Goal: Information Seeking & Learning: Learn about a topic

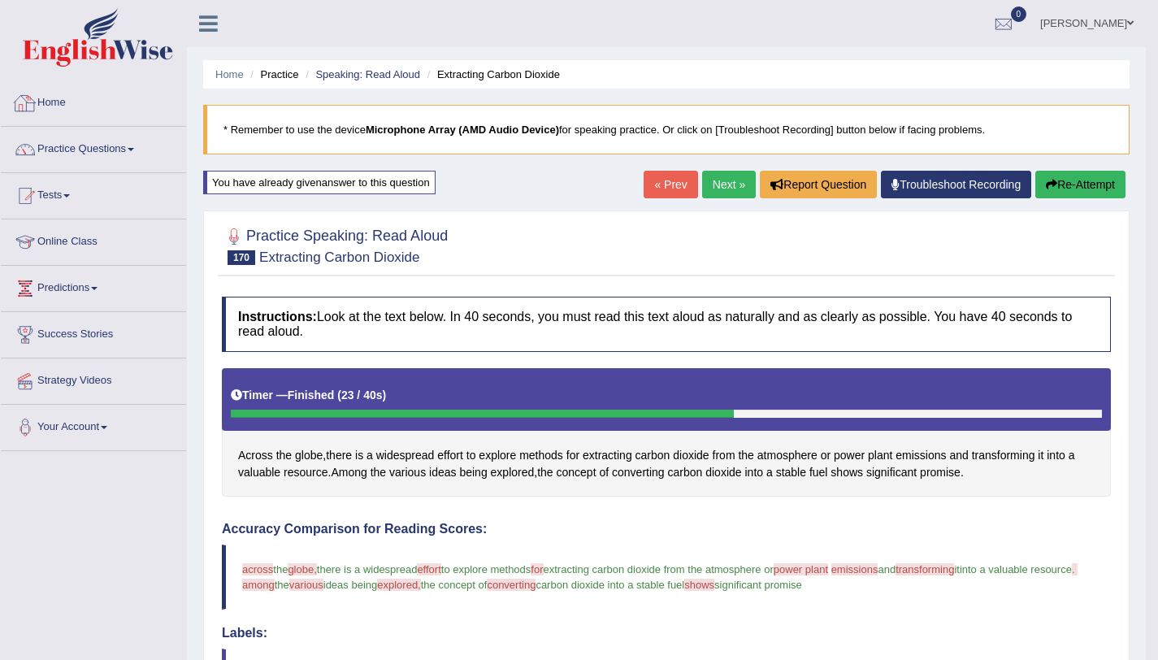
click at [62, 119] on link "Home" at bounding box center [93, 100] width 185 height 41
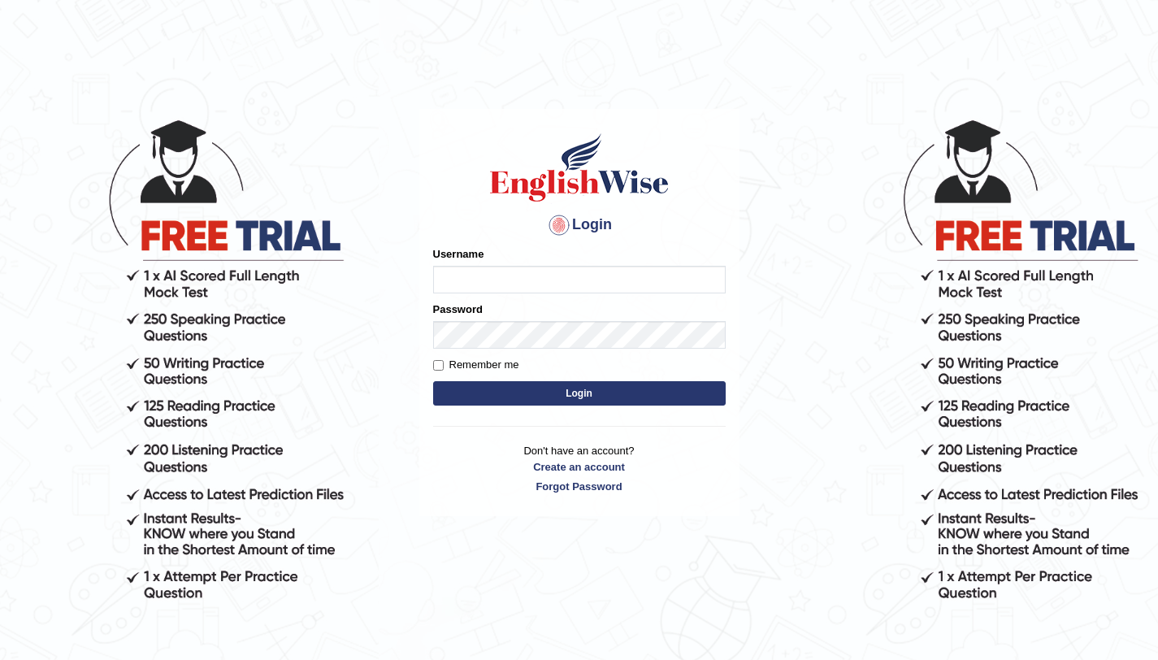
type input "amandeep73"
click at [509, 381] on button "Login" at bounding box center [579, 393] width 293 height 24
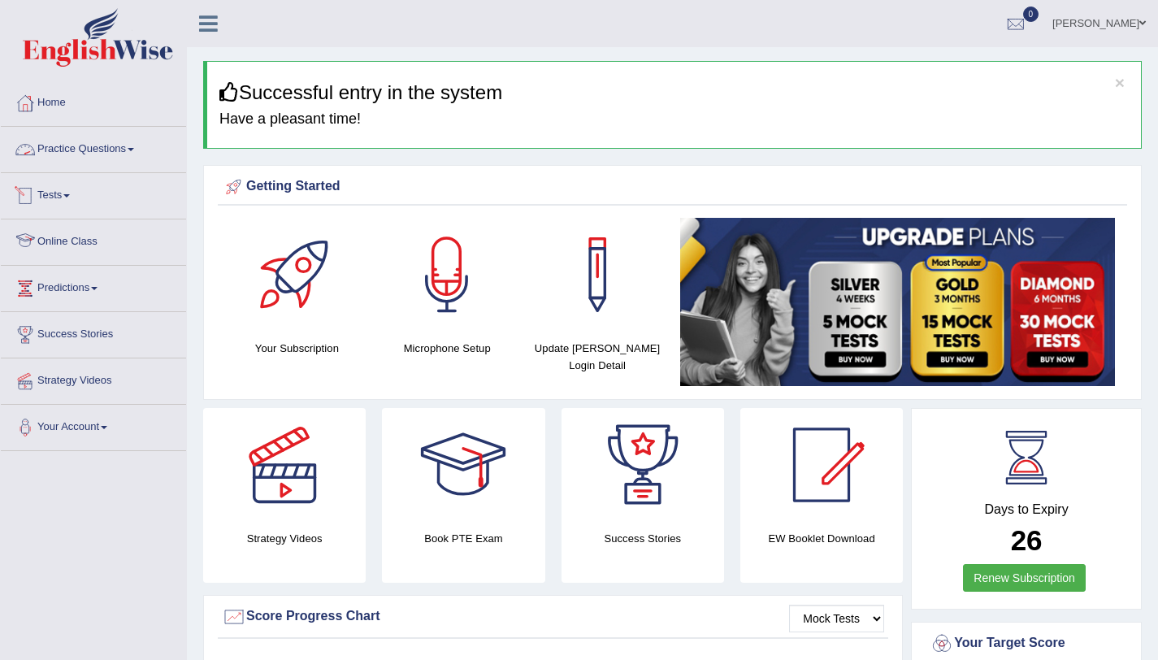
click at [116, 138] on link "Practice Questions" at bounding box center [93, 147] width 185 height 41
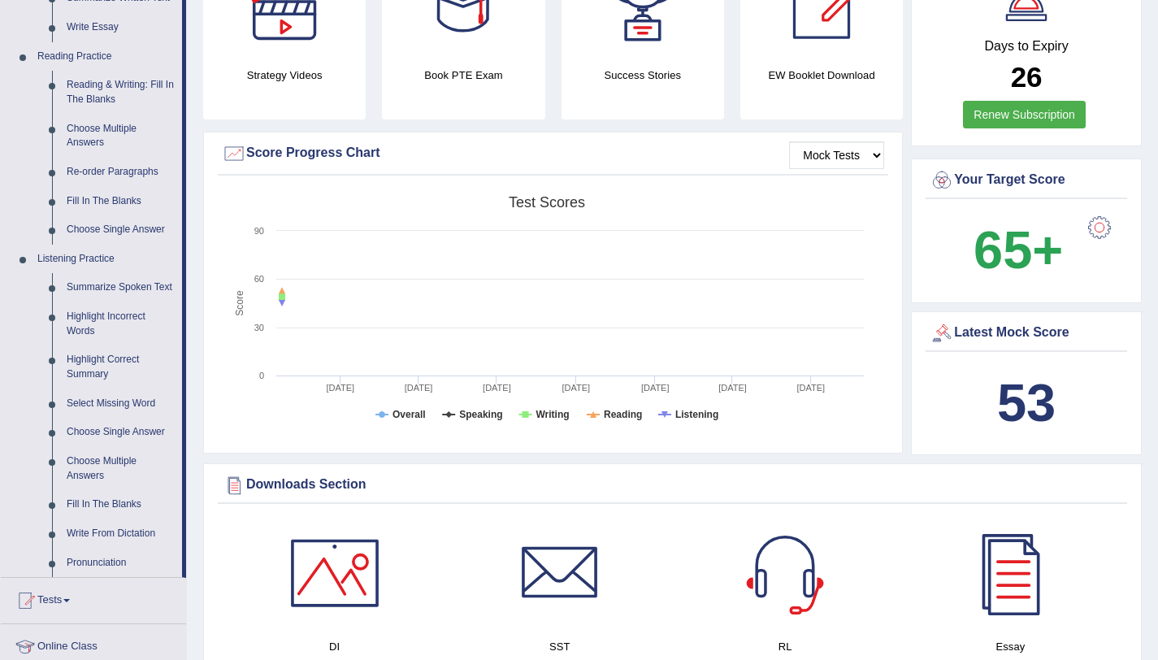
scroll to position [464, 0]
click at [131, 176] on link "Re-order Paragraphs" at bounding box center [120, 171] width 123 height 29
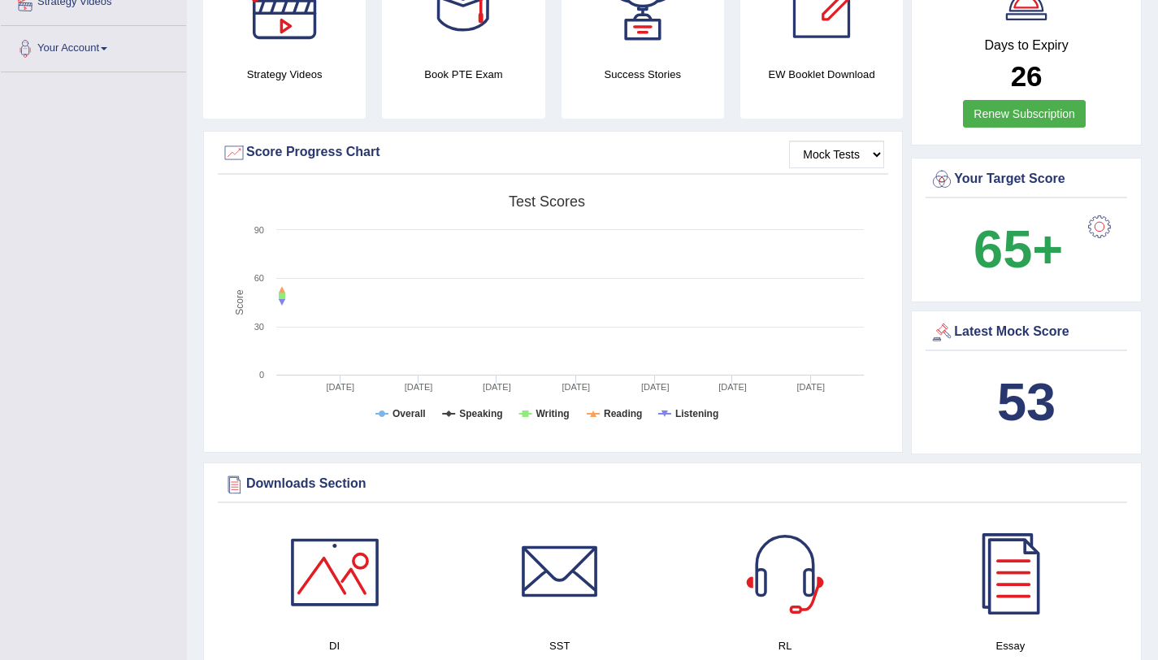
scroll to position [202, 0]
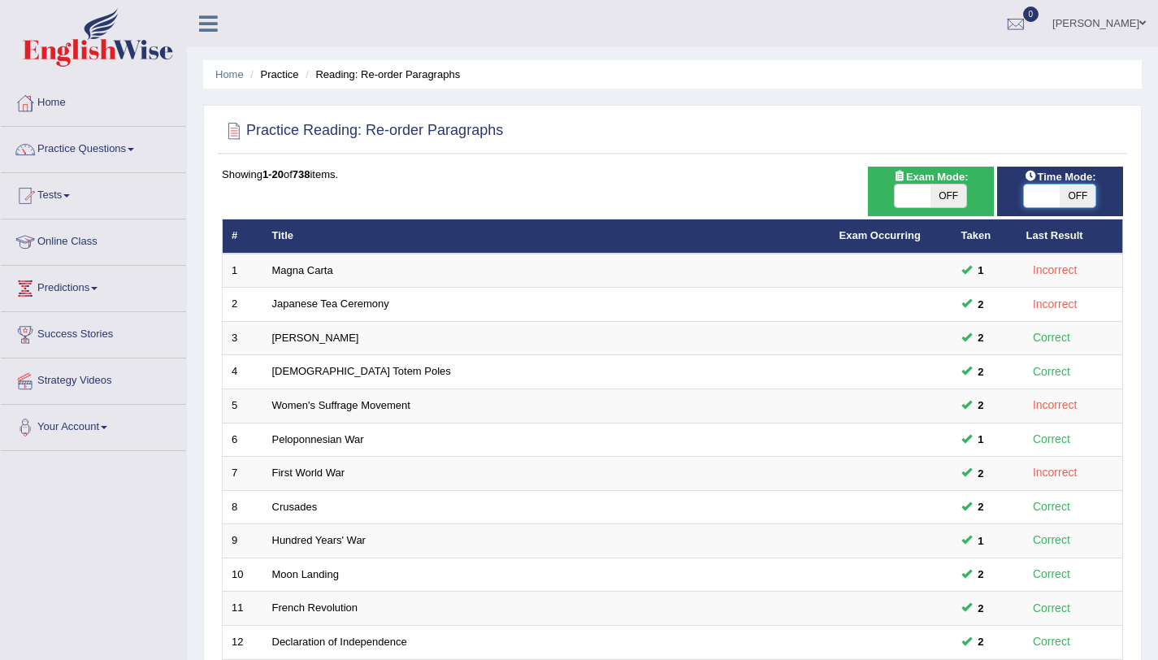
click at [1050, 198] on span at bounding box center [1042, 195] width 36 height 23
checkbox input "true"
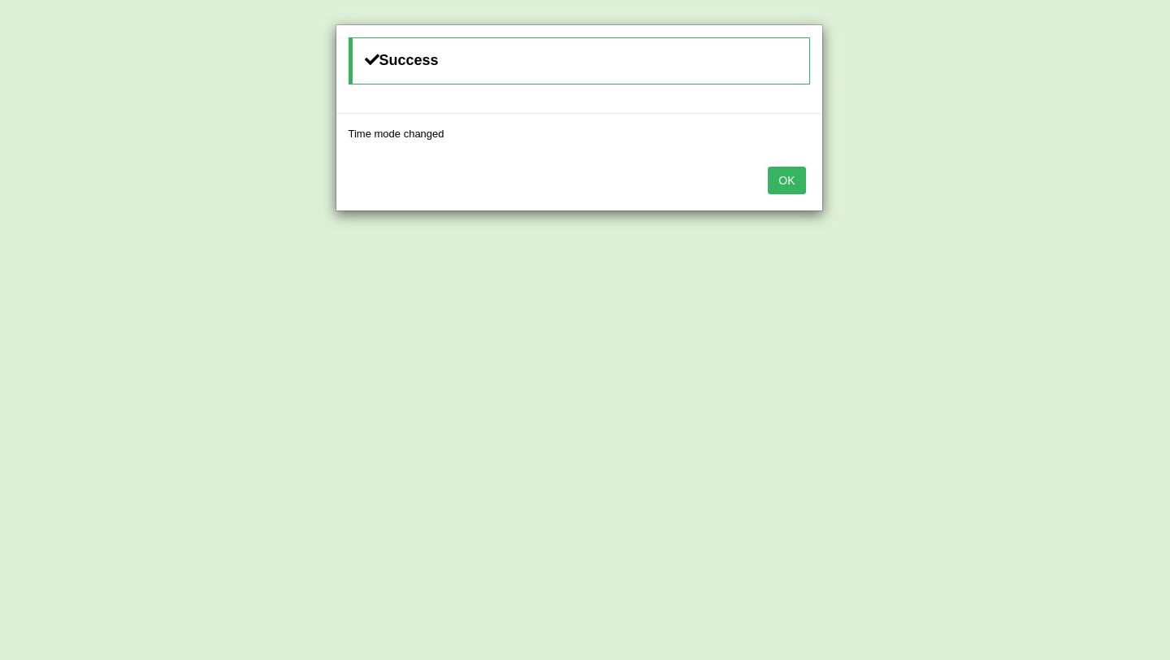
click at [797, 189] on button "OK" at bounding box center [786, 181] width 37 height 28
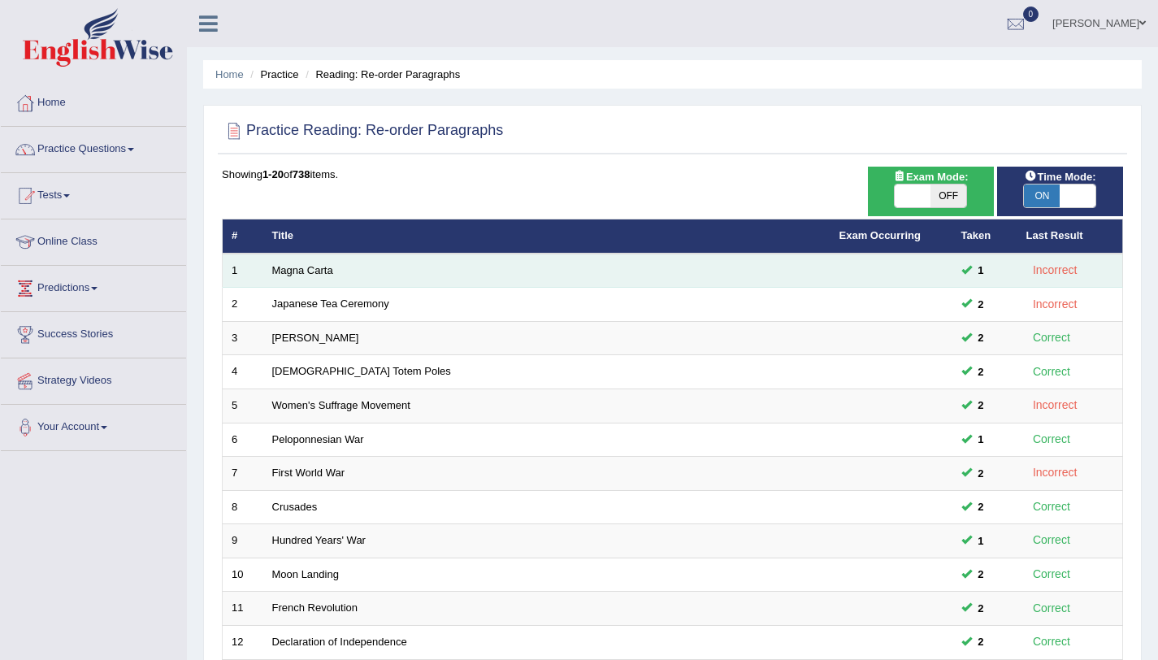
scroll to position [416, 0]
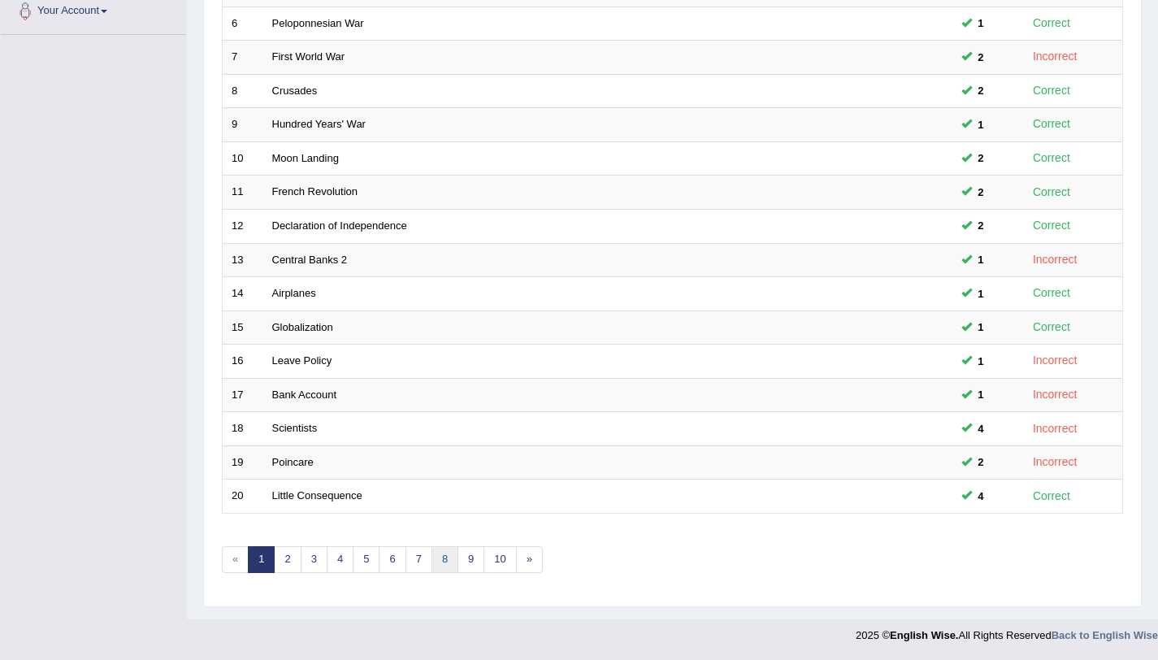
click at [440, 570] on link "8" at bounding box center [445, 559] width 27 height 27
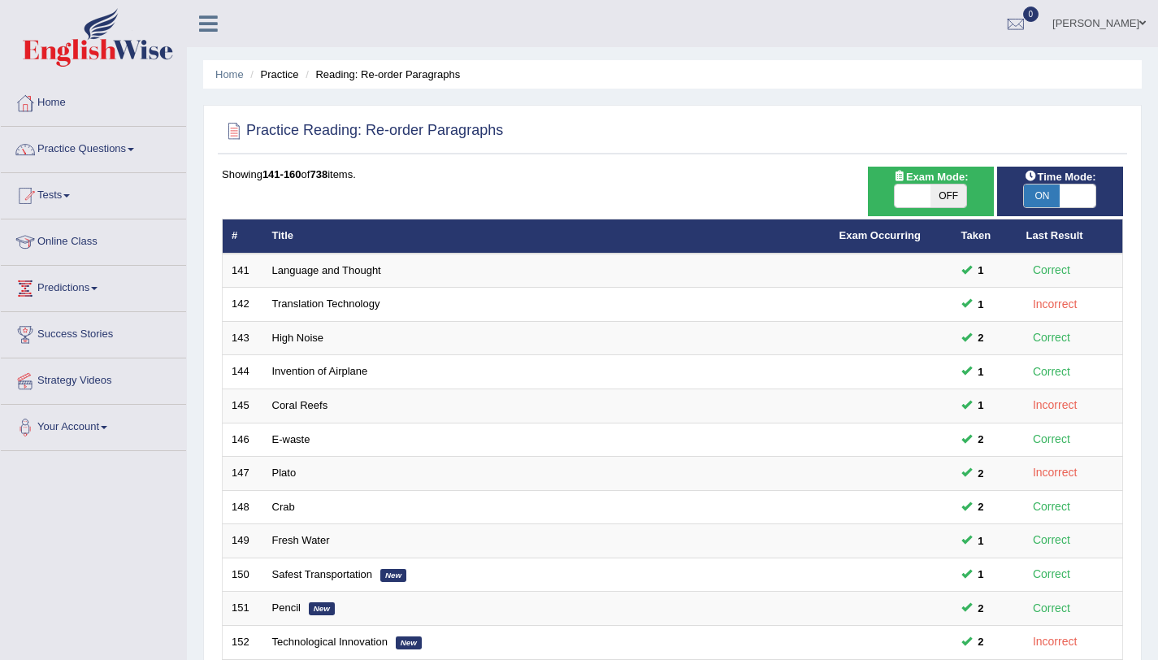
scroll to position [416, 0]
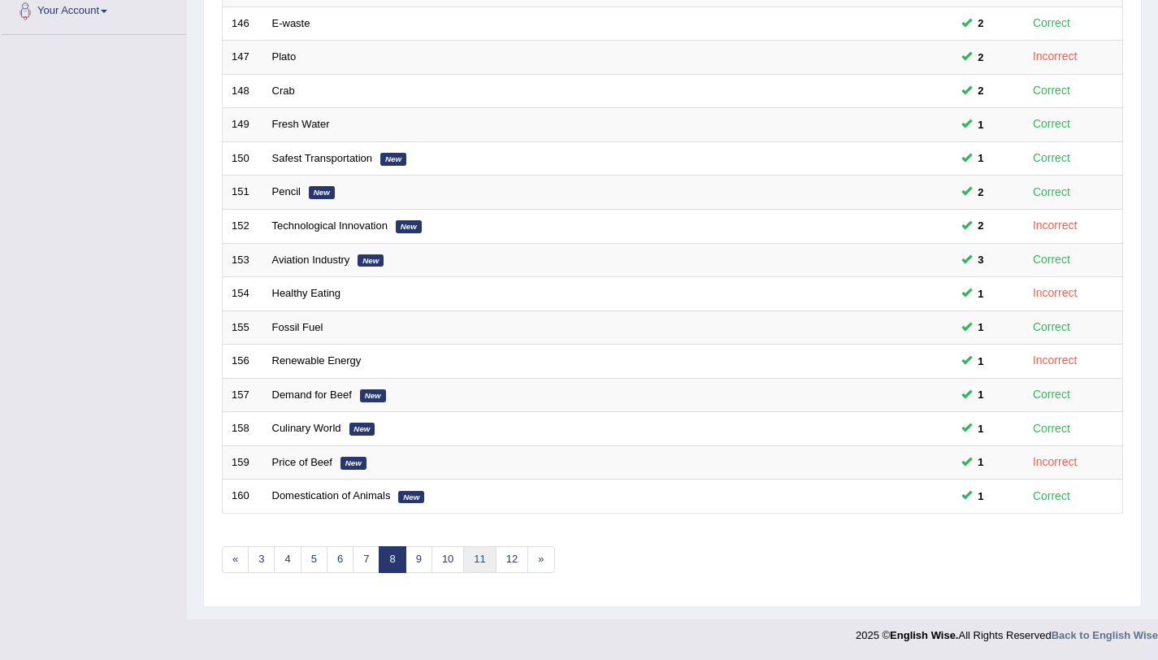
click at [478, 562] on link "11" at bounding box center [479, 559] width 33 height 27
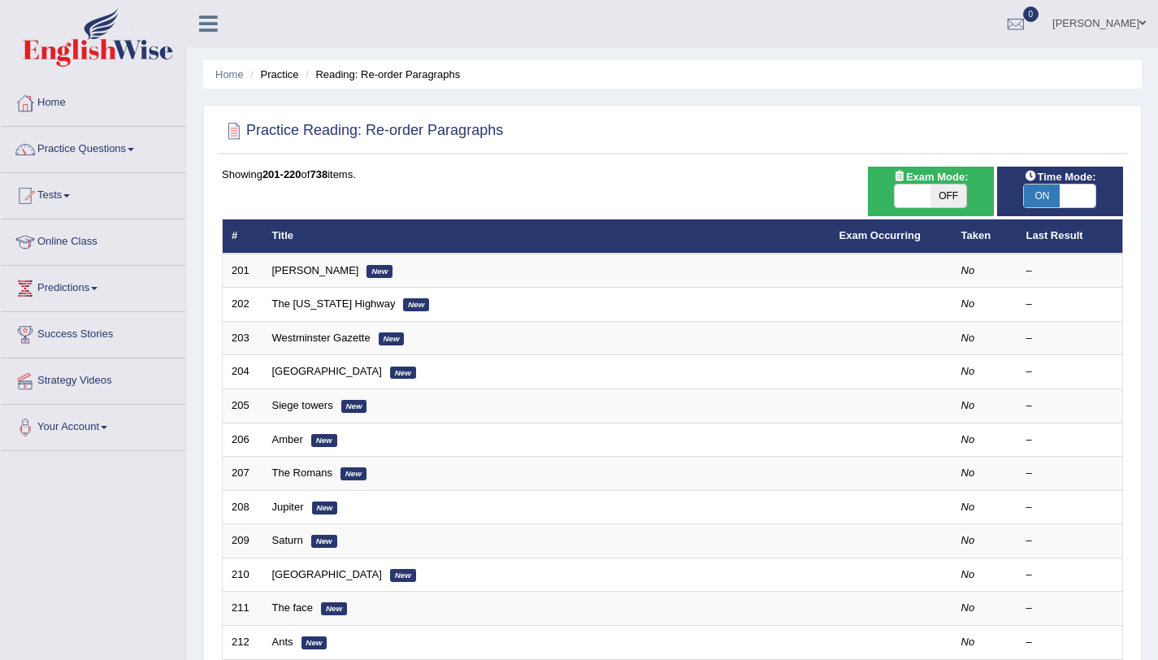
scroll to position [416, 0]
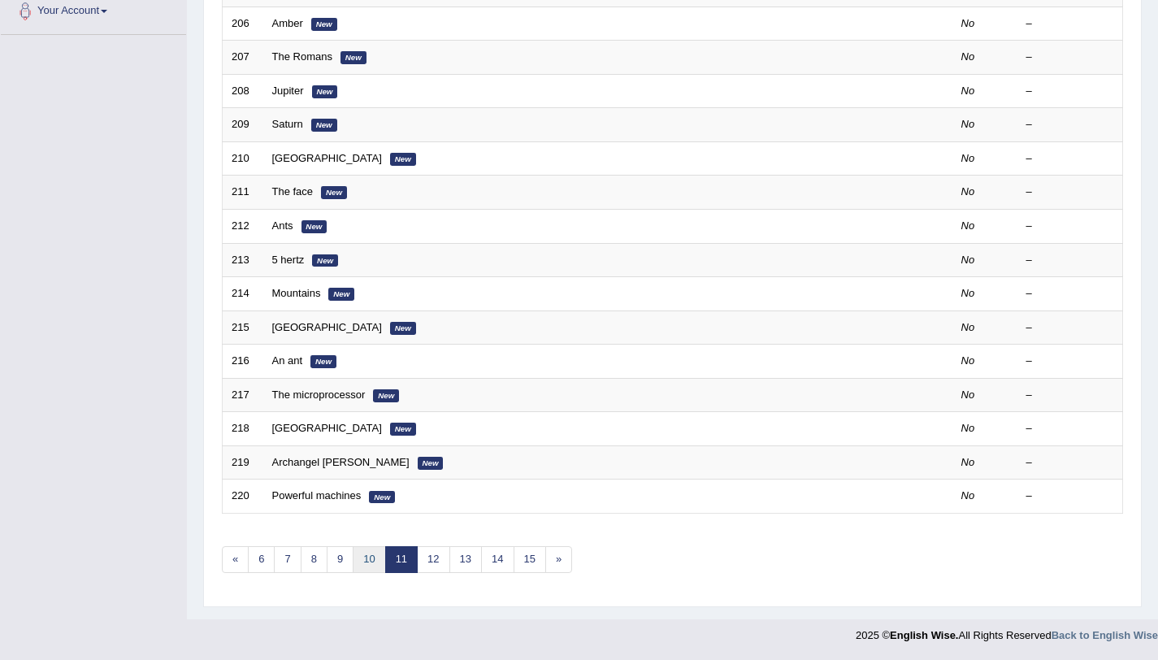
click at [371, 556] on link "10" at bounding box center [369, 559] width 33 height 27
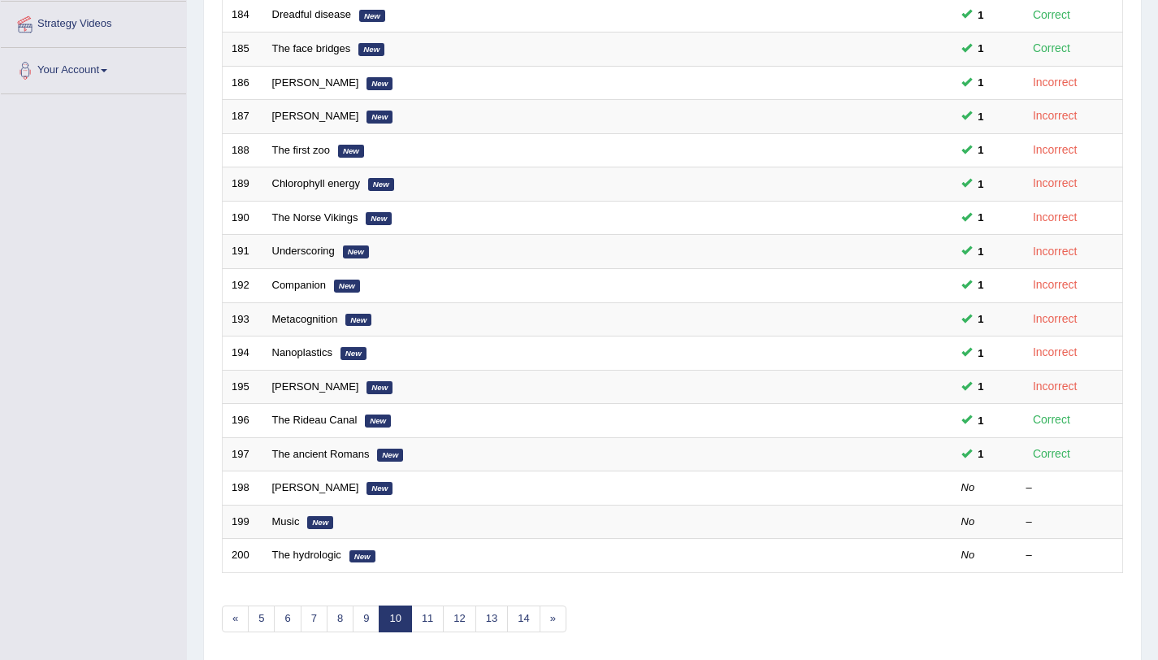
scroll to position [416, 0]
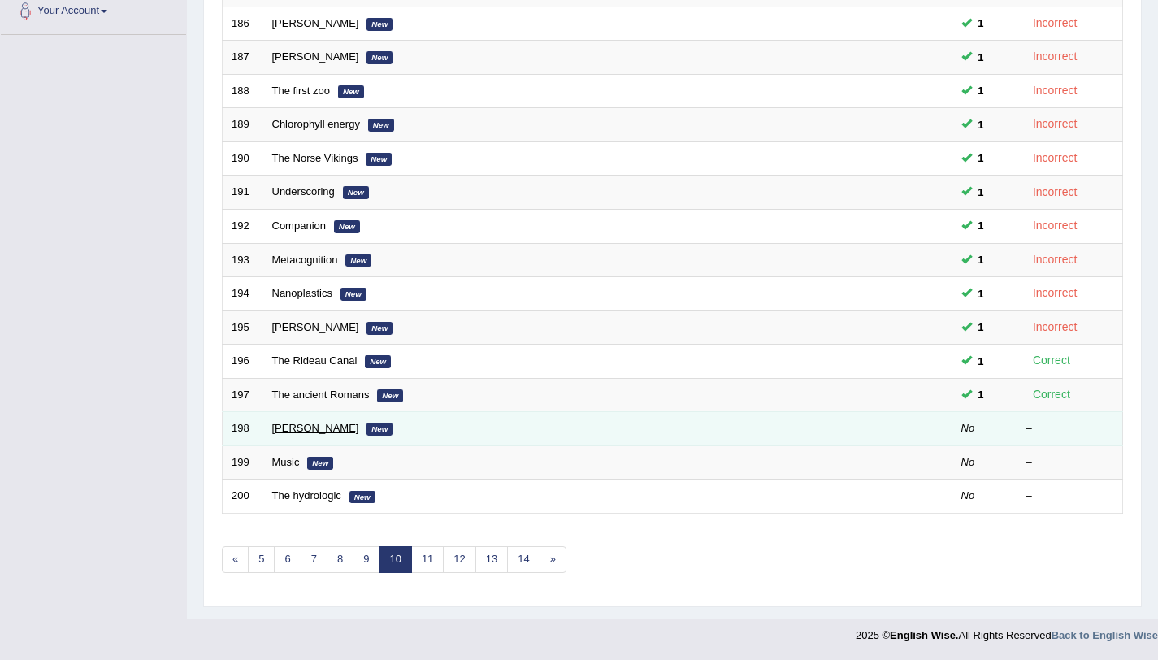
click at [278, 432] on link "[PERSON_NAME]" at bounding box center [315, 428] width 87 height 12
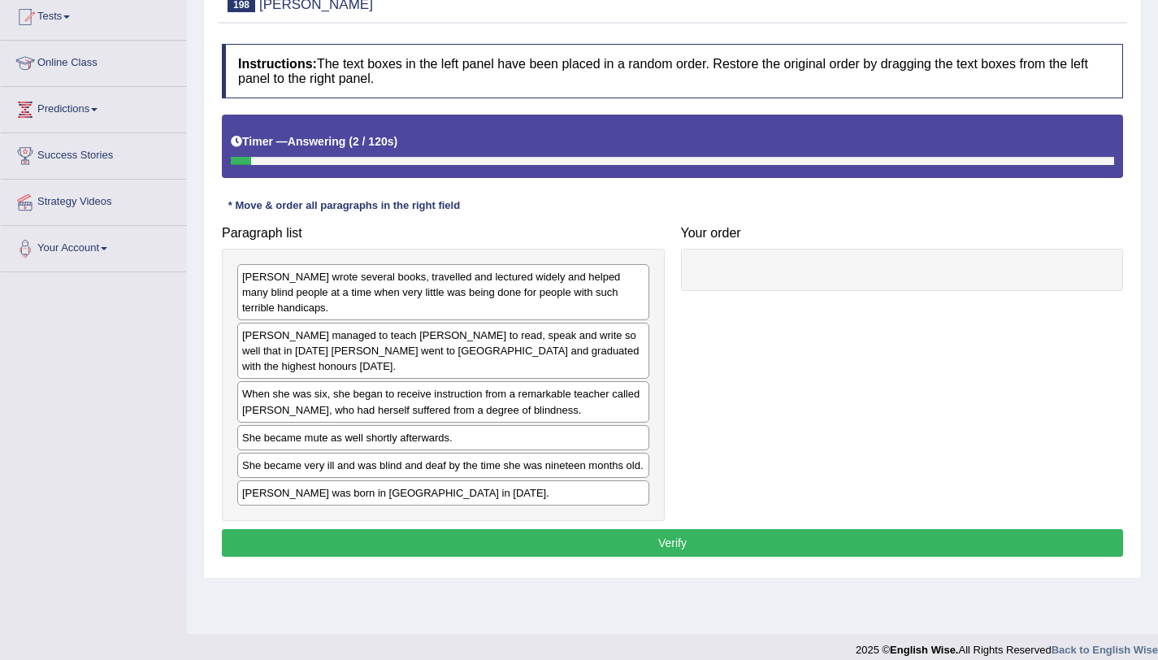
scroll to position [180, 0]
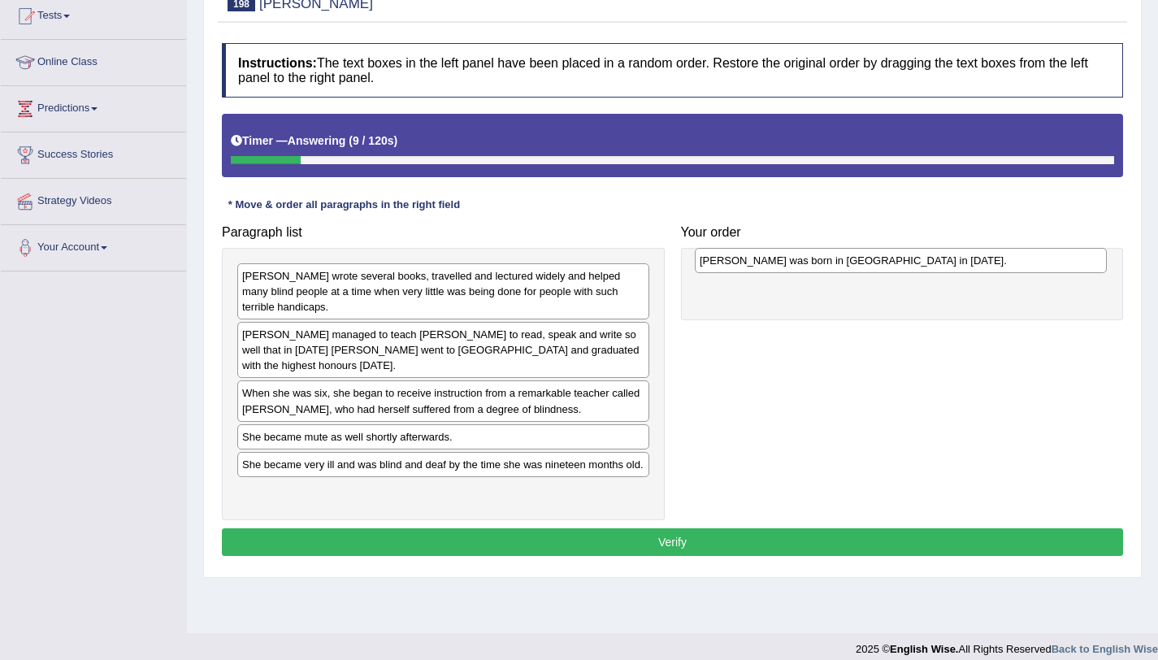
drag, startPoint x: 350, startPoint y: 498, endPoint x: 808, endPoint y: 267, distance: 512.8
click at [808, 267] on div "[PERSON_NAME] was born in [GEOGRAPHIC_DATA] in [DATE]." at bounding box center [901, 260] width 412 height 25
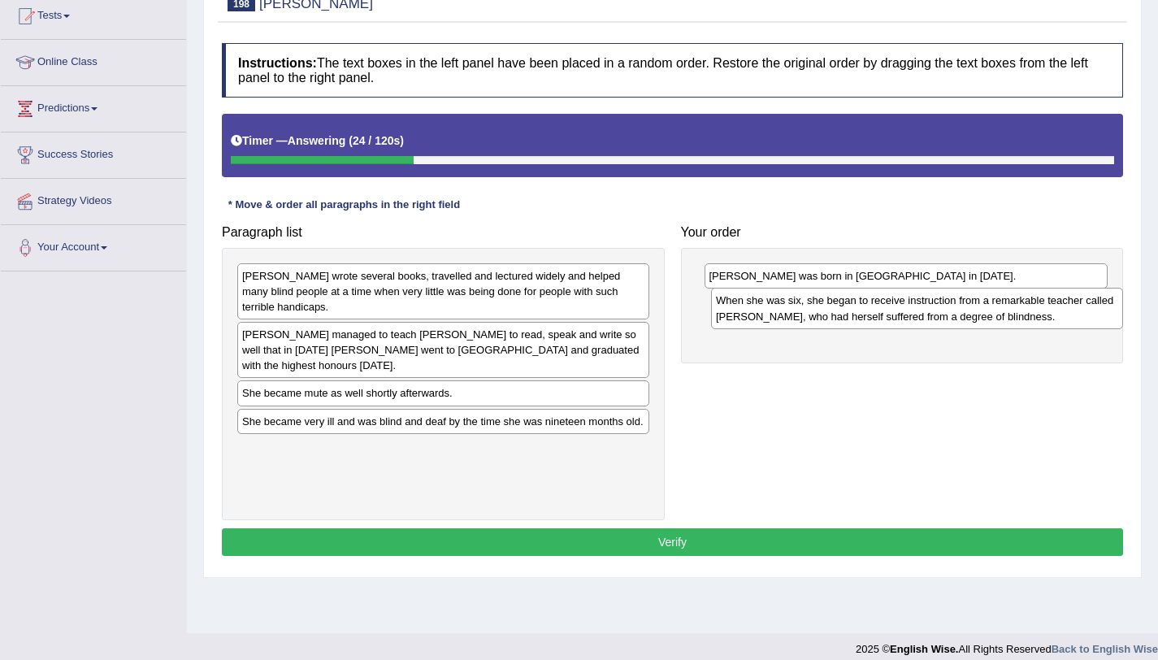
drag, startPoint x: 345, startPoint y: 410, endPoint x: 818, endPoint y: 318, distance: 482.7
click at [818, 318] on div "When she was six, she began to receive instruction from a remarkable teacher ca…" at bounding box center [917, 308] width 412 height 41
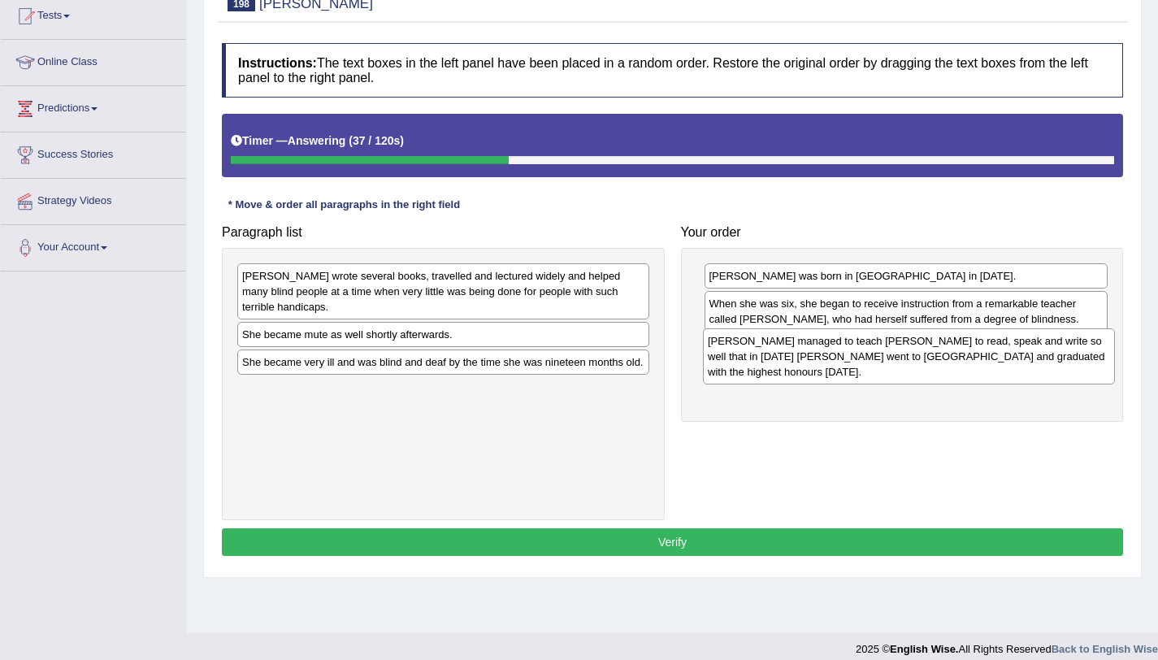
drag, startPoint x: 605, startPoint y: 351, endPoint x: 1070, endPoint y: 358, distance: 465.7
click at [1070, 358] on div "[PERSON_NAME] managed to teach [PERSON_NAME] to read, speak and write so well t…" at bounding box center [909, 356] width 412 height 56
click at [536, 298] on div "[PERSON_NAME] wrote several books, travelled and lectured widely and helped man…" at bounding box center [443, 292] width 412 height 56
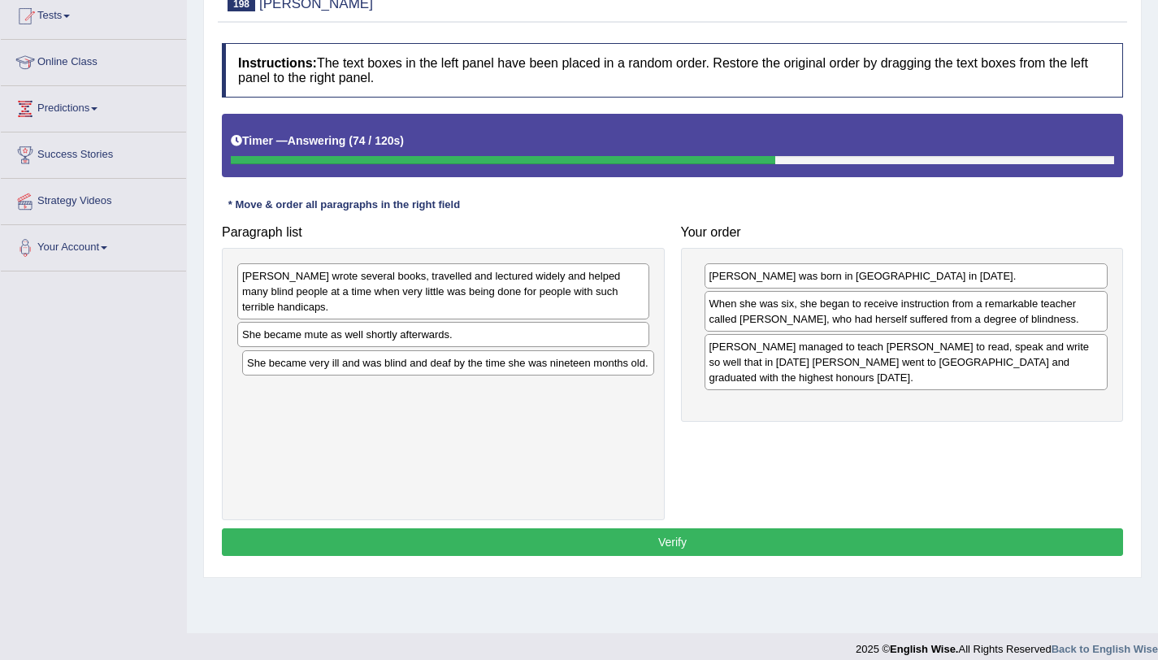
click at [506, 368] on div "She became very ill and was blind and deaf by the time she was nineteen months …" at bounding box center [448, 362] width 412 height 25
click at [523, 312] on div "[PERSON_NAME] wrote several books, travelled and lectured widely and helped man…" at bounding box center [443, 291] width 412 height 56
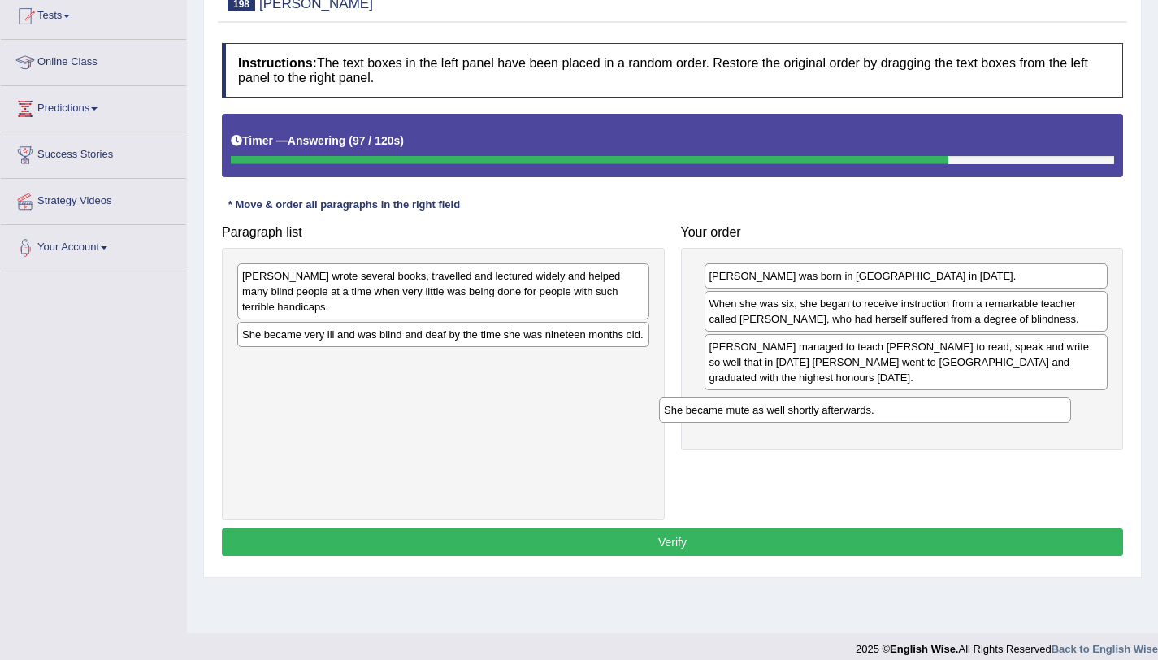
drag, startPoint x: 515, startPoint y: 336, endPoint x: 939, endPoint y: 410, distance: 429.8
click at [939, 410] on div "She became mute as well shortly afterwards." at bounding box center [865, 409] width 412 height 25
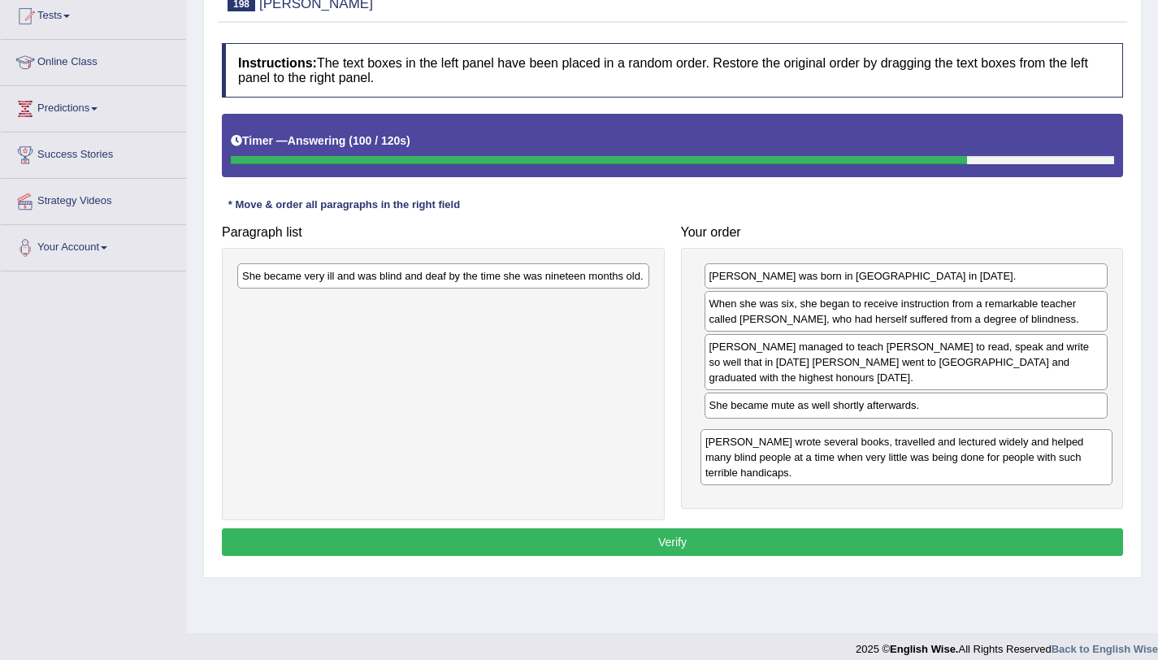
drag, startPoint x: 579, startPoint y: 297, endPoint x: 1043, endPoint y: 463, distance: 492.0
click at [1043, 463] on div "Helen wrote several books, travelled and lectured widely and helped many blind …" at bounding box center [906, 457] width 412 height 56
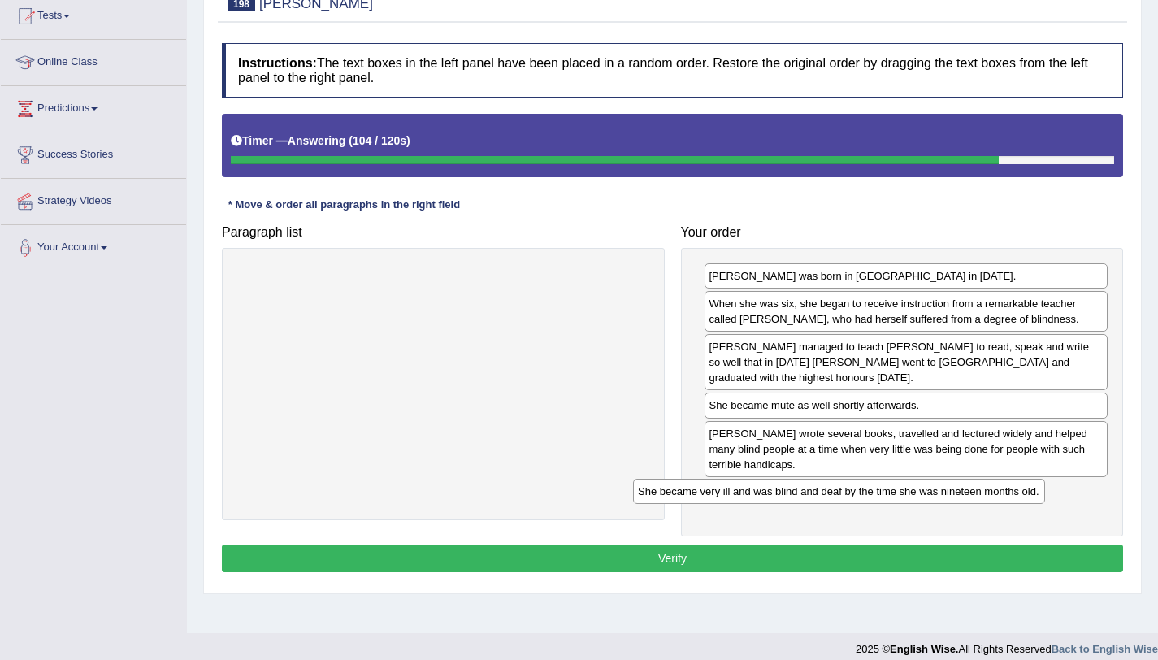
drag, startPoint x: 540, startPoint y: 284, endPoint x: 936, endPoint y: 500, distance: 450.5
click at [936, 500] on div "She became very ill and was blind and deaf by the time she was nineteen months …" at bounding box center [839, 491] width 412 height 25
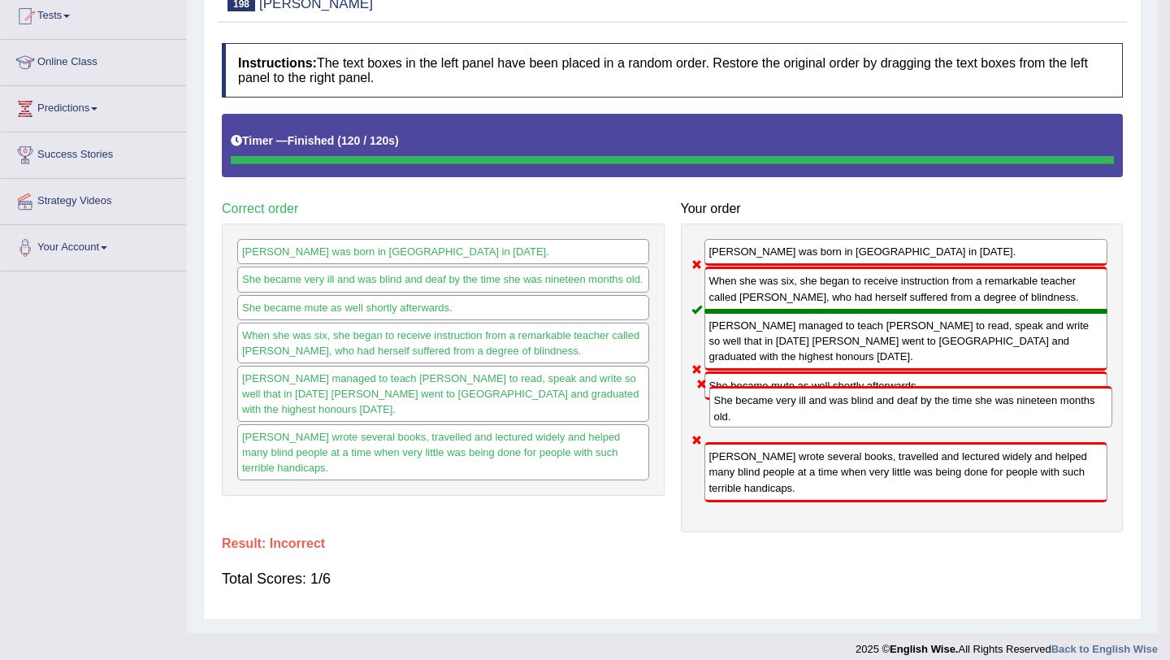
drag, startPoint x: 736, startPoint y: 505, endPoint x: 741, endPoint y: 437, distance: 67.6
click at [741, 437] on div "Helen Keller was born in America in 1880. When she was six, she began to receiv…" at bounding box center [902, 377] width 443 height 308
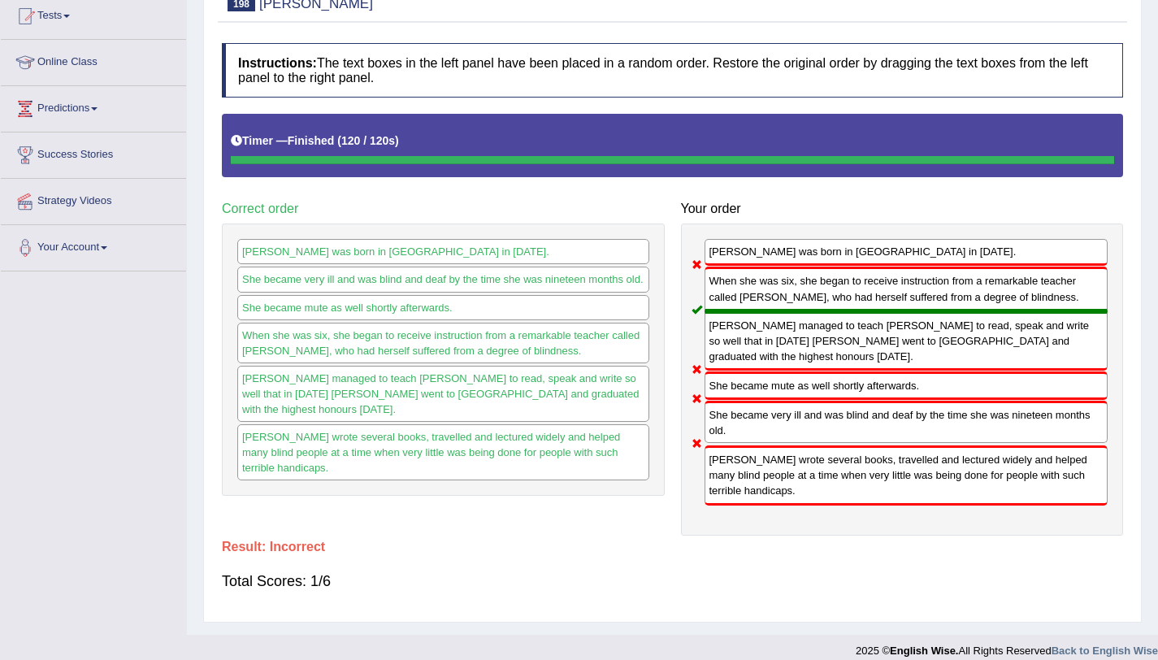
click at [426, 306] on div "She became mute as well shortly afterwards." at bounding box center [443, 307] width 412 height 25
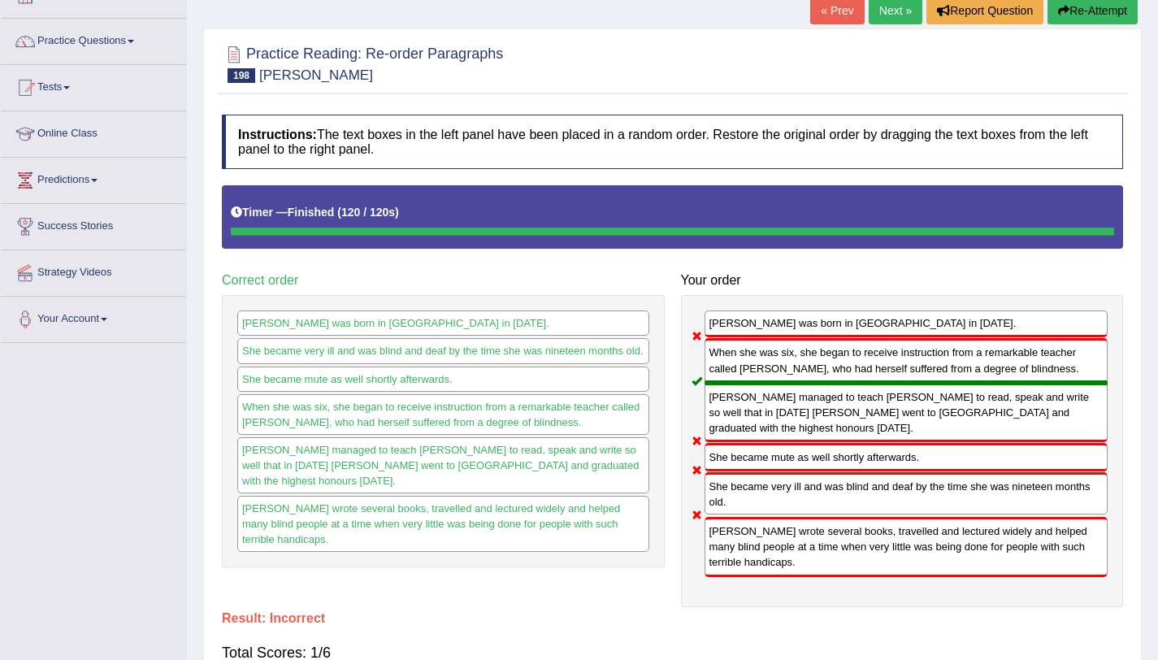
scroll to position [107, 0]
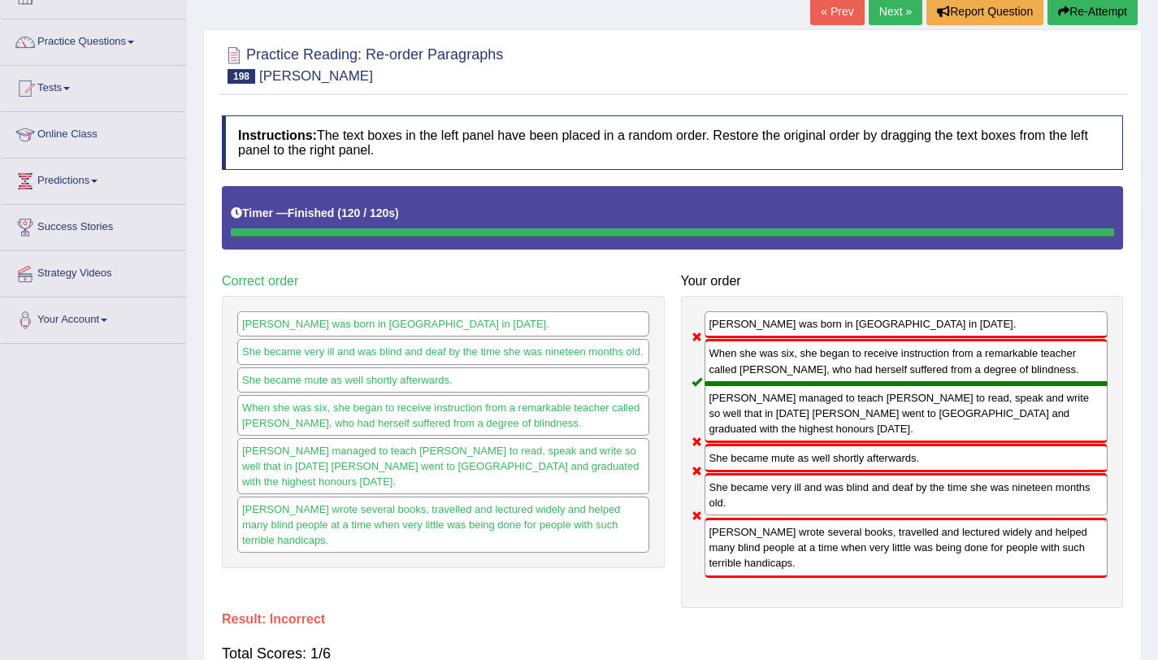
click at [836, 197] on div "Timer — Finished ( 120 / 120s ) Skip" at bounding box center [672, 217] width 901 height 63
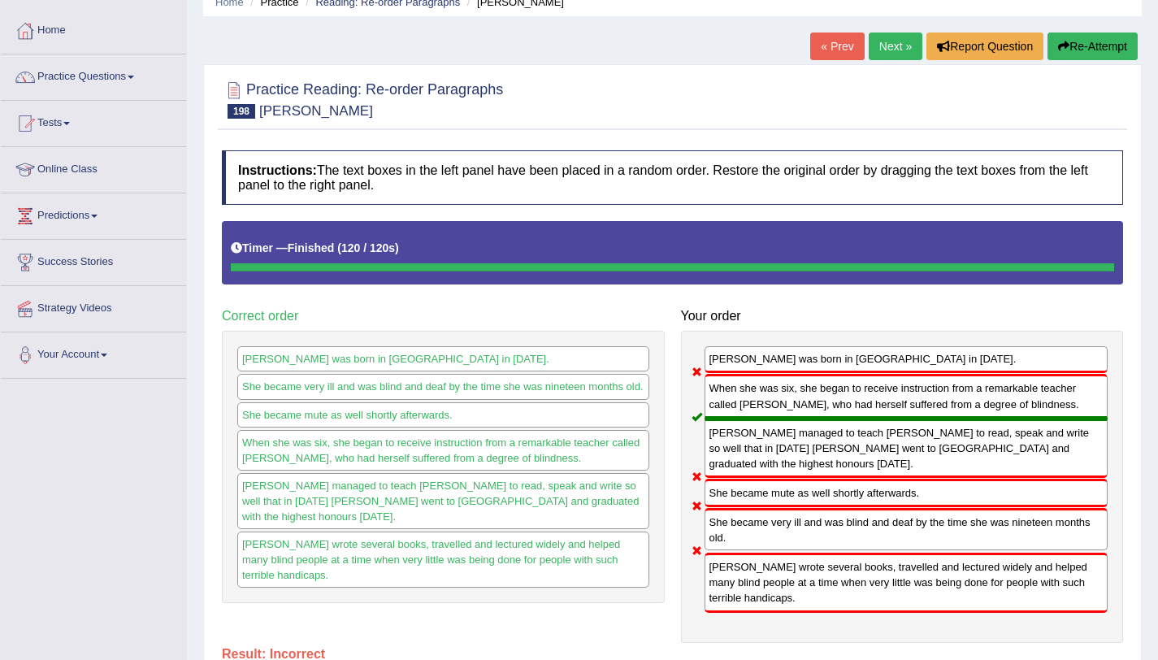
click at [1070, 44] on button "Re-Attempt" at bounding box center [1092, 47] width 90 height 28
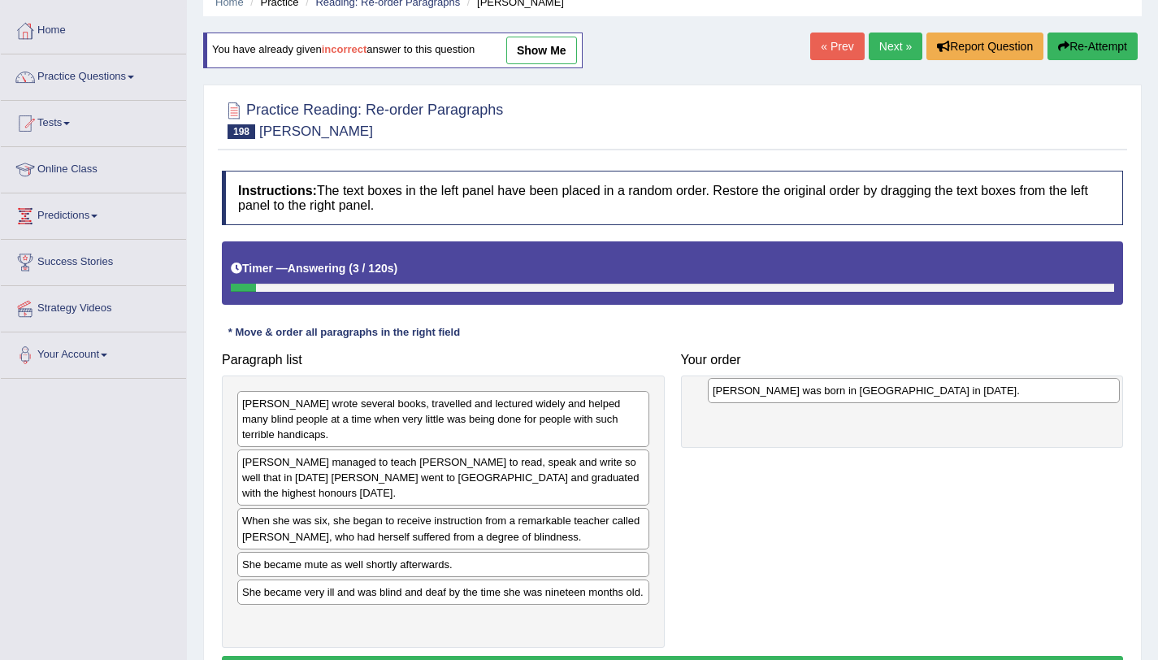
drag, startPoint x: 373, startPoint y: 628, endPoint x: 840, endPoint y: 401, distance: 519.7
click at [840, 401] on div "Helen Keller was born in America in 1880." at bounding box center [914, 390] width 412 height 25
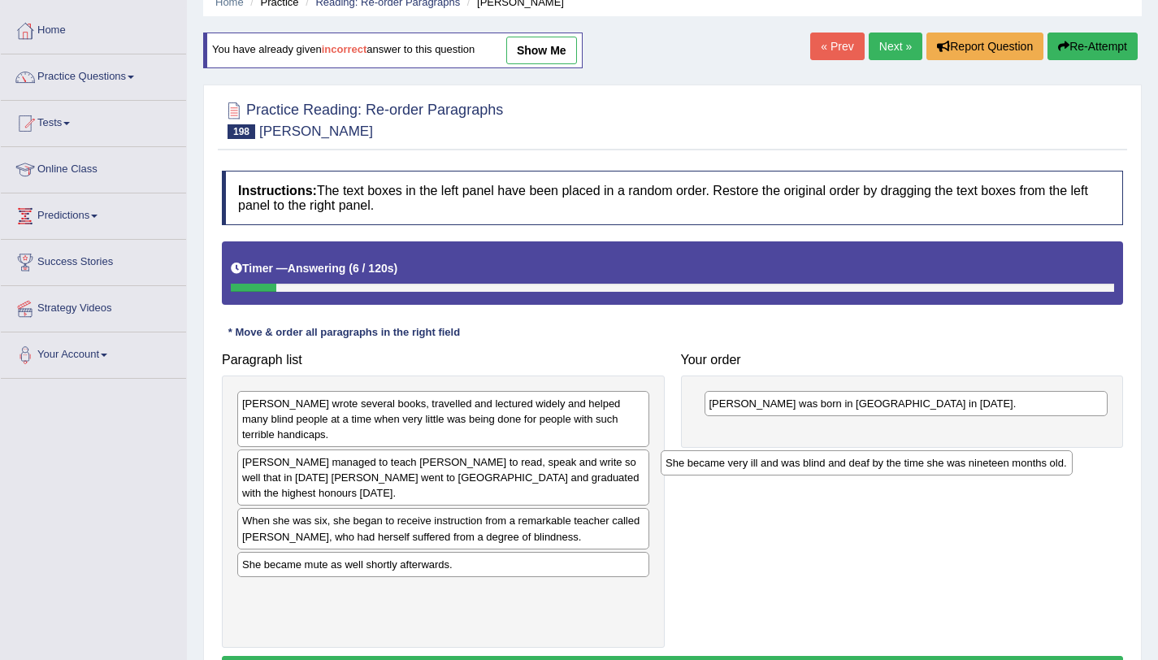
drag, startPoint x: 539, startPoint y: 600, endPoint x: 1015, endPoint y: 443, distance: 501.4
click at [1015, 450] on div "She became very ill and was blind and deaf by the time she was nineteen months …" at bounding box center [867, 462] width 412 height 25
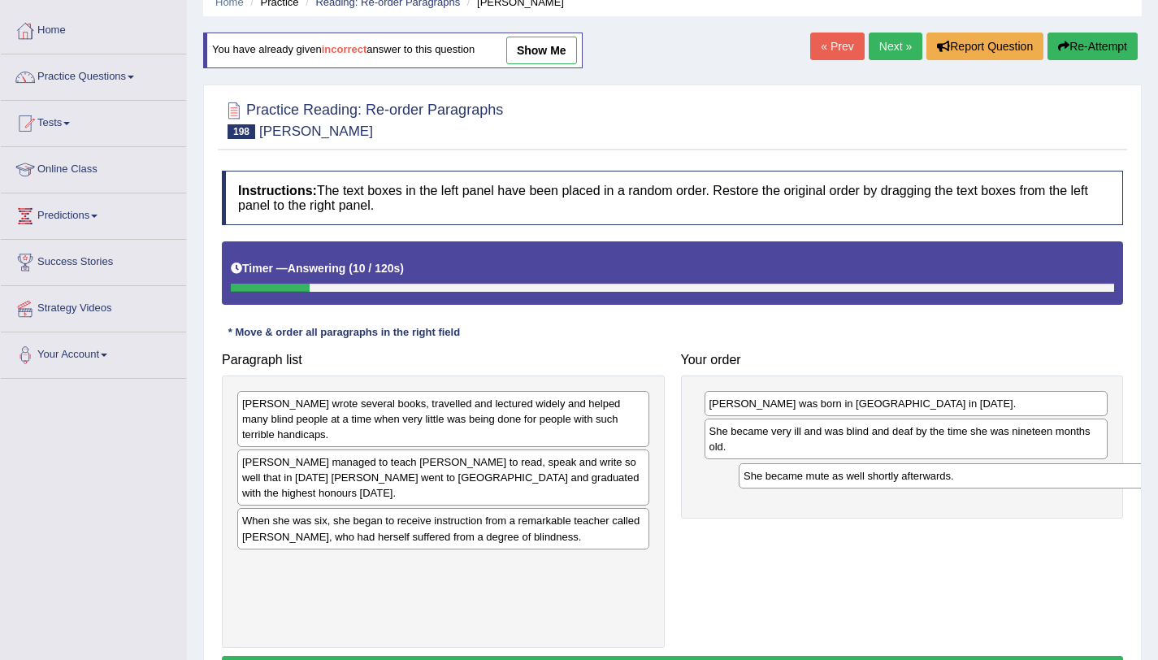
drag, startPoint x: 582, startPoint y: 570, endPoint x: 1083, endPoint y: 481, distance: 509.2
click at [1083, 481] on div "She became mute as well shortly afterwards." at bounding box center [945, 475] width 412 height 25
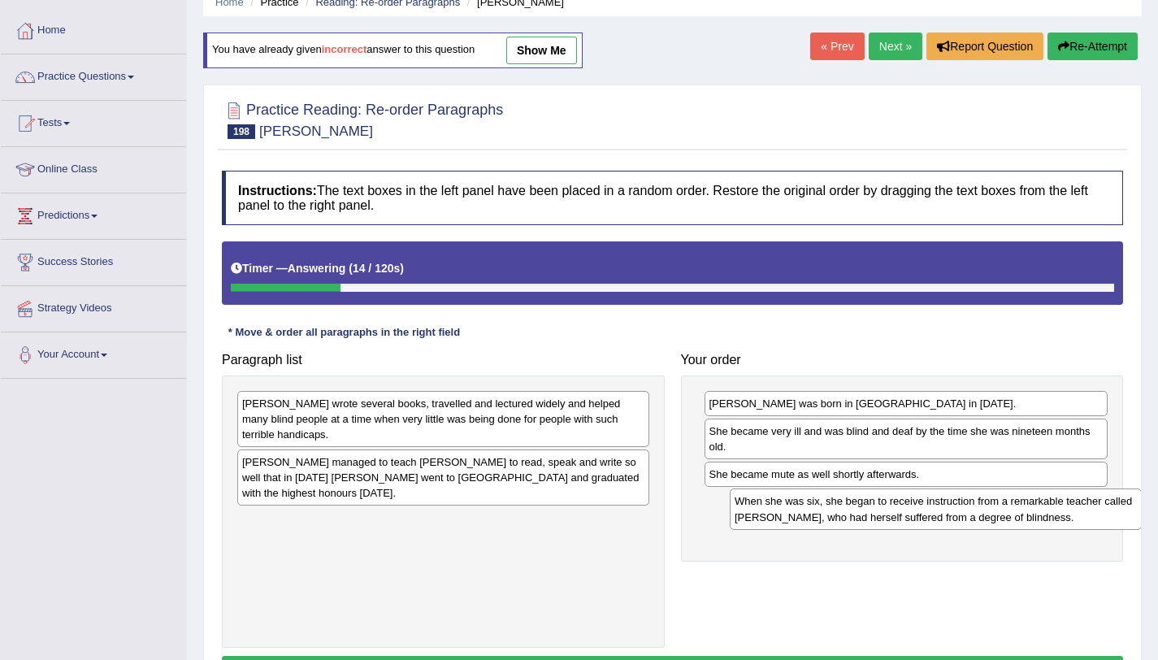
drag, startPoint x: 601, startPoint y: 534, endPoint x: 1094, endPoint y: 514, distance: 492.8
click at [1094, 514] on div "When she was six, she began to receive instruction from a remarkable teacher ca…" at bounding box center [936, 508] width 412 height 41
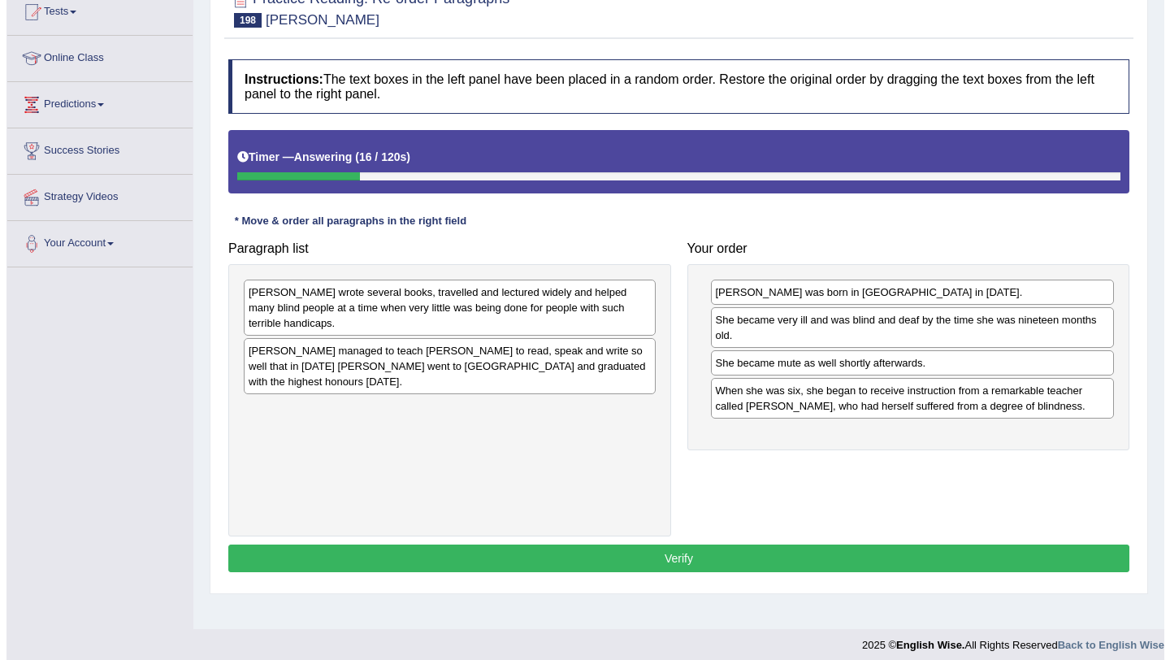
scroll to position [193, 0]
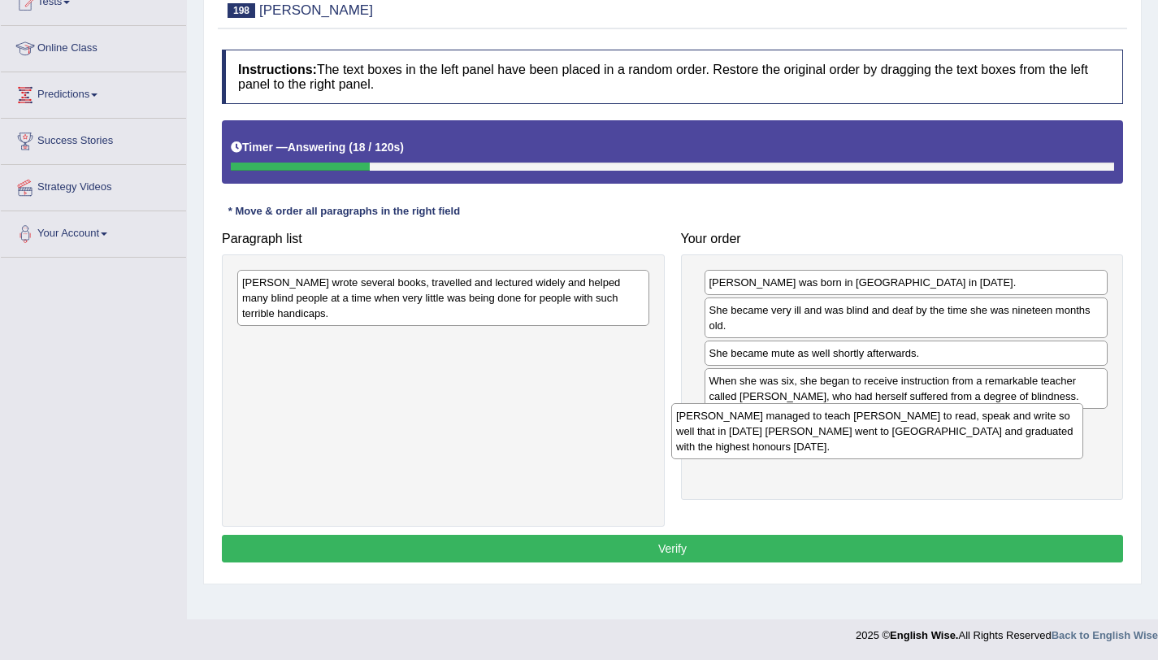
drag, startPoint x: 583, startPoint y: 353, endPoint x: 1011, endPoint y: 426, distance: 434.5
click at [1011, 426] on div "Anne managed to teach Helen Keller to read, speak and write so well that in 190…" at bounding box center [877, 431] width 412 height 56
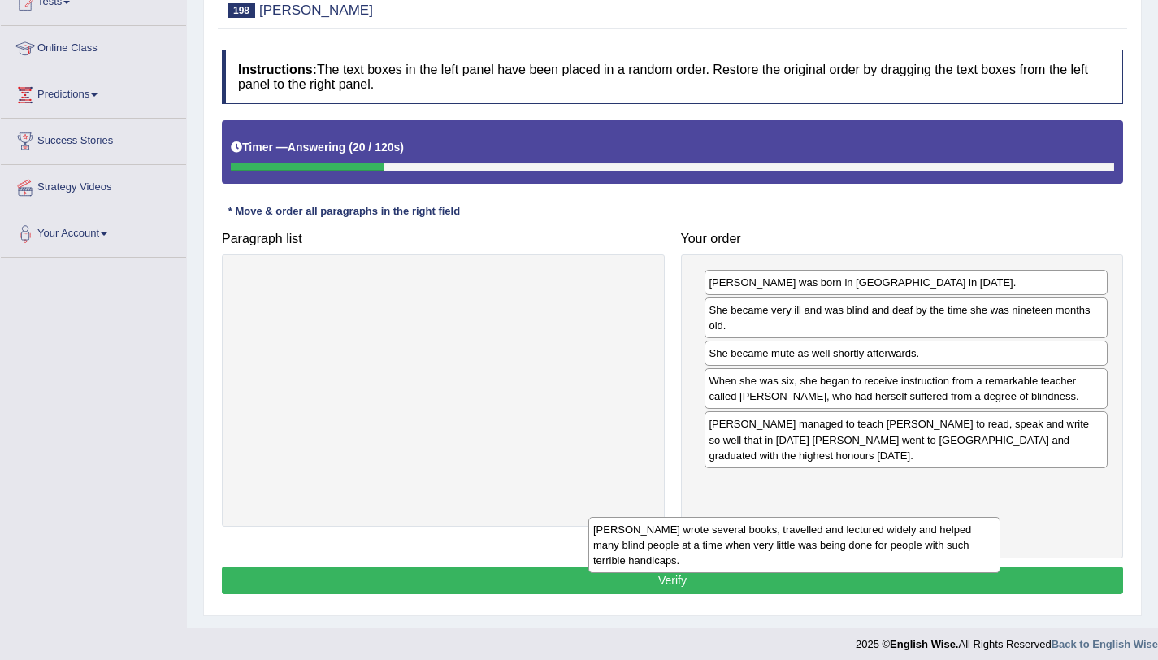
drag, startPoint x: 549, startPoint y: 299, endPoint x: 939, endPoint y: 529, distance: 452.8
click at [939, 529] on div "Helen wrote several books, travelled and lectured widely and helped many blind …" at bounding box center [794, 545] width 412 height 56
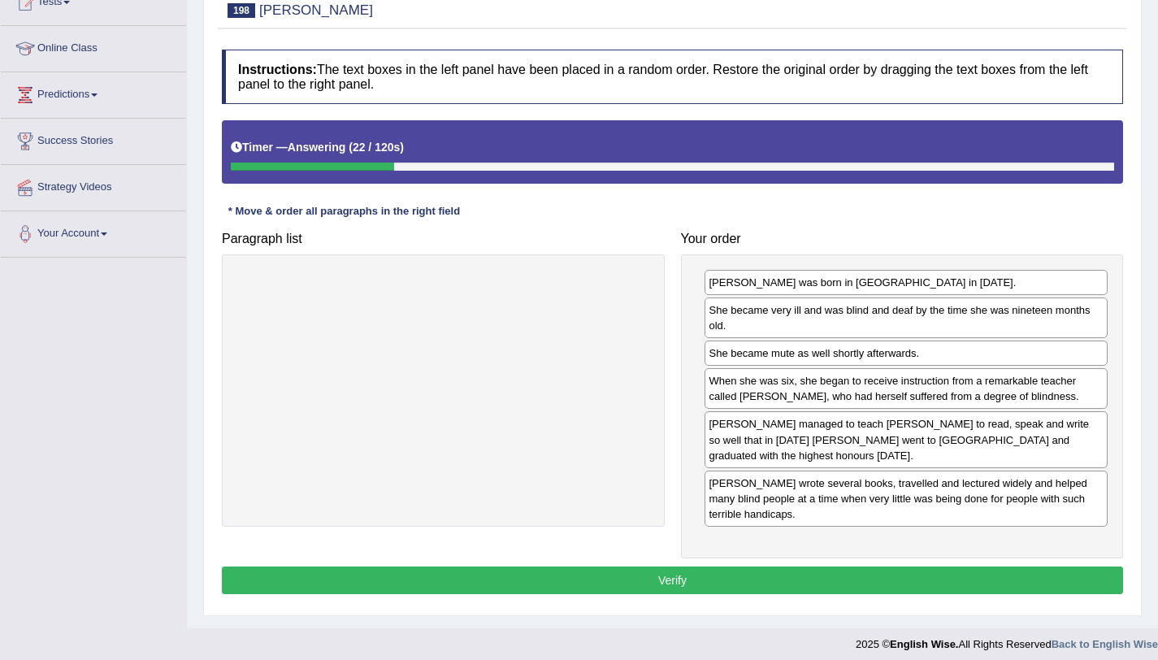
click at [781, 581] on button "Verify" at bounding box center [672, 580] width 901 height 28
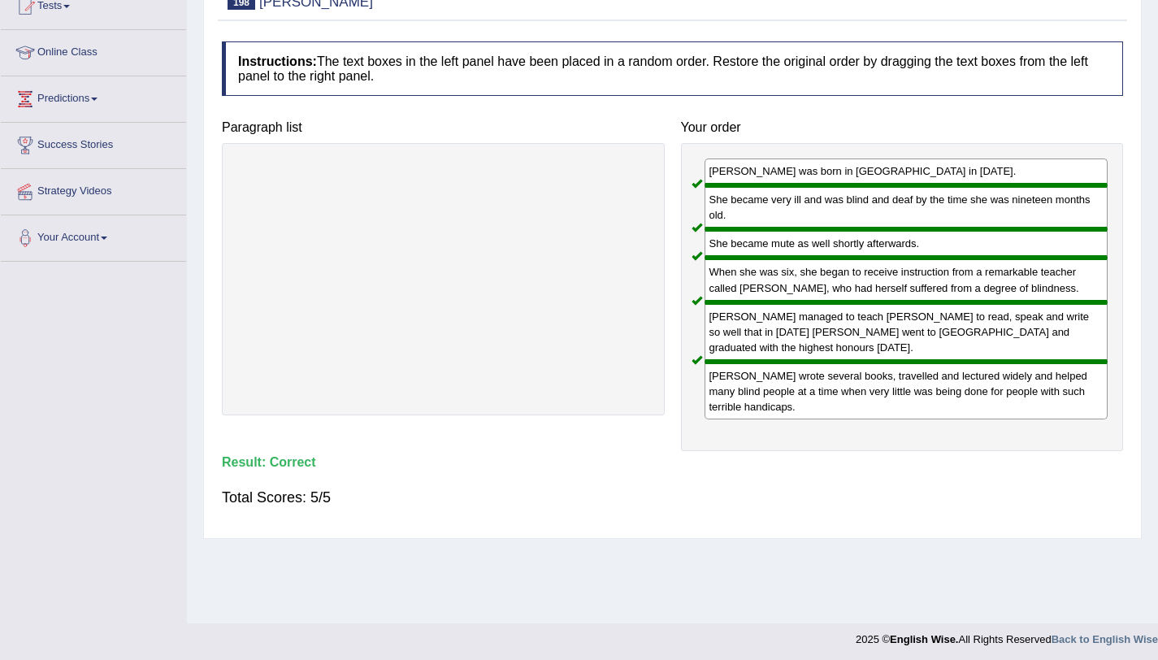
click at [763, 536] on div "Practice Reading: Re-order Paragraphs 198 Helen Instructions: The text boxes in…" at bounding box center [672, 246] width 939 height 583
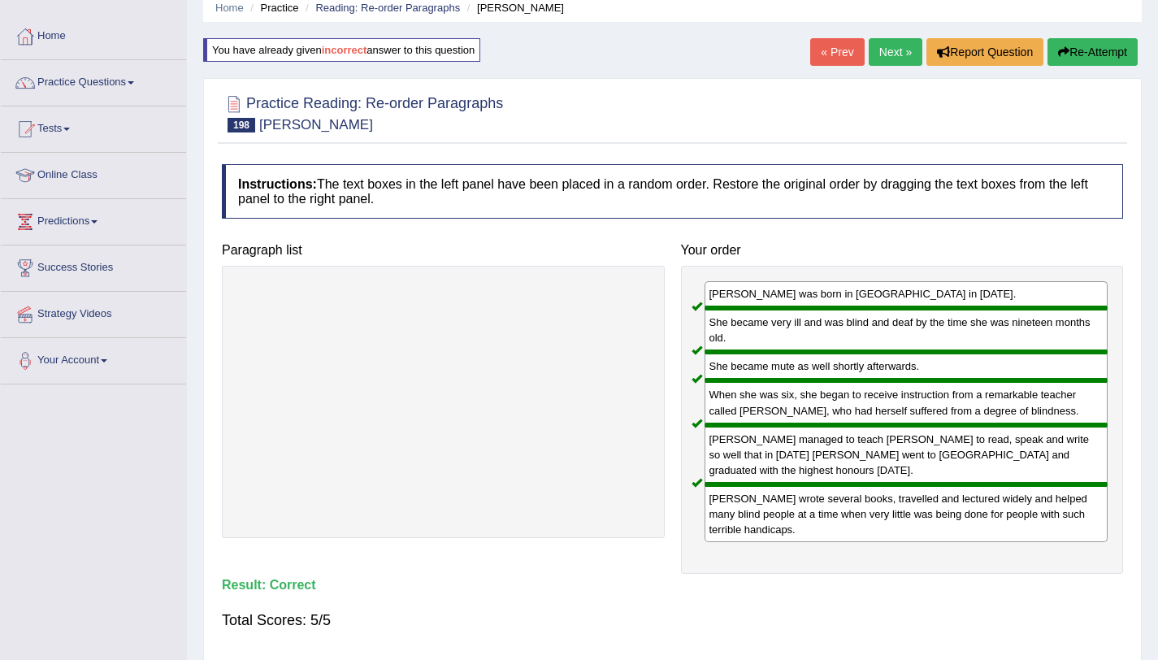
scroll to position [66, 0]
click at [902, 46] on link "Next »" at bounding box center [896, 53] width 54 height 28
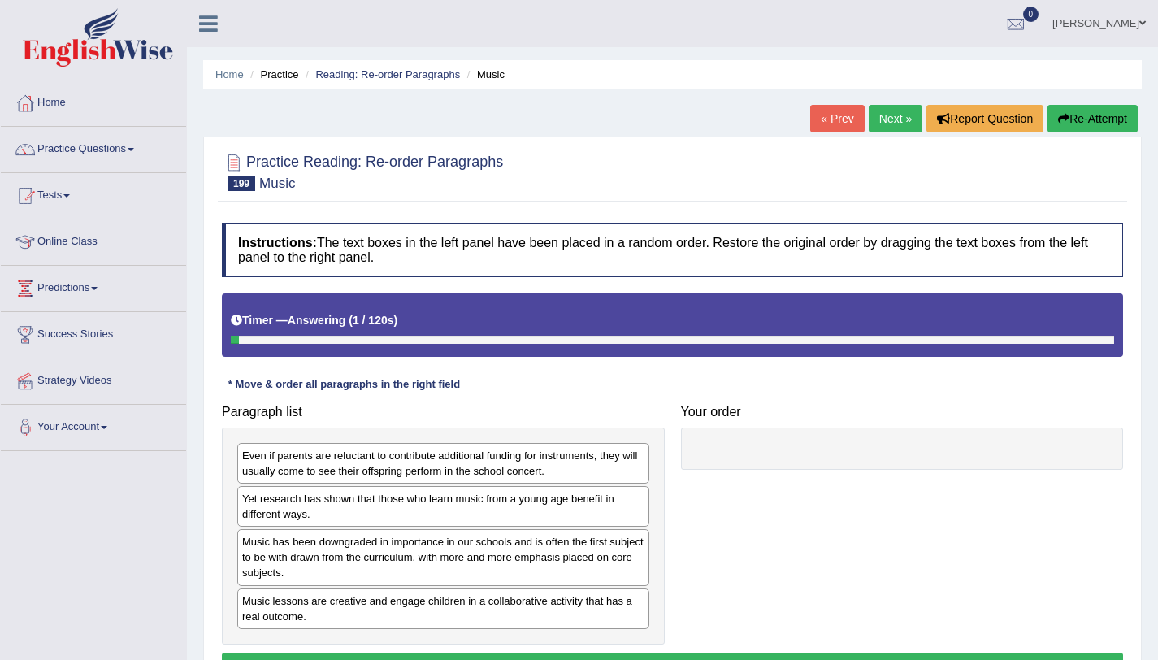
scroll to position [193, 0]
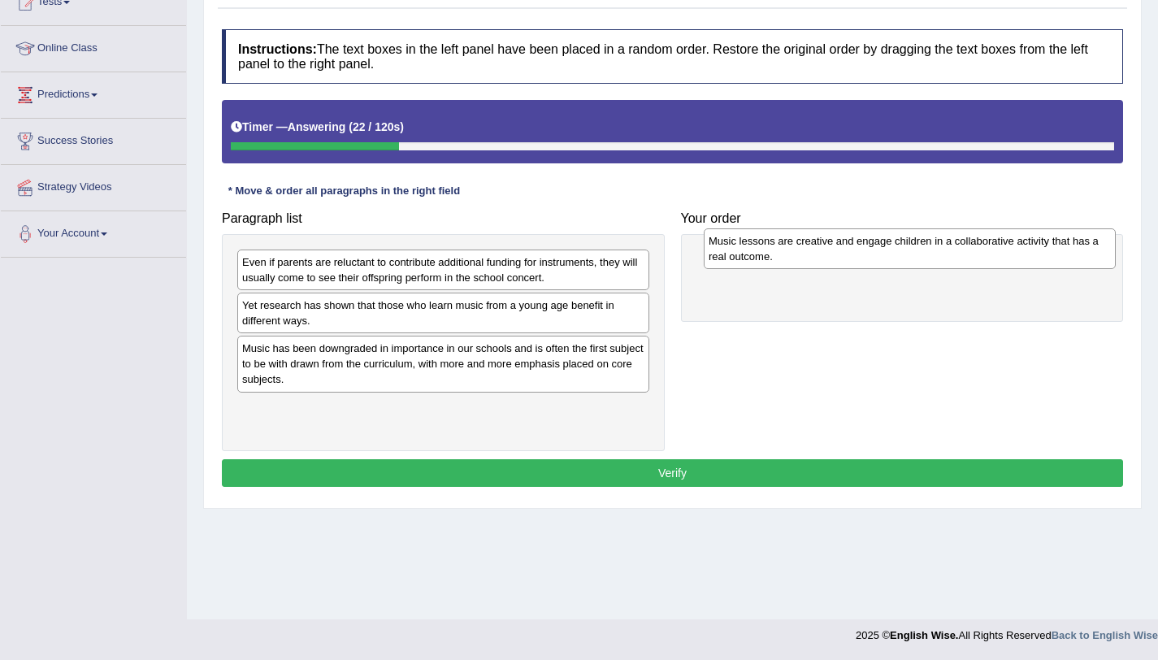
drag, startPoint x: 356, startPoint y: 426, endPoint x: 822, endPoint y: 259, distance: 495.3
click at [822, 259] on div "Music lessons are creative and engage children in a collaborative activity that…" at bounding box center [910, 248] width 412 height 41
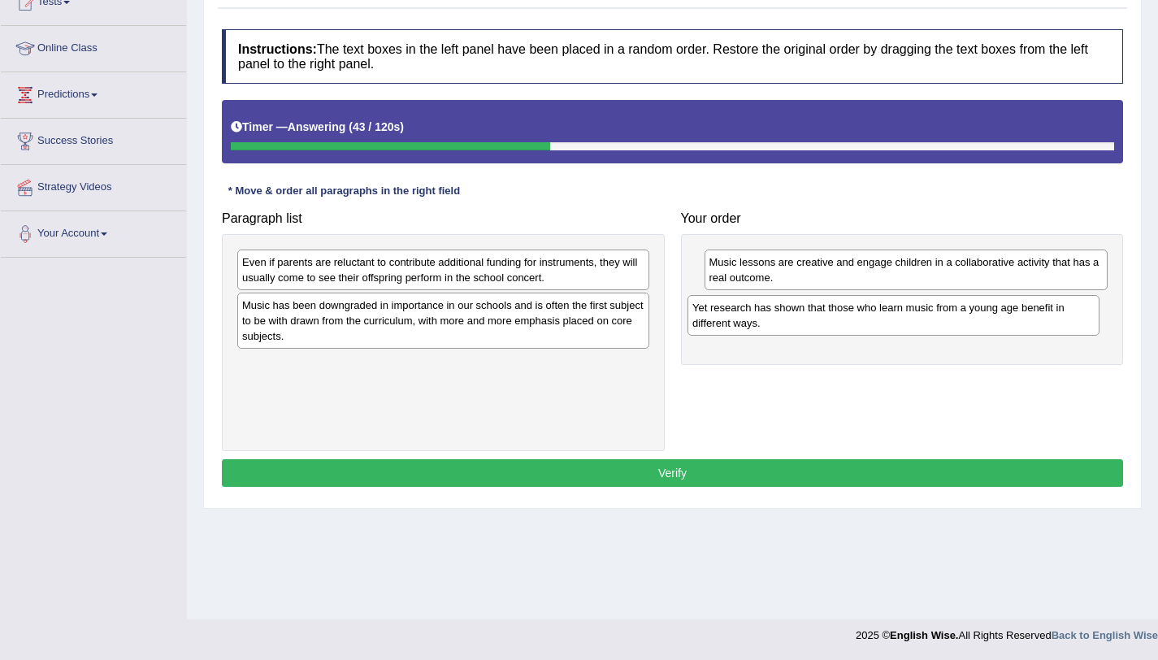
drag, startPoint x: 349, startPoint y: 326, endPoint x: 799, endPoint y: 328, distance: 450.2
click at [799, 328] on div "Yet research has shown that those who learn music from a young age benefit in d…" at bounding box center [893, 315] width 412 height 41
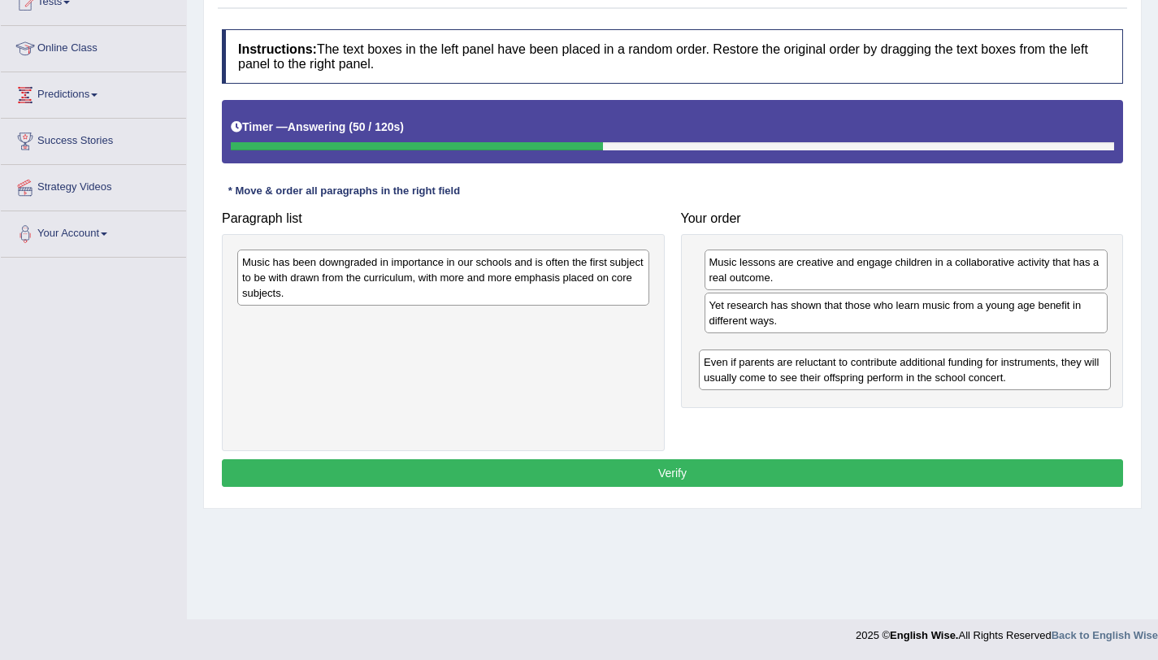
drag, startPoint x: 521, startPoint y: 276, endPoint x: 982, endPoint y: 376, distance: 471.5
click at [982, 376] on div "Even if parents are reluctant to contribute additional funding for instruments,…" at bounding box center [905, 369] width 412 height 41
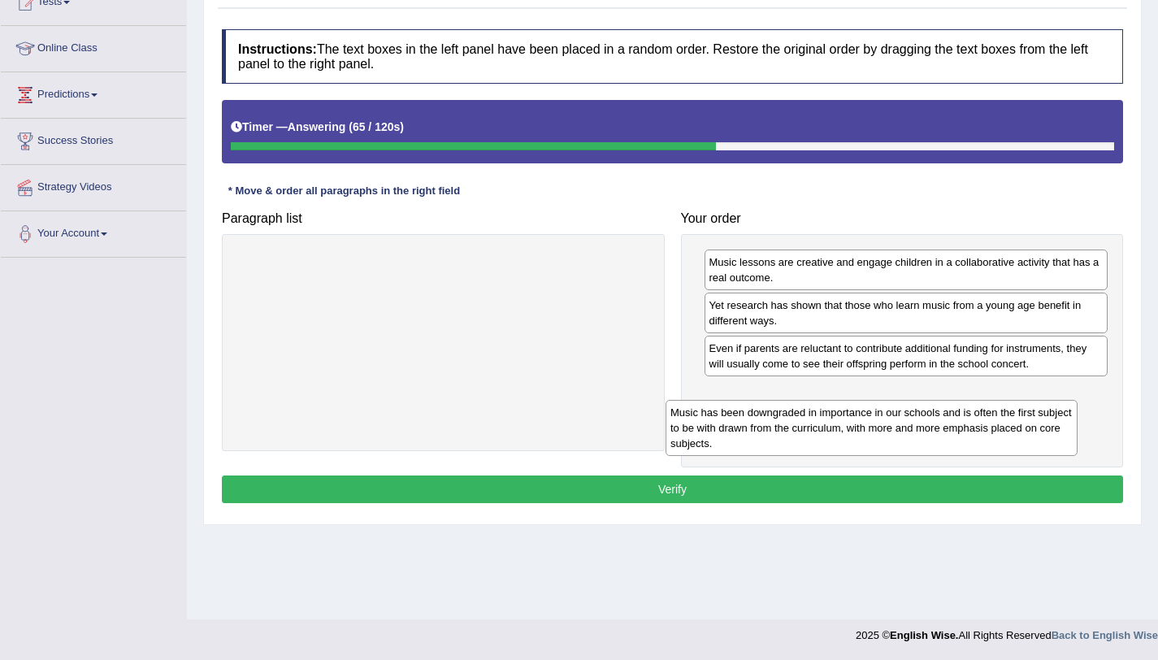
drag, startPoint x: 603, startPoint y: 282, endPoint x: 1046, endPoint y: 427, distance: 465.9
click at [1046, 427] on div "Music has been downgraded in importance in our schools and is often the first s…" at bounding box center [872, 428] width 412 height 56
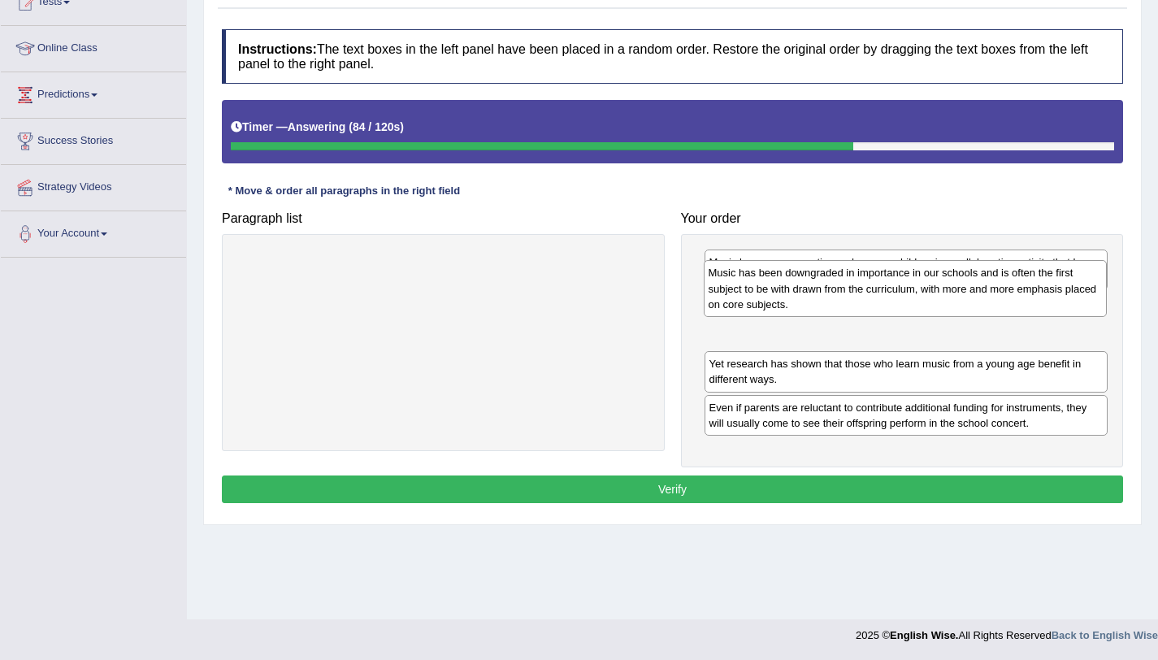
drag, startPoint x: 820, startPoint y: 425, endPoint x: 819, endPoint y: 314, distance: 110.5
click at [819, 314] on div "Music has been downgraded in importance in our schools and is often the first s…" at bounding box center [906, 288] width 404 height 56
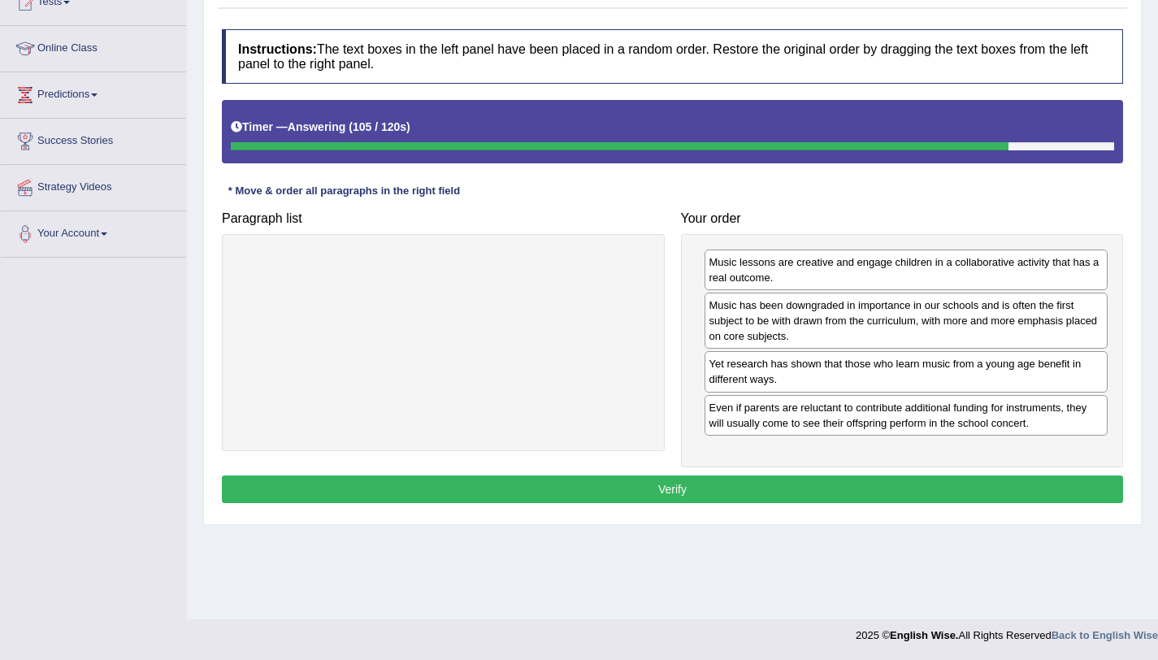
click at [721, 505] on div "Instructions: The text boxes in the left panel have been placed in a random ord…" at bounding box center [672, 268] width 909 height 495
click at [714, 496] on button "Verify" at bounding box center [672, 489] width 901 height 28
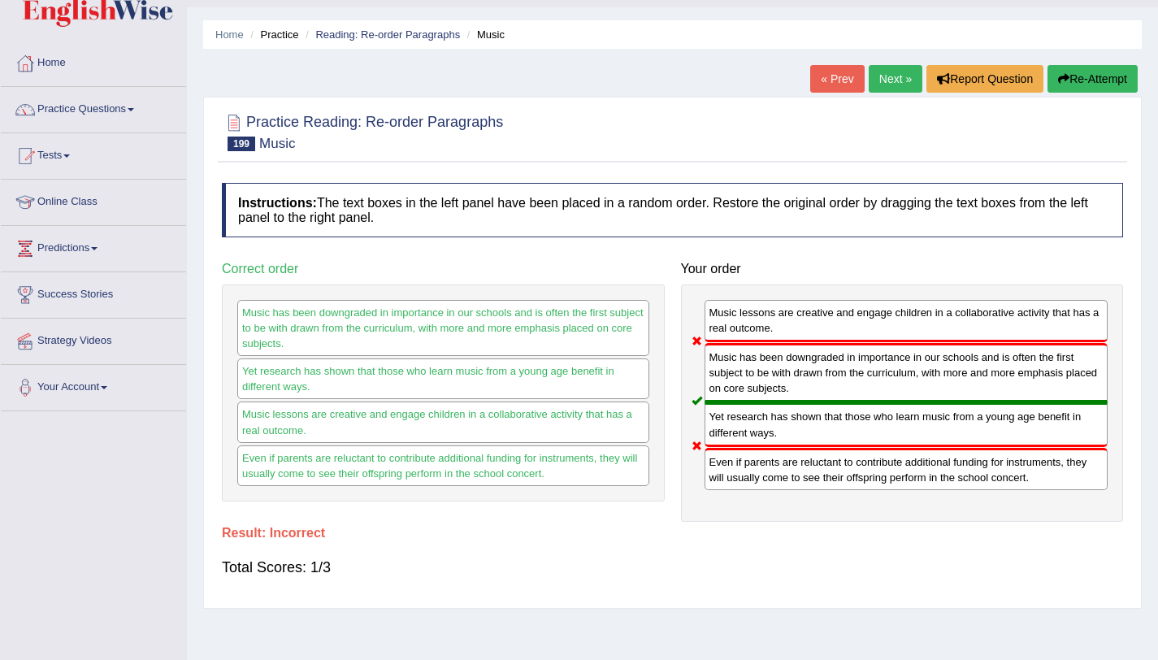
scroll to position [39, 0]
click at [873, 86] on link "Next »" at bounding box center [896, 80] width 54 height 28
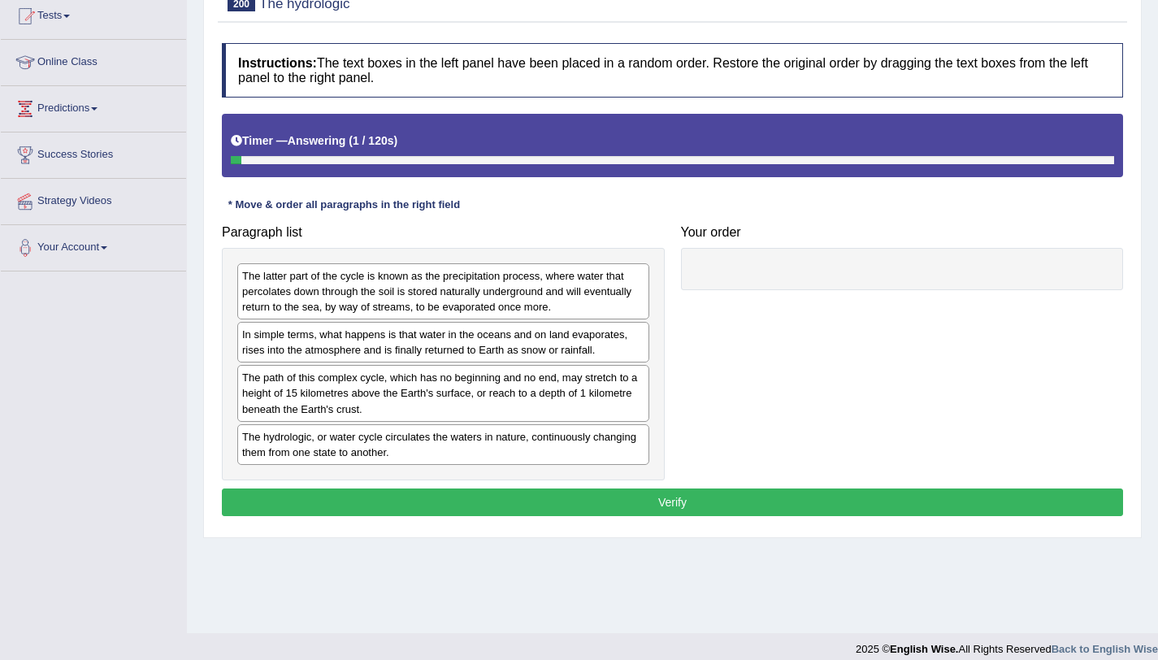
scroll to position [193, 0]
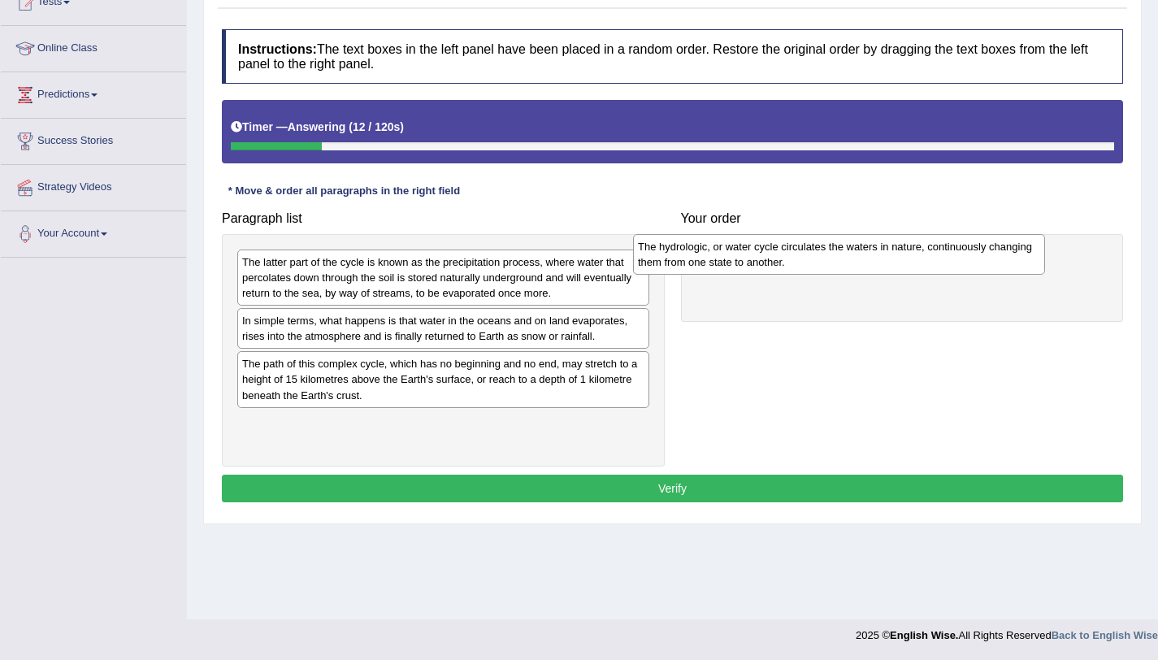
drag, startPoint x: 358, startPoint y: 437, endPoint x: 753, endPoint y: 261, distance: 433.3
click at [753, 261] on div "The hydrologic, or water cycle circulates the waters in nature, continuously ch…" at bounding box center [839, 254] width 412 height 41
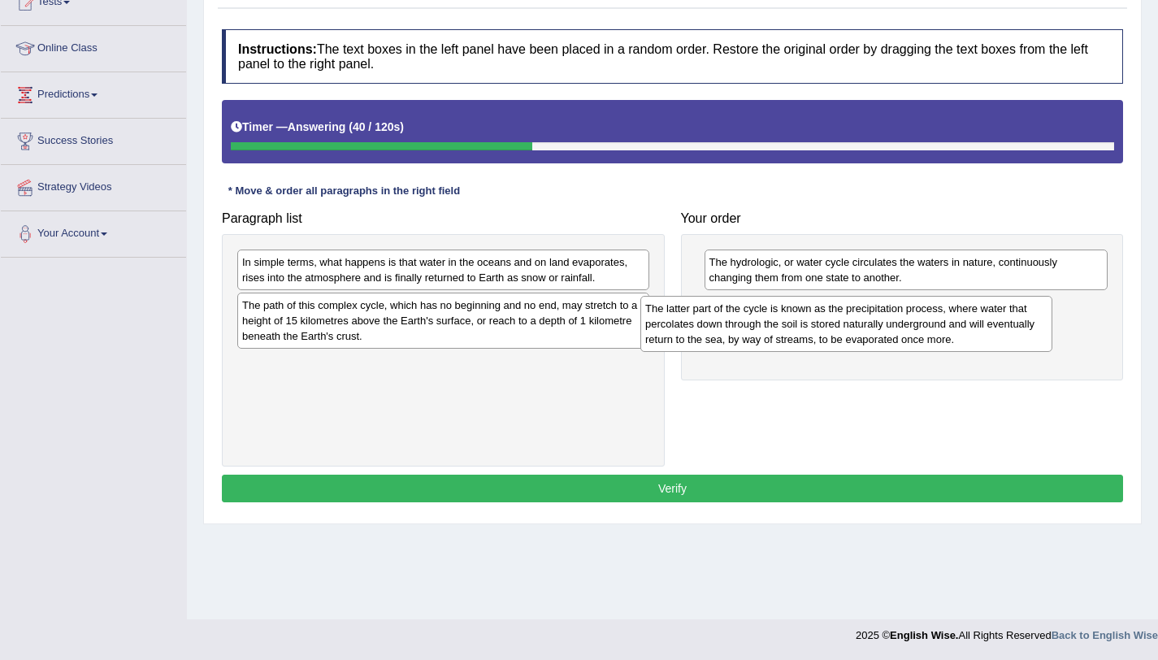
drag, startPoint x: 397, startPoint y: 288, endPoint x: 830, endPoint y: 338, distance: 436.0
click at [830, 338] on div "The latter part of the cycle is known as the precipitation process, where water…" at bounding box center [846, 324] width 412 height 56
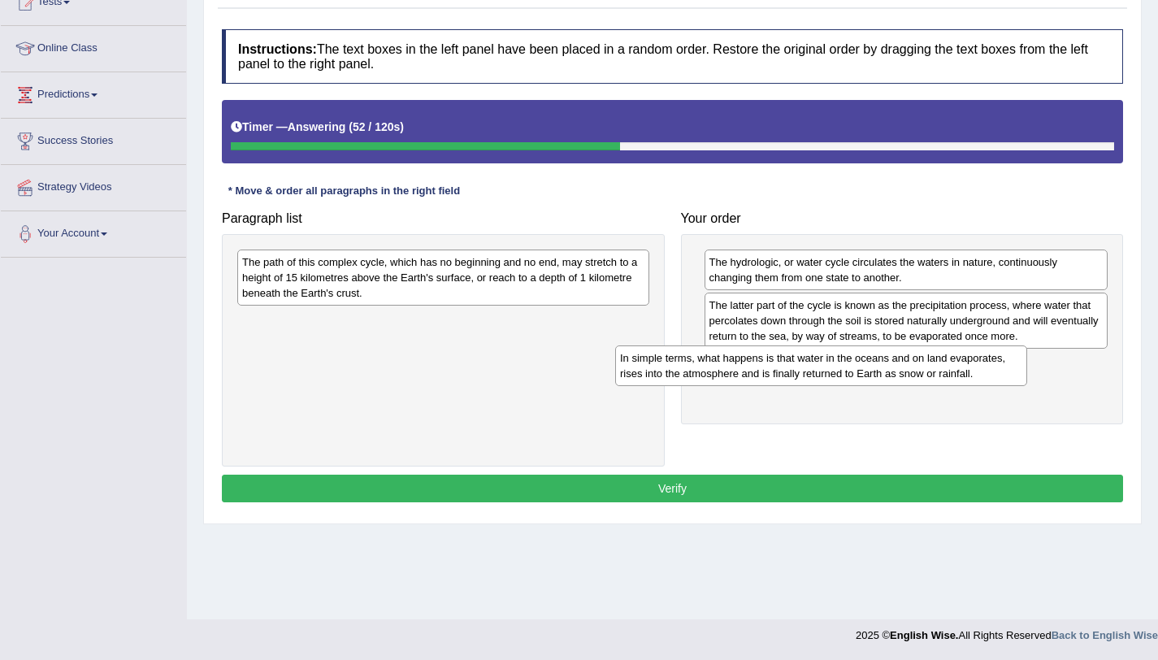
drag, startPoint x: 455, startPoint y: 281, endPoint x: 835, endPoint y: 379, distance: 392.6
click at [835, 379] on div "In simple terms, what happens is that water in the oceans and on land evaporate…" at bounding box center [821, 365] width 412 height 41
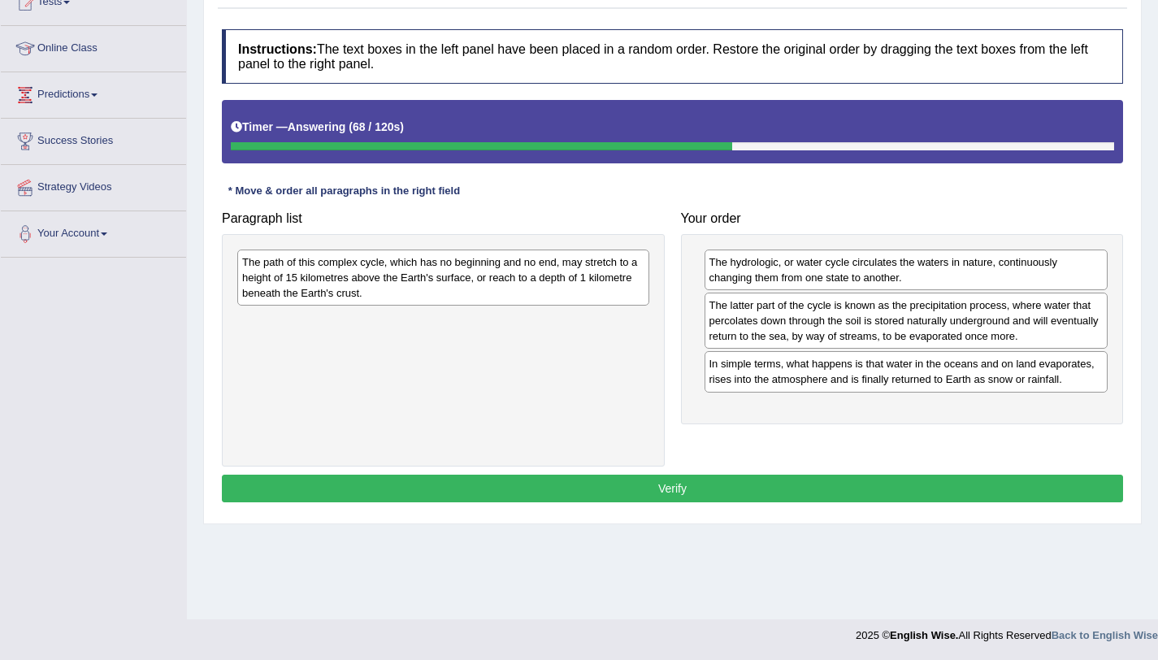
click at [356, 287] on div "The path of this complex cycle, which has no beginning and no end, may stretch …" at bounding box center [443, 277] width 412 height 56
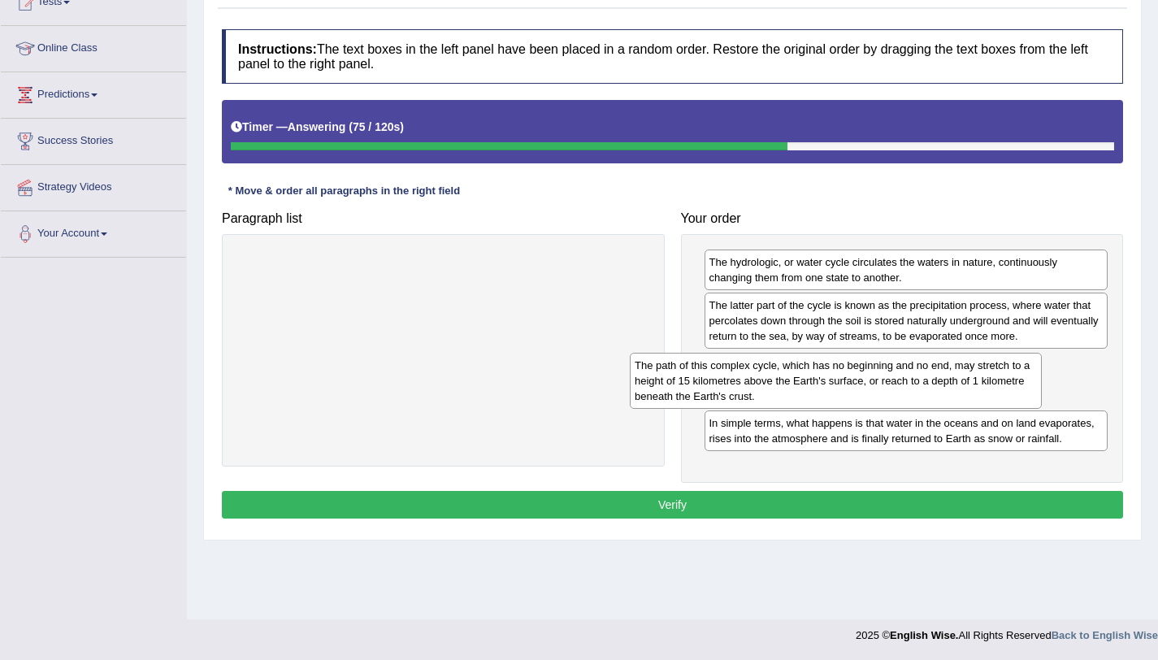
drag, startPoint x: 355, startPoint y: 285, endPoint x: 770, endPoint y: 392, distance: 427.9
click at [770, 392] on div "The path of this complex cycle, which has no beginning and no end, may stretch …" at bounding box center [836, 381] width 412 height 56
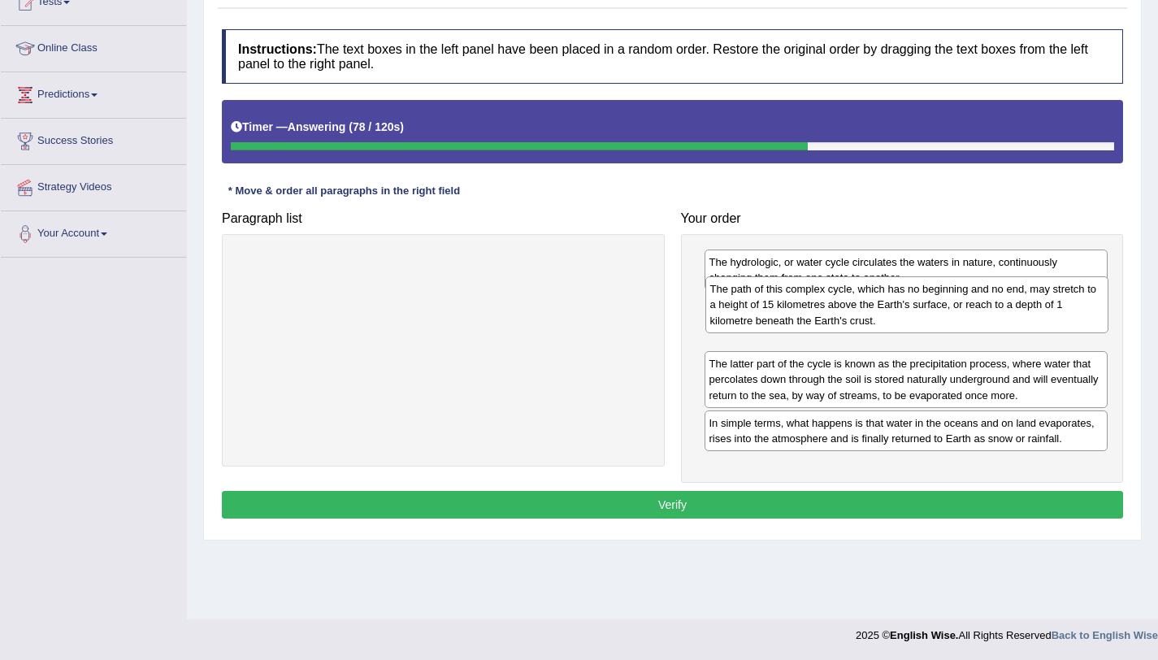
drag, startPoint x: 770, startPoint y: 392, endPoint x: 770, endPoint y: 317, distance: 74.8
click at [770, 317] on div "The path of this complex cycle, which has no beginning and no end, may stretch …" at bounding box center [907, 304] width 404 height 56
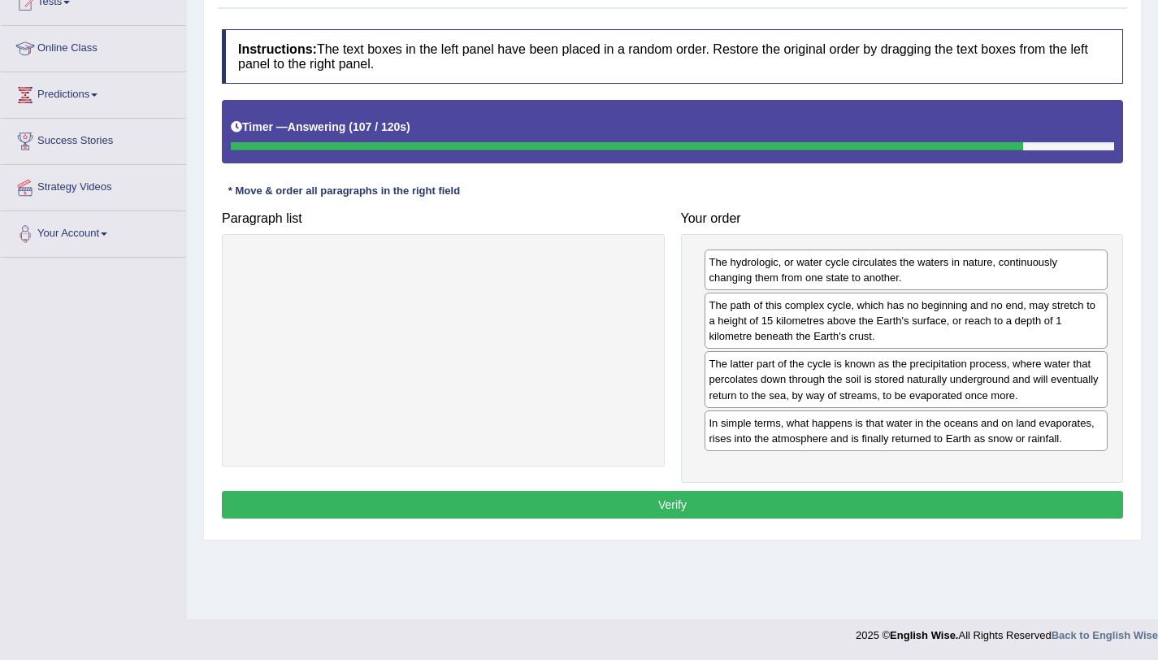
click at [614, 505] on button "Verify" at bounding box center [672, 505] width 901 height 28
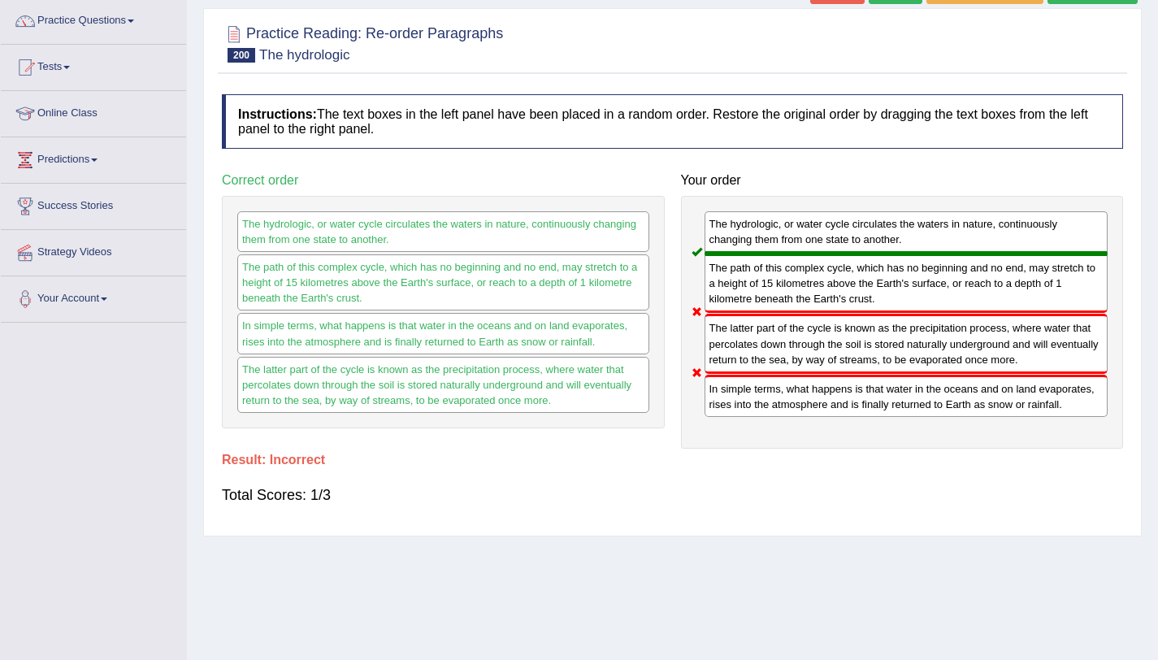
scroll to position [116, 0]
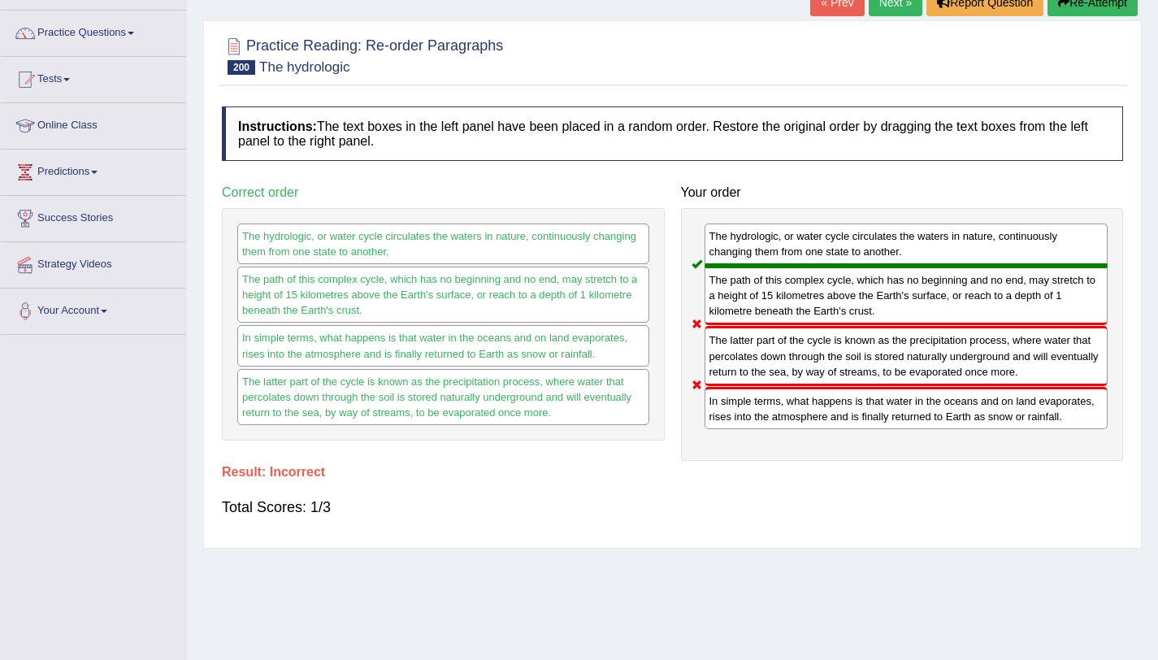
click at [901, 5] on link "Next »" at bounding box center [896, 3] width 54 height 28
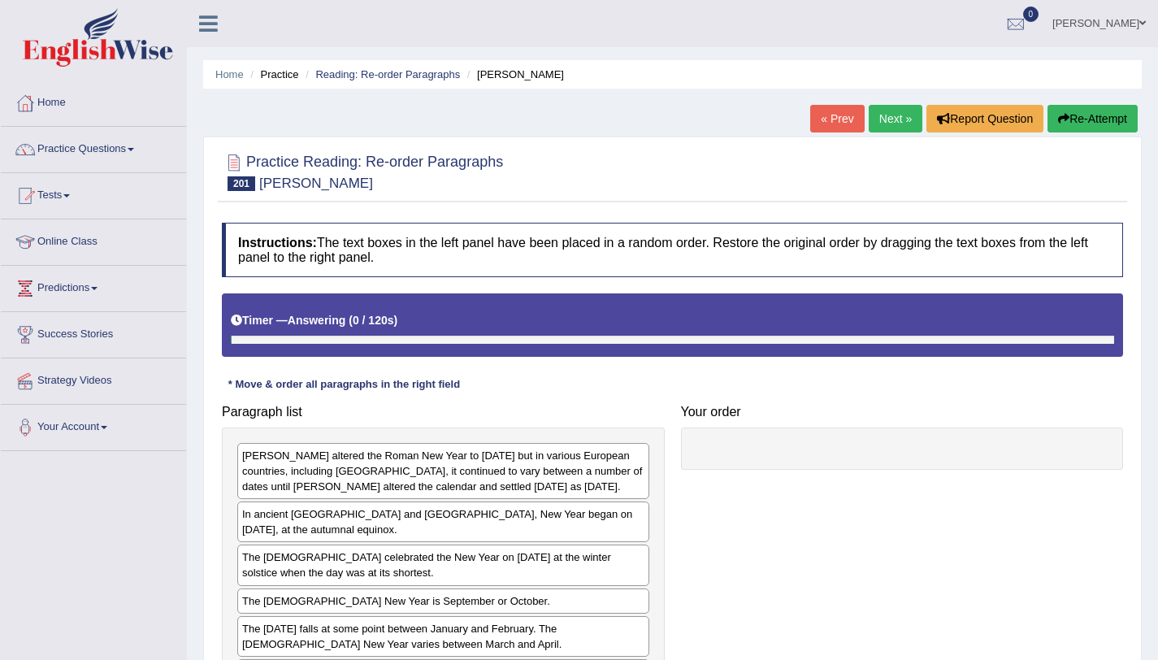
scroll to position [193, 0]
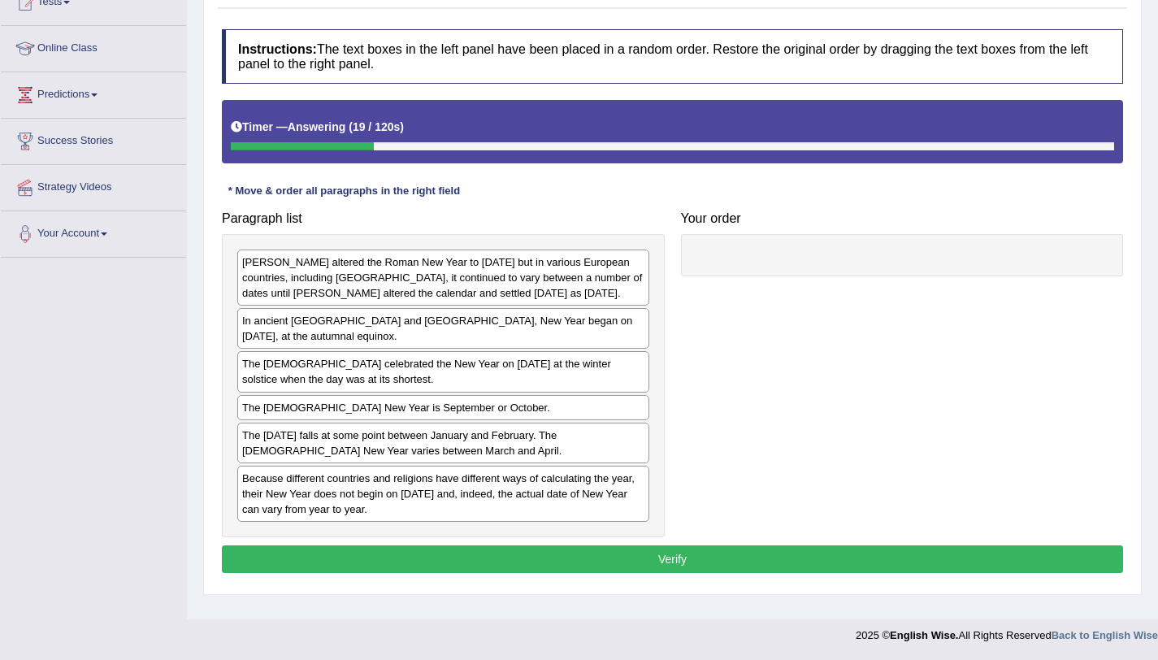
click at [422, 338] on div "In ancient Egypt and Persia, New Year began on 21st September, at the autumnal …" at bounding box center [443, 328] width 412 height 41
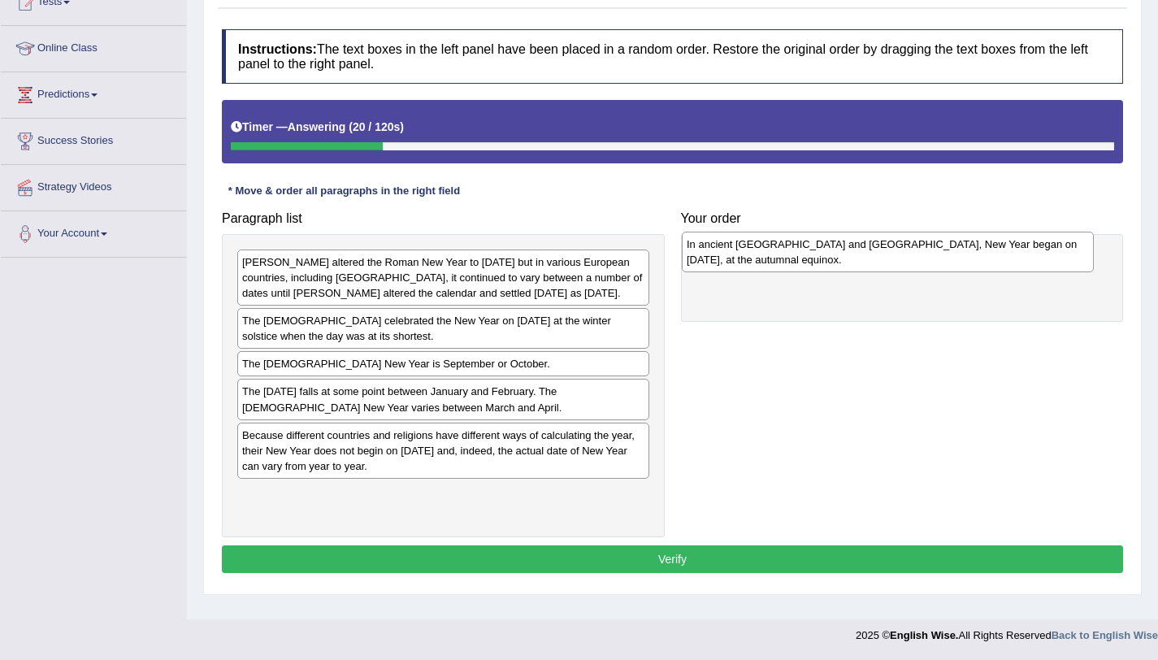
drag, startPoint x: 422, startPoint y: 338, endPoint x: 873, endPoint y: 264, distance: 457.0
click at [873, 264] on div "In ancient Egypt and Persia, New Year began on 21st September, at the autumnal …" at bounding box center [888, 252] width 412 height 41
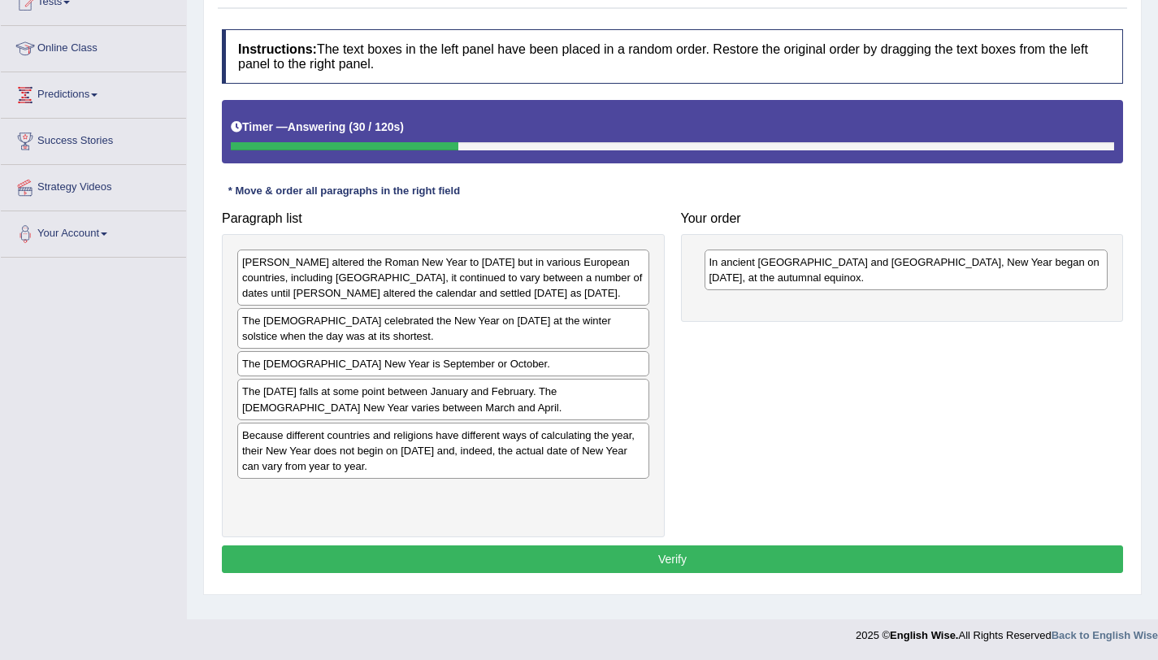
click at [432, 341] on div "The Greeks celebrated the New Year on 21st December at the winter solstice when…" at bounding box center [443, 328] width 412 height 41
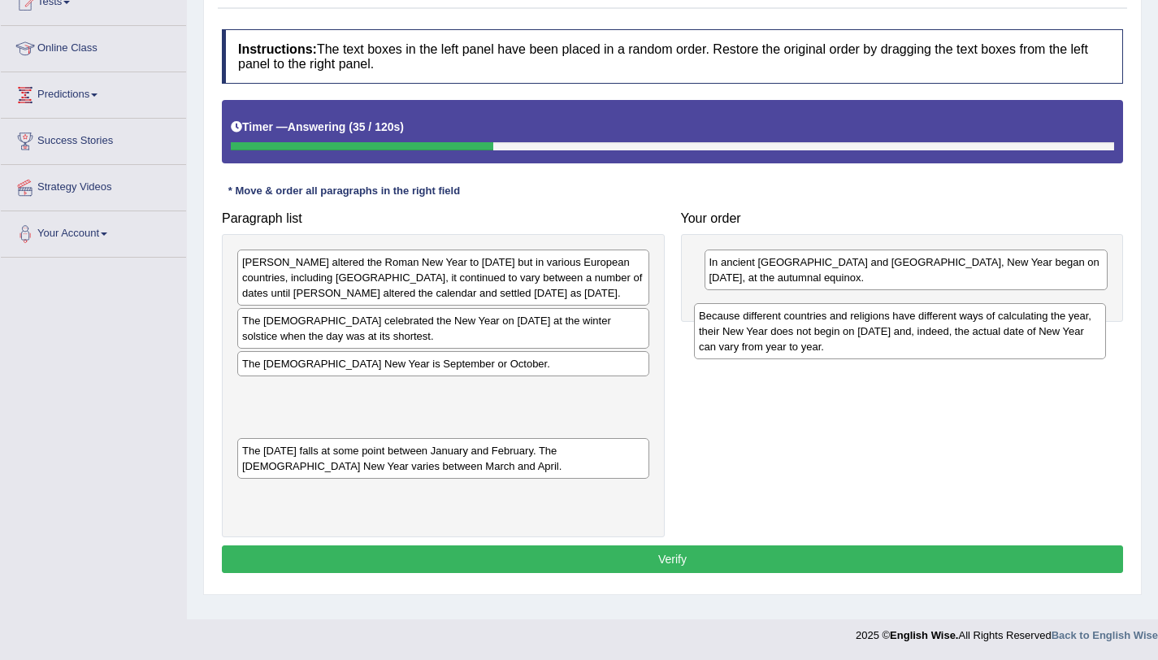
drag, startPoint x: 427, startPoint y: 450, endPoint x: 883, endPoint y: 328, distance: 472.7
click at [883, 328] on div "Because different countries and religions have different ways of calculating th…" at bounding box center [900, 331] width 412 height 56
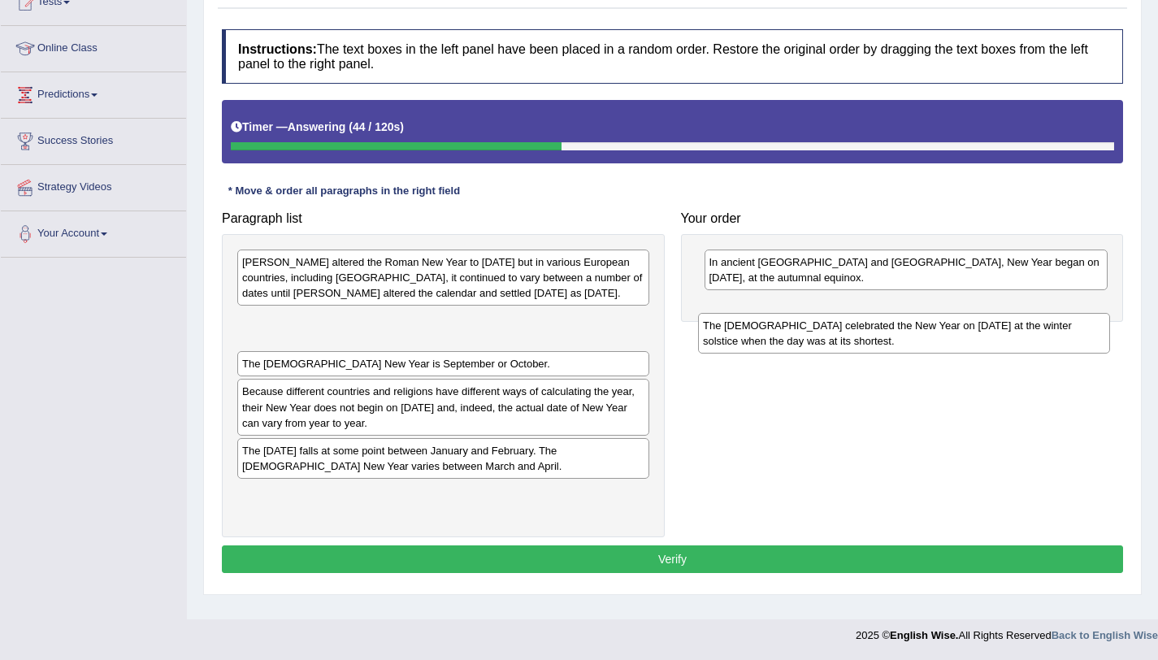
drag, startPoint x: 482, startPoint y: 342, endPoint x: 947, endPoint y: 346, distance: 464.8
click at [947, 346] on div "The Greeks celebrated the New Year on 21st December at the winter solstice when…" at bounding box center [904, 333] width 412 height 41
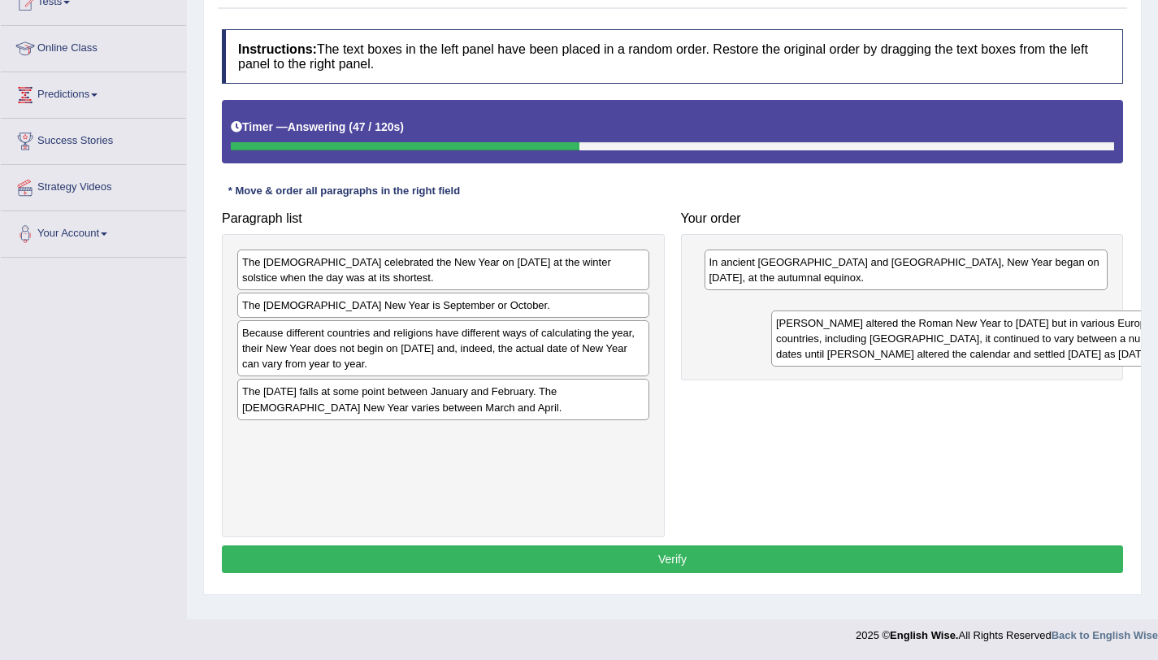
drag, startPoint x: 522, startPoint y: 300, endPoint x: 1056, endPoint y: 359, distance: 537.2
click at [1056, 359] on div "Julius Caesar altered the Roman New Year to 1st January but in various European…" at bounding box center [977, 338] width 412 height 56
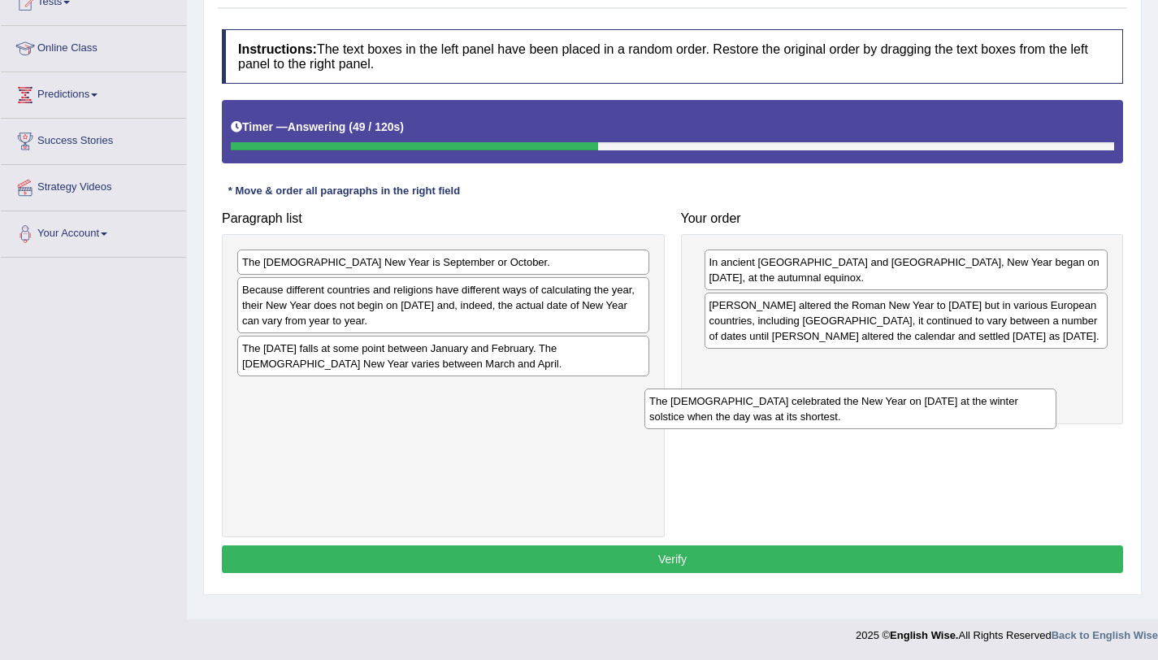
drag, startPoint x: 626, startPoint y: 268, endPoint x: 1060, endPoint y: 381, distance: 449.2
click at [1056, 388] on div "The Greeks celebrated the New Year on 21st December at the winter solstice when…" at bounding box center [850, 408] width 412 height 41
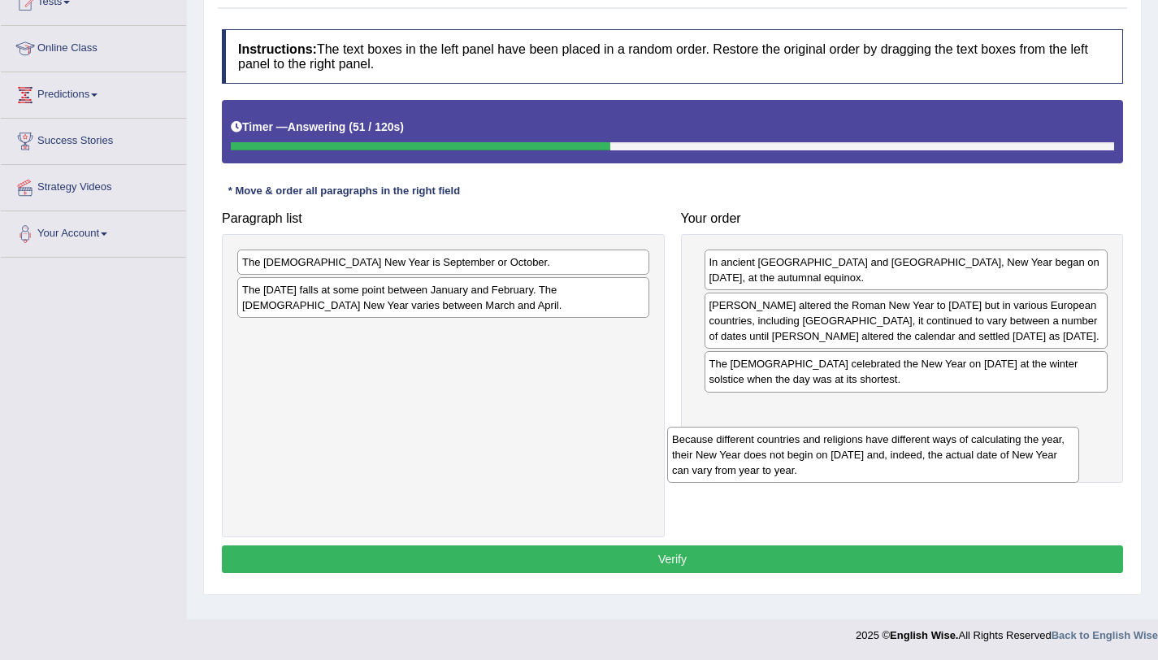
drag, startPoint x: 590, startPoint y: 308, endPoint x: 1032, endPoint y: 433, distance: 459.4
click at [1032, 433] on div "Because different countries and religions have different ways of calculating th…" at bounding box center [873, 455] width 412 height 56
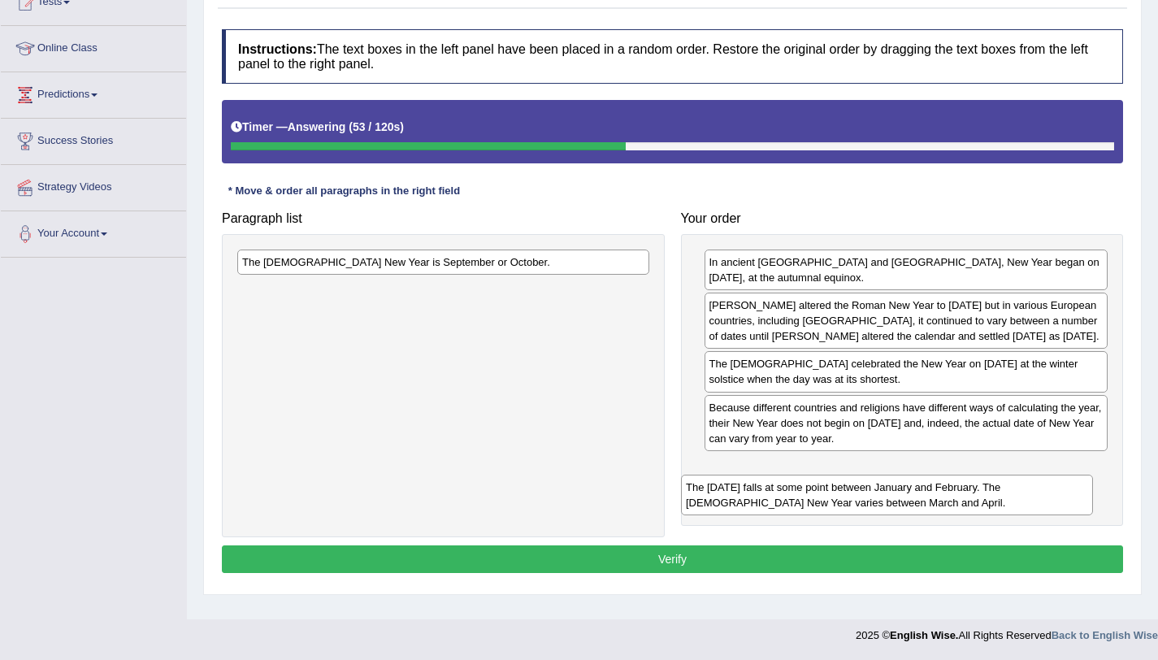
drag, startPoint x: 414, startPoint y: 301, endPoint x: 864, endPoint y: 495, distance: 489.6
click at [864, 495] on div "The Chinese New Year falls at some point between January and February. The Budd…" at bounding box center [887, 495] width 412 height 41
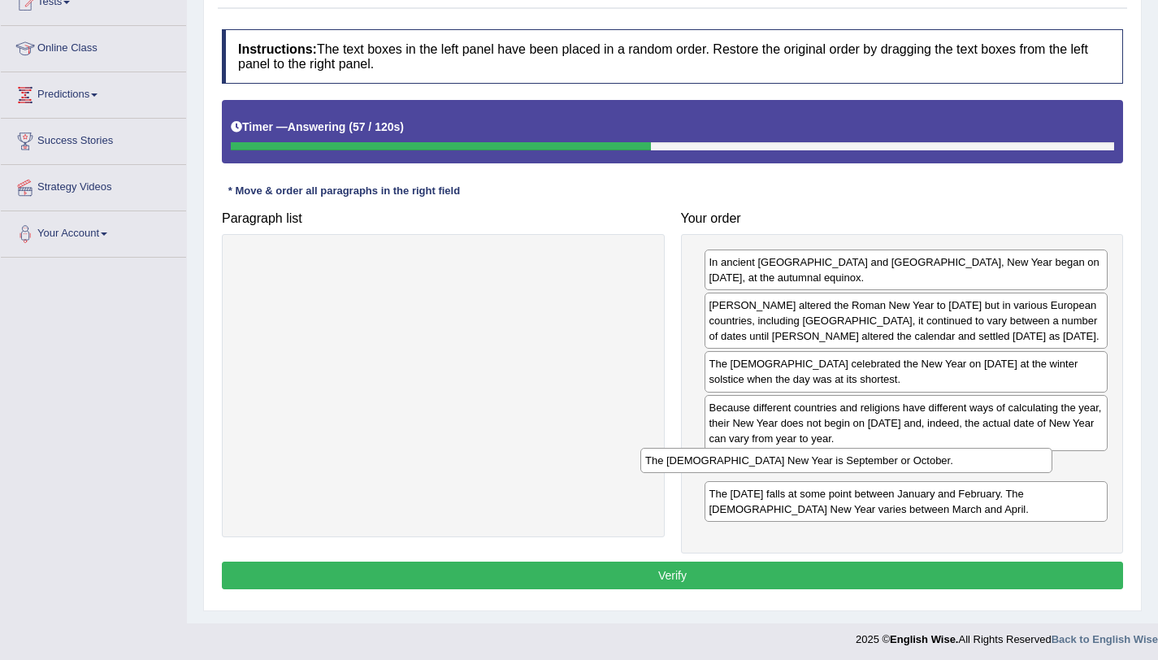
drag, startPoint x: 510, startPoint y: 268, endPoint x: 919, endPoint y: 468, distance: 455.7
click at [919, 468] on div "The Jewish New Year is September or October." at bounding box center [846, 460] width 412 height 25
click at [856, 476] on div "The Jewish New Year is September or October." at bounding box center [907, 465] width 404 height 25
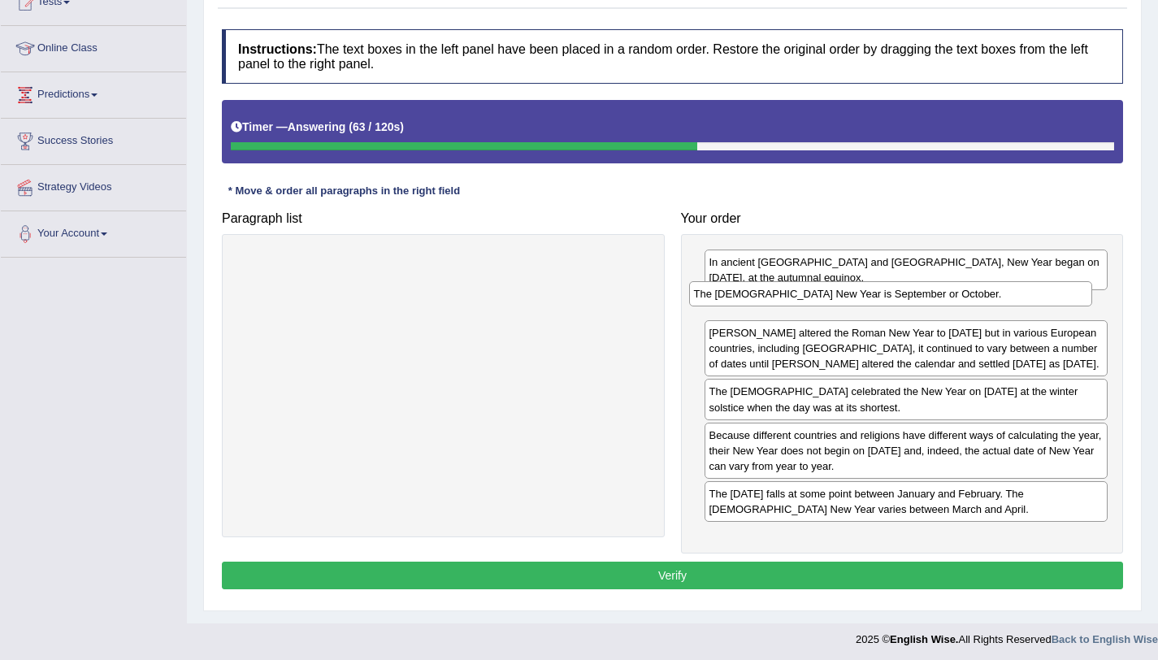
drag, startPoint x: 856, startPoint y: 476, endPoint x: 842, endPoint y: 305, distance: 172.0
click at [842, 305] on div "The Jewish New Year is September or October." at bounding box center [891, 293] width 404 height 25
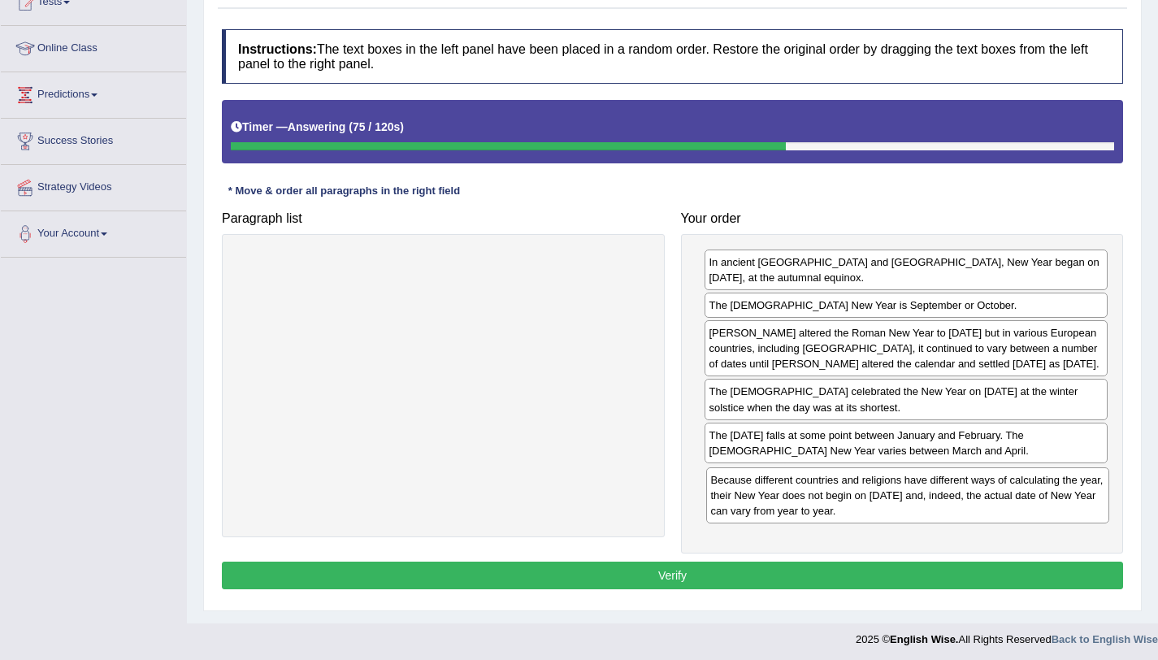
drag, startPoint x: 823, startPoint y: 450, endPoint x: 825, endPoint y: 495, distance: 44.7
click at [825, 495] on div "Because different countries and religions have different ways of calculating th…" at bounding box center [908, 495] width 404 height 56
click at [799, 362] on div "Julius Caesar altered the Roman New Year to 1st January but in various European…" at bounding box center [907, 348] width 404 height 56
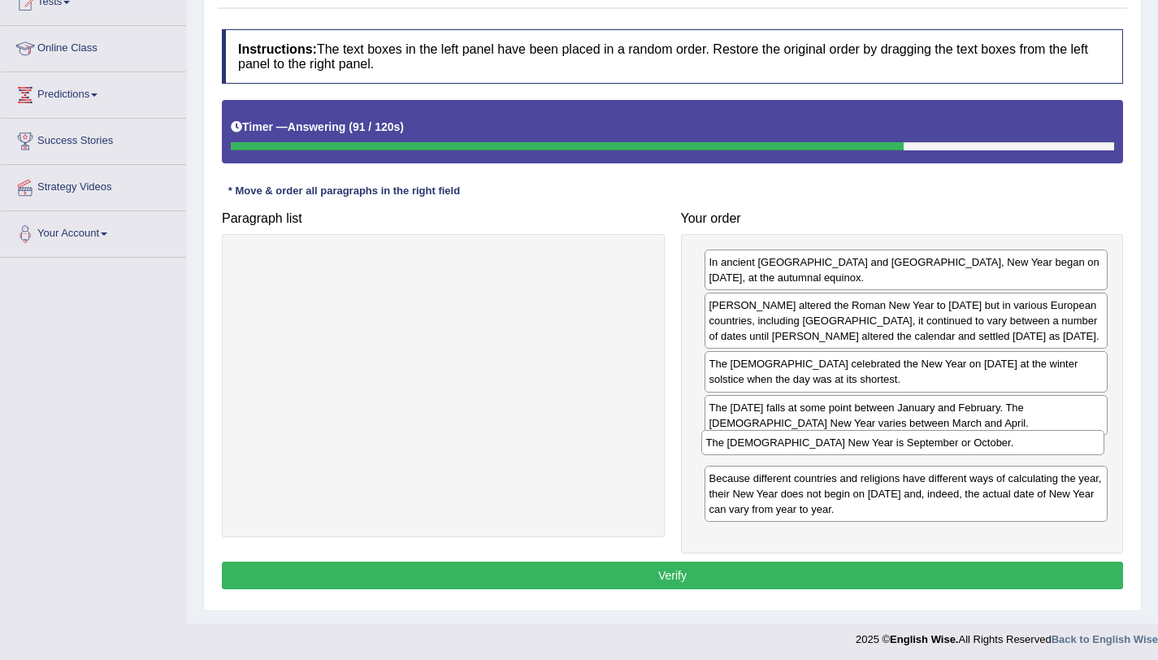
drag, startPoint x: 794, startPoint y: 310, endPoint x: 791, endPoint y: 447, distance: 137.4
click at [791, 447] on div "The Jewish New Year is September or October." at bounding box center [903, 442] width 404 height 25
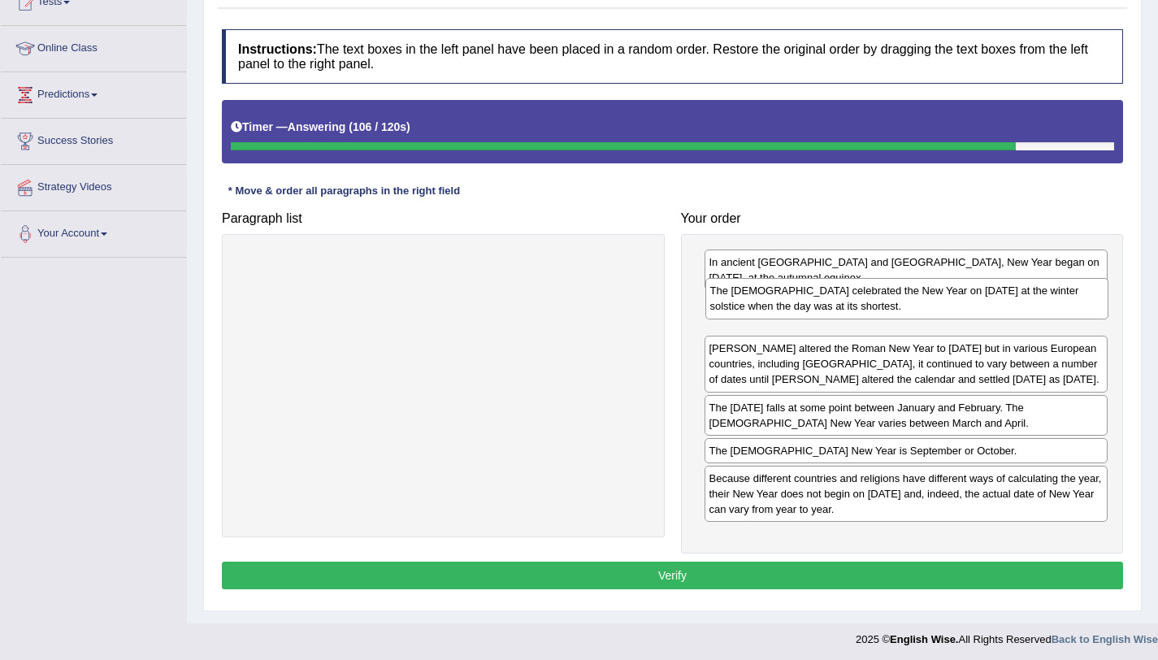
drag, startPoint x: 761, startPoint y: 382, endPoint x: 761, endPoint y: 309, distance: 73.1
click at [761, 309] on div "The Greeks celebrated the New Year on 21st December at the winter solstice when…" at bounding box center [907, 298] width 404 height 41
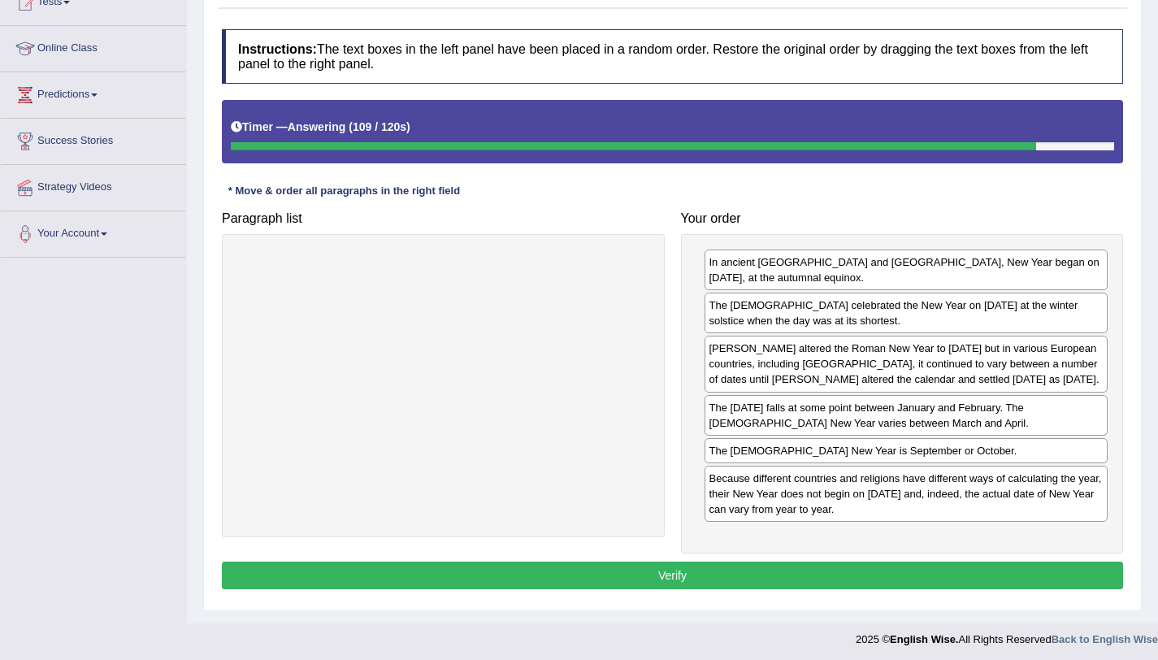
click at [796, 453] on div "The Jewish New Year is September or October." at bounding box center [907, 450] width 404 height 25
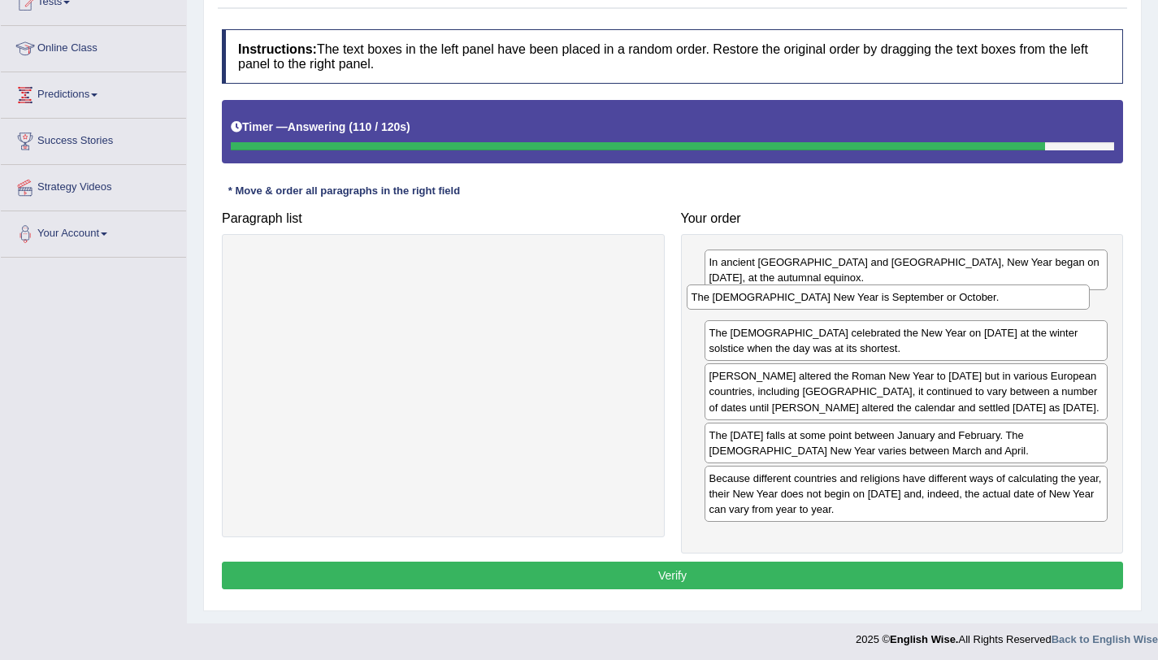
drag, startPoint x: 796, startPoint y: 453, endPoint x: 778, endPoint y: 299, distance: 154.6
click at [778, 299] on div "The Jewish New Year is September or October." at bounding box center [889, 296] width 404 height 25
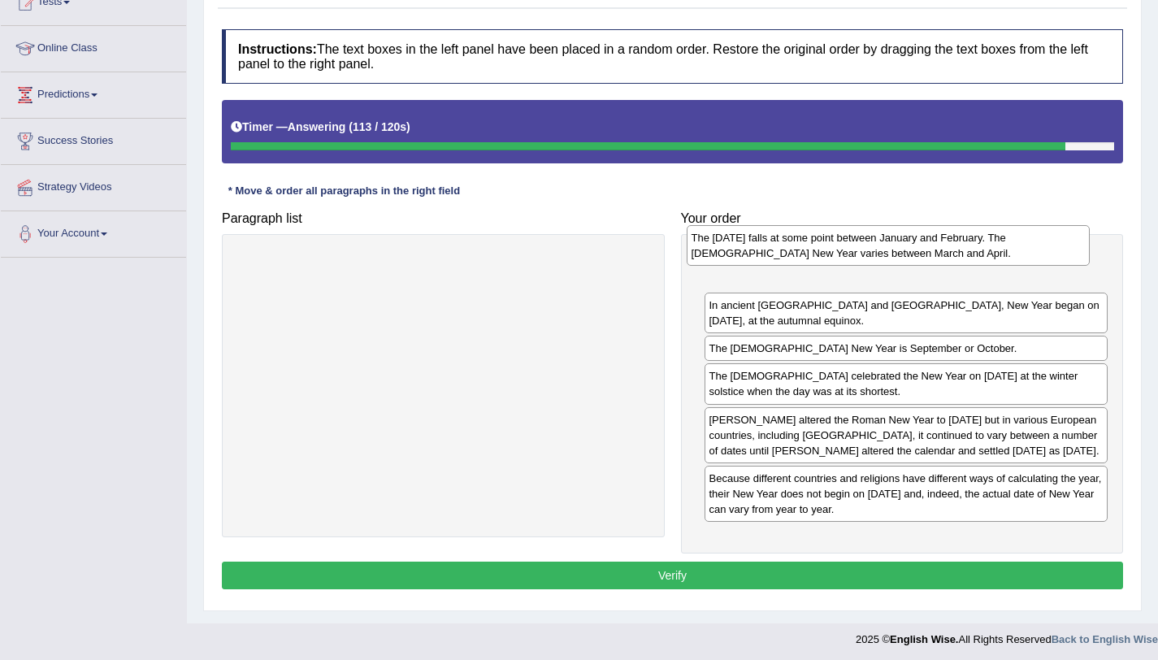
drag, startPoint x: 804, startPoint y: 441, endPoint x: 787, endPoint y: 244, distance: 198.3
click at [787, 244] on div "The Chinese New Year falls at some point between January and February. The Budd…" at bounding box center [889, 245] width 404 height 41
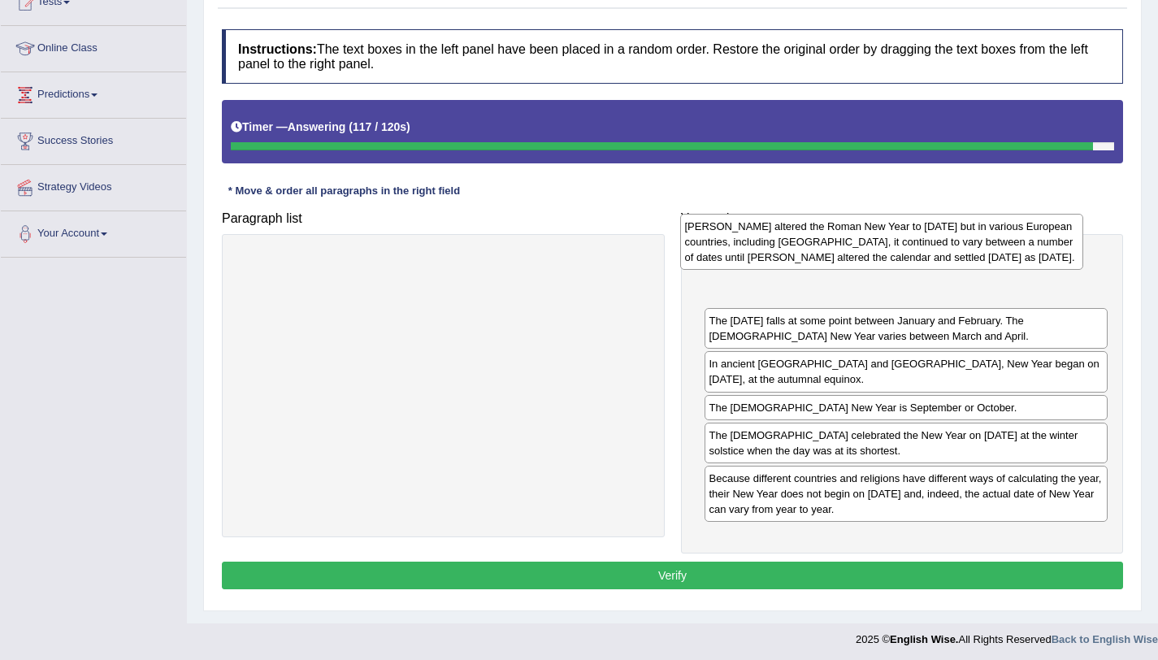
drag, startPoint x: 831, startPoint y: 445, endPoint x: 811, endPoint y: 262, distance: 183.1
click at [811, 262] on div "Julius Caesar altered the Roman New Year to 1st January but in various European…" at bounding box center [882, 242] width 404 height 56
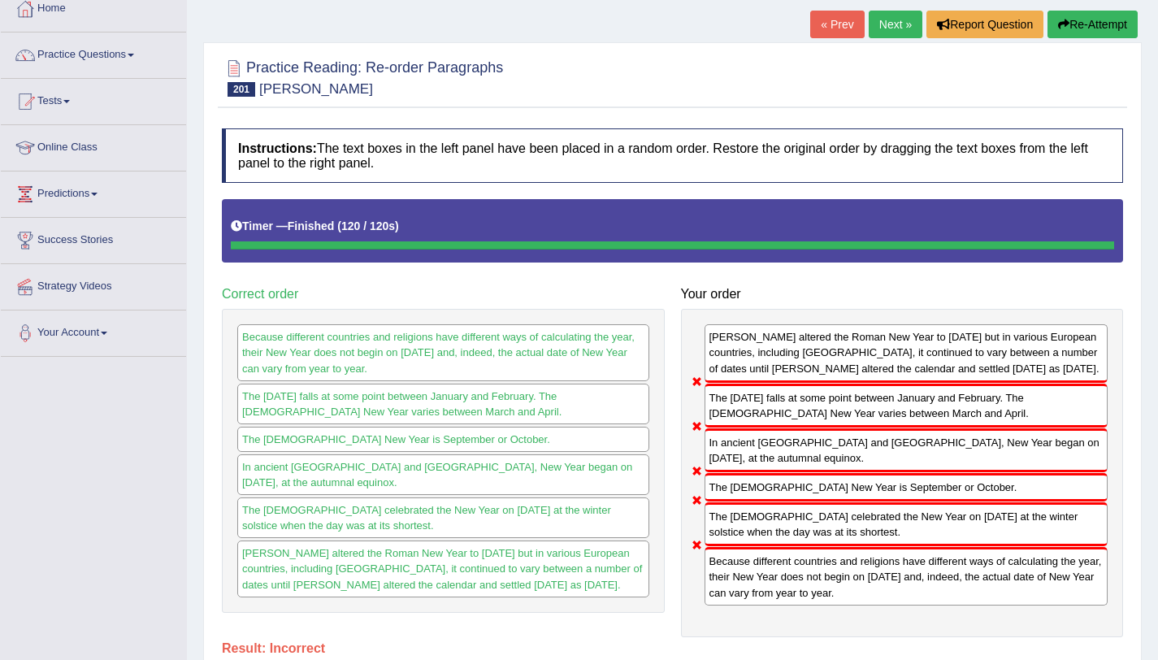
scroll to position [93, 0]
click at [876, 28] on link "Next »" at bounding box center [896, 25] width 54 height 28
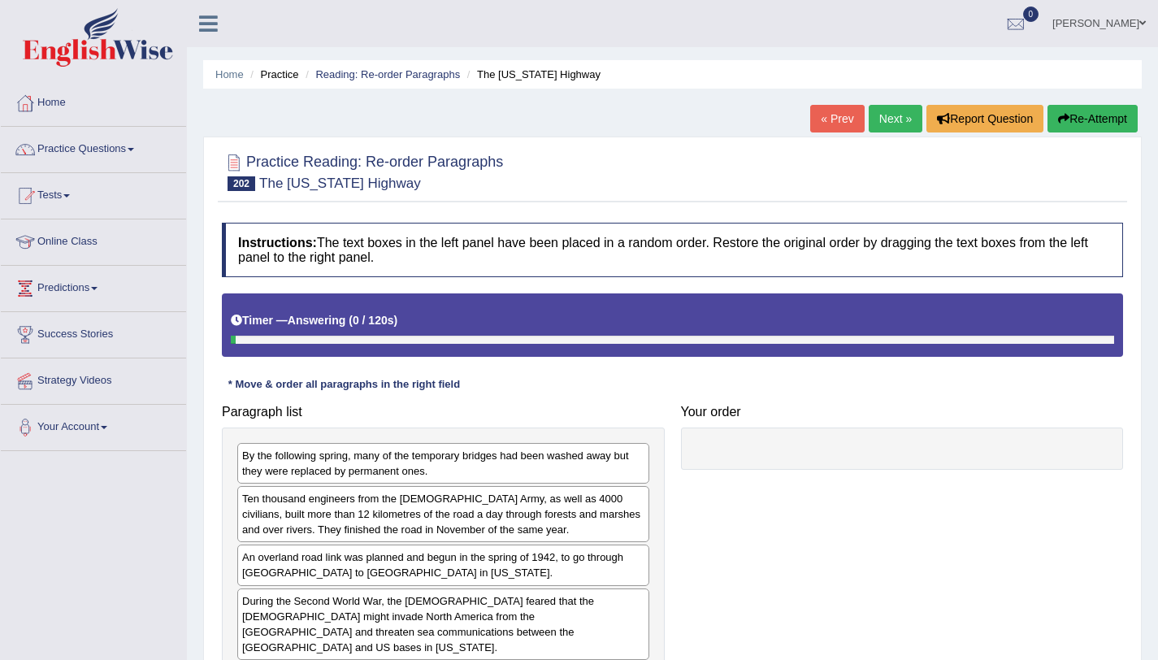
scroll to position [193, 0]
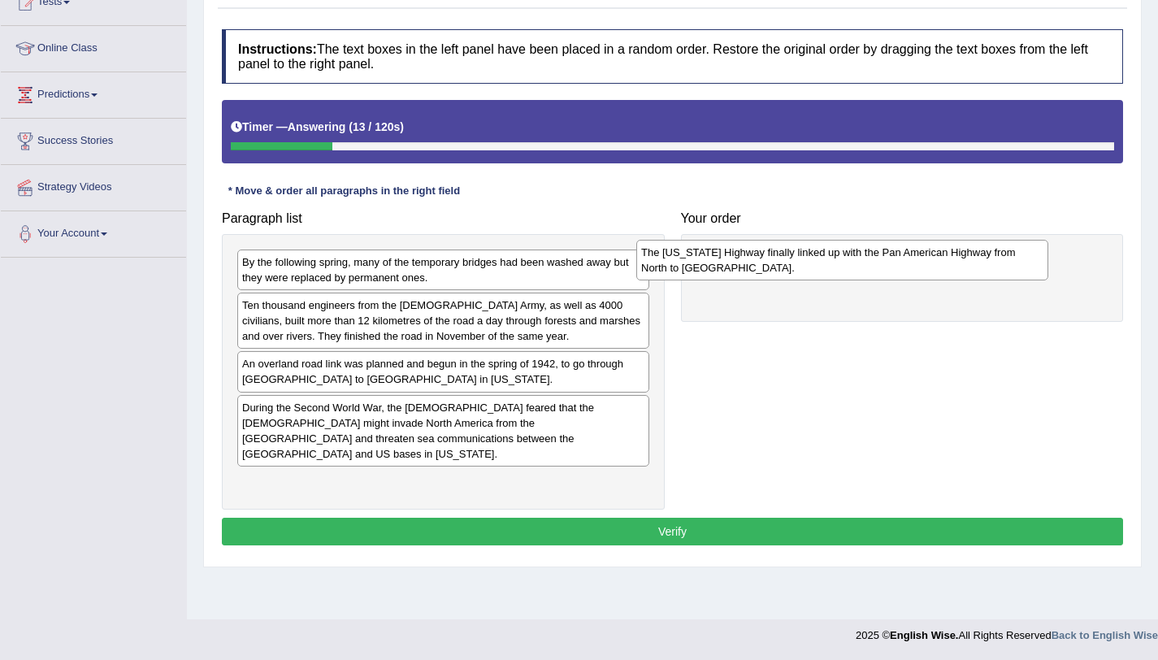
drag, startPoint x: 535, startPoint y: 477, endPoint x: 941, endPoint y: 267, distance: 457.6
click at [941, 267] on div "The [US_STATE] Highway finally linked up with the Pan American Highway from Nor…" at bounding box center [842, 260] width 412 height 41
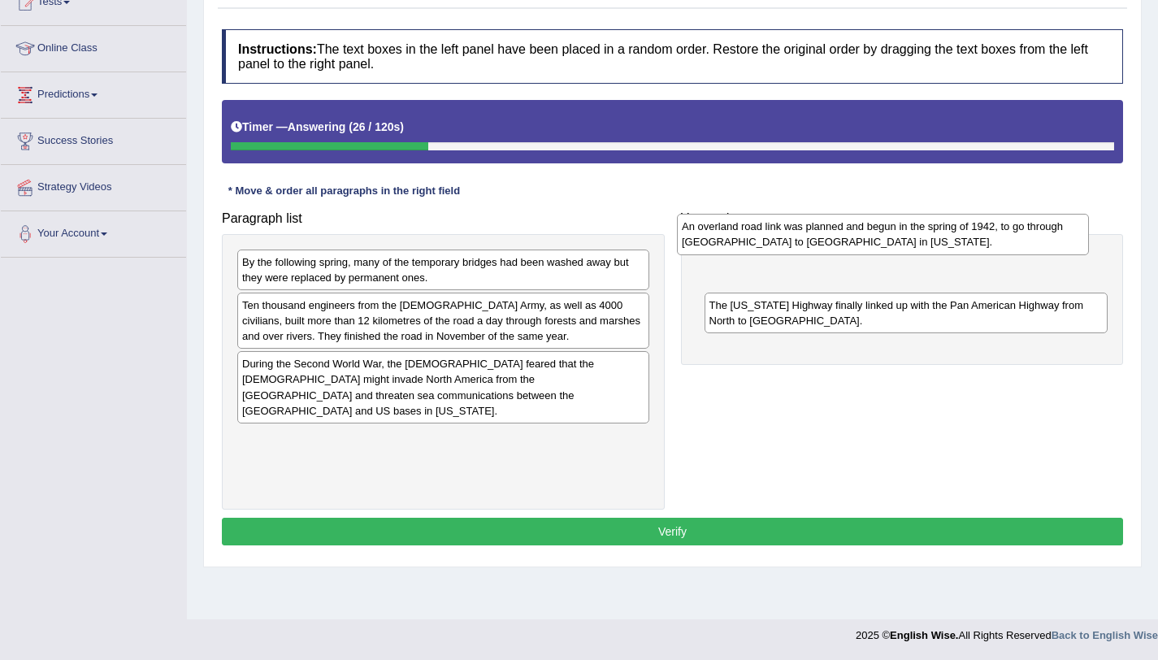
drag, startPoint x: 501, startPoint y: 381, endPoint x: 946, endPoint y: 252, distance: 462.9
click at [946, 252] on div "An overland road link was planned and begun in the spring of 1942, to go throug…" at bounding box center [883, 234] width 412 height 41
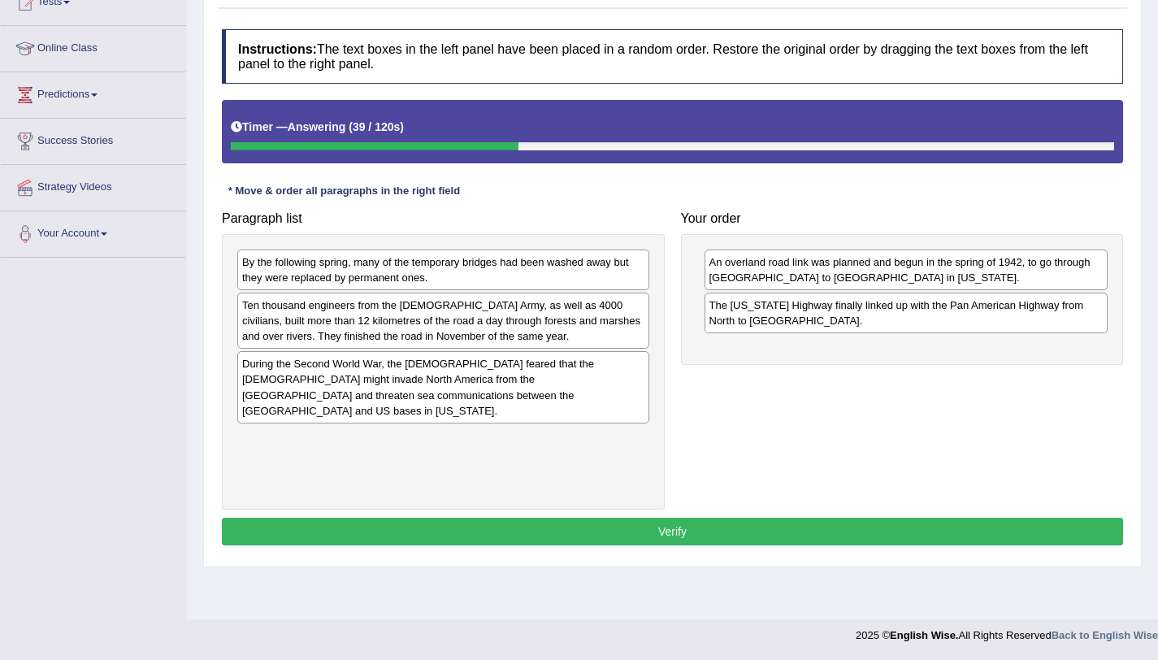
click at [551, 311] on div "Ten thousand engineers from the [DEMOGRAPHIC_DATA] Army, as well as 4000 civili…" at bounding box center [443, 321] width 412 height 56
click at [520, 387] on div "During the Second World War, the [DEMOGRAPHIC_DATA] feared that the [DEMOGRAPHI…" at bounding box center [445, 379] width 412 height 56
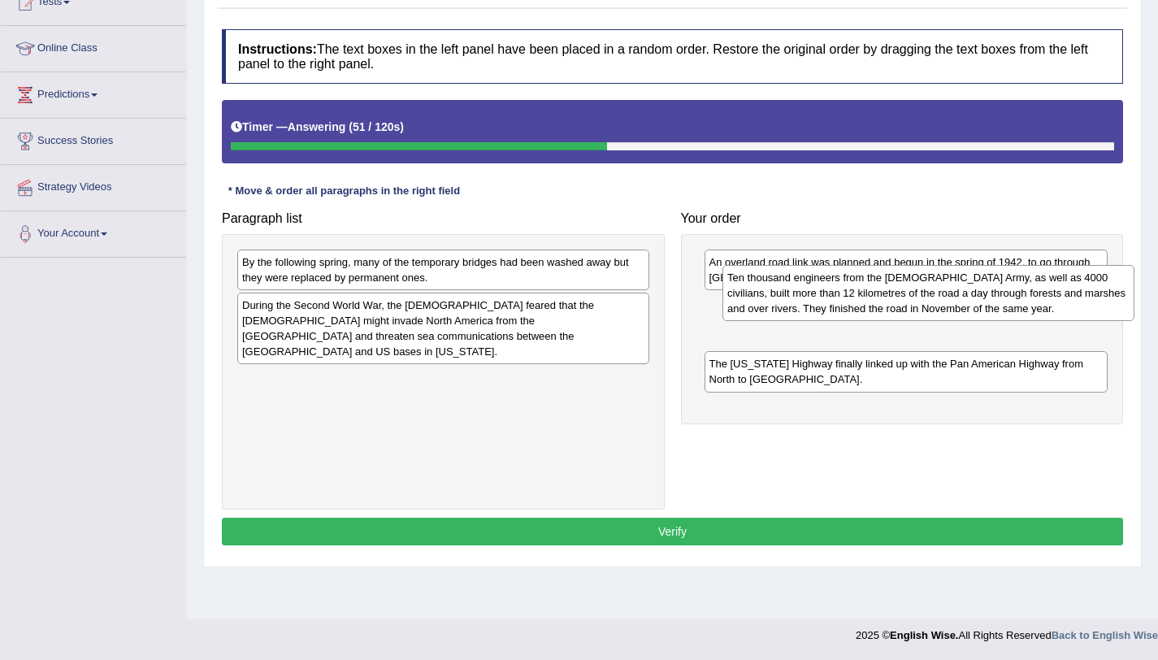
drag, startPoint x: 499, startPoint y: 345, endPoint x: 984, endPoint y: 317, distance: 485.9
click at [984, 317] on div "Ten thousand engineers from the US Army, as well as 4000 civilians, built more …" at bounding box center [928, 293] width 412 height 56
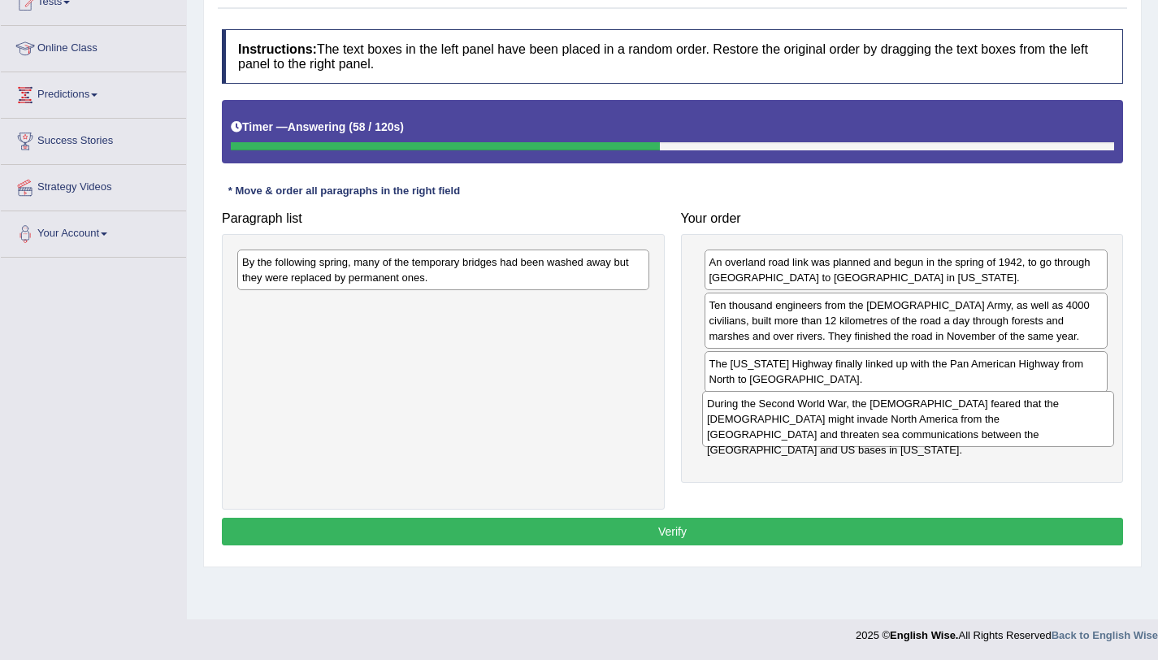
drag, startPoint x: 628, startPoint y: 325, endPoint x: 1093, endPoint y: 423, distance: 475.1
click at [1093, 423] on div "During the Second World War, the Americans feared that the Japanese might invad…" at bounding box center [908, 419] width 412 height 56
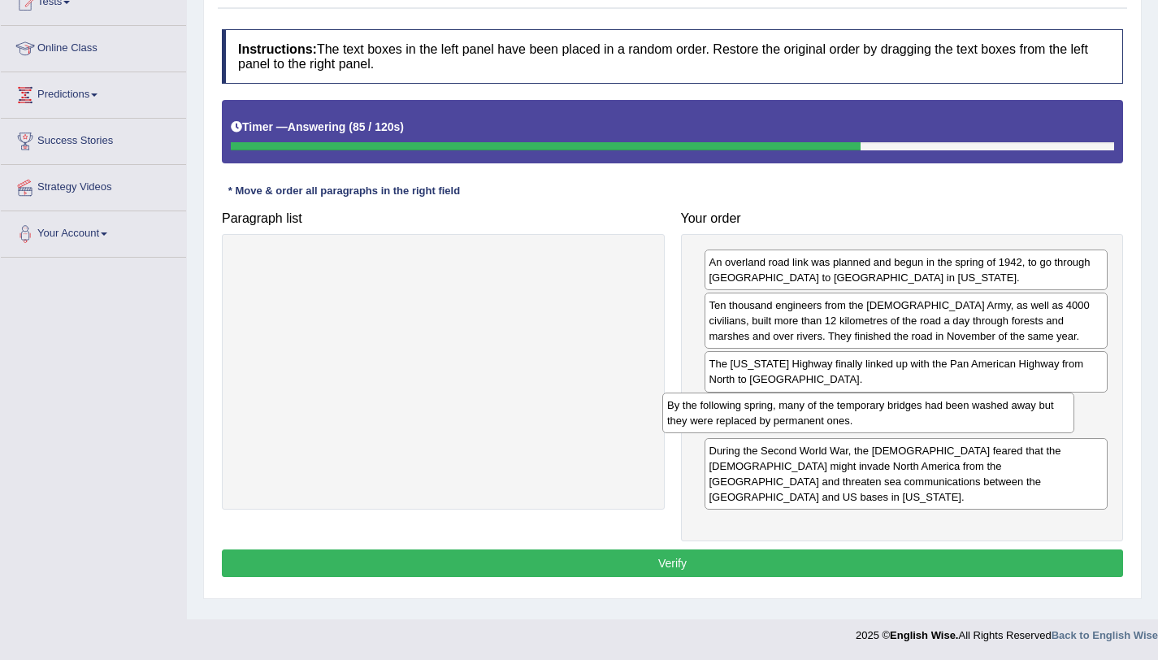
drag, startPoint x: 574, startPoint y: 279, endPoint x: 999, endPoint y: 422, distance: 448.4
click at [999, 422] on div "By the following spring, many of the temporary bridges had been washed away but…" at bounding box center [868, 412] width 412 height 41
click at [913, 558] on button "Verify" at bounding box center [672, 563] width 901 height 28
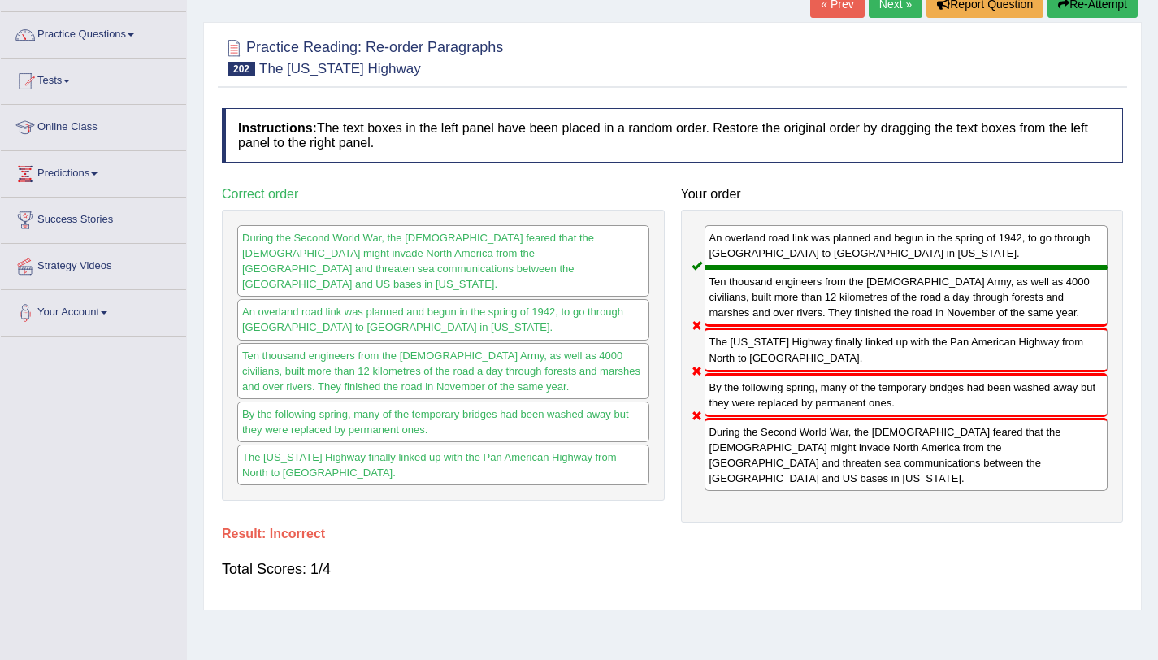
scroll to position [76, 0]
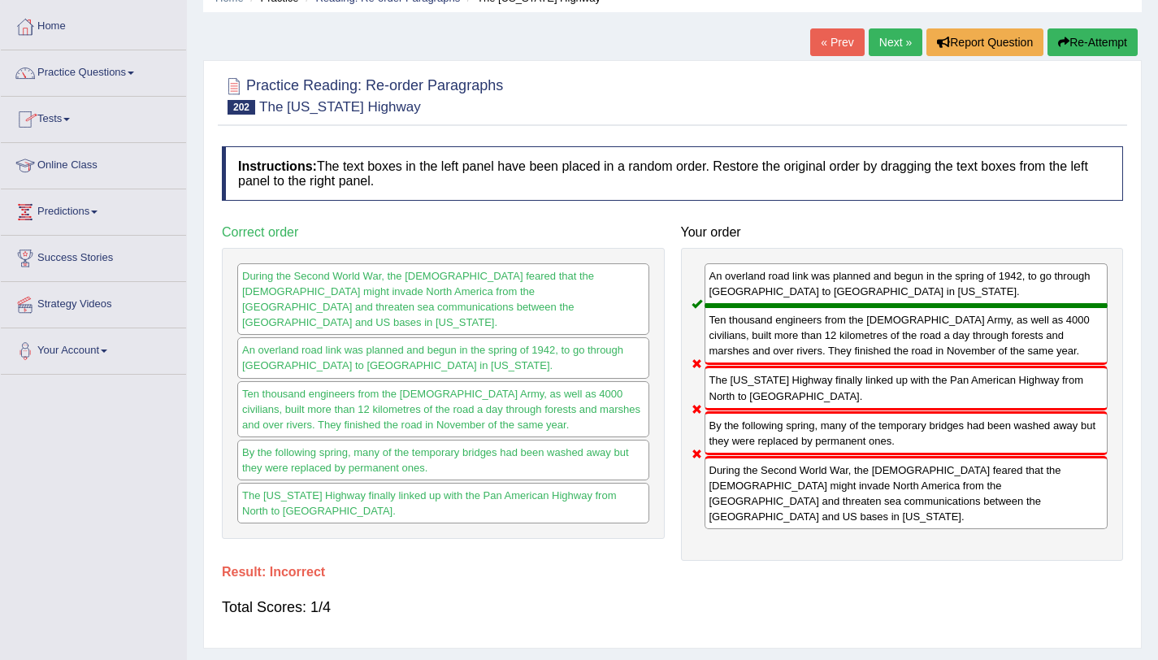
click at [896, 46] on link "Next »" at bounding box center [896, 42] width 54 height 28
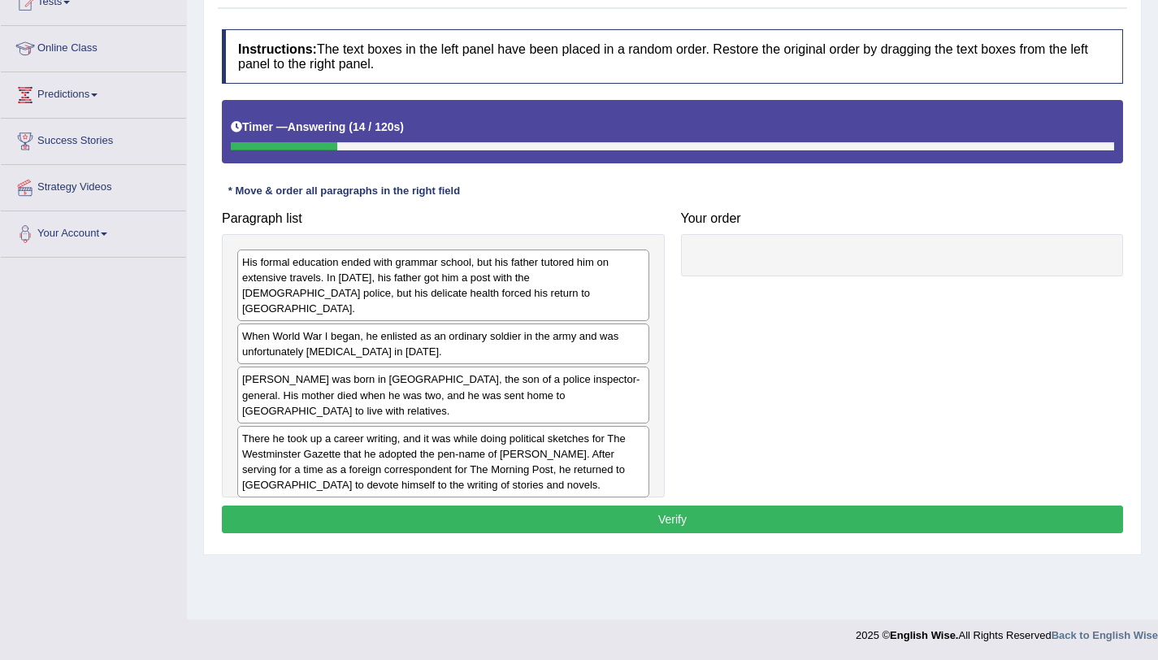
click at [548, 333] on div "When World War I began, he enlisted as an ordinary soldier in the army and was …" at bounding box center [443, 343] width 412 height 41
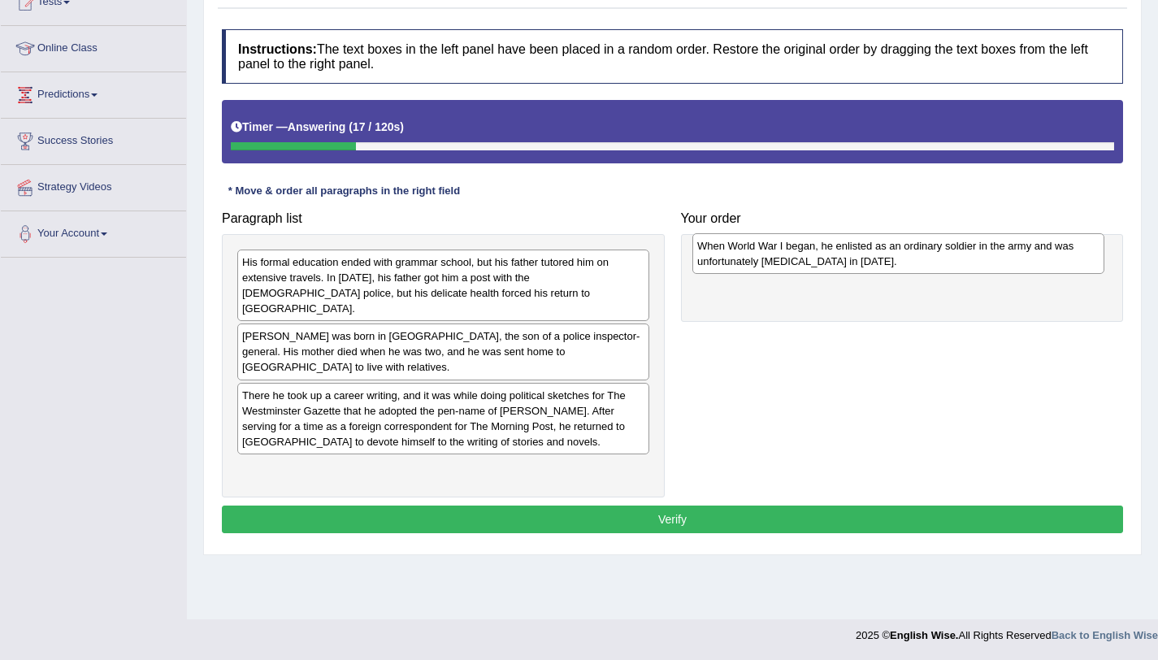
drag, startPoint x: 548, startPoint y: 333, endPoint x: 1003, endPoint y: 258, distance: 461.2
click at [1003, 258] on div "When World War I began, he enlisted as an ordinary soldier in the army and was …" at bounding box center [898, 253] width 412 height 41
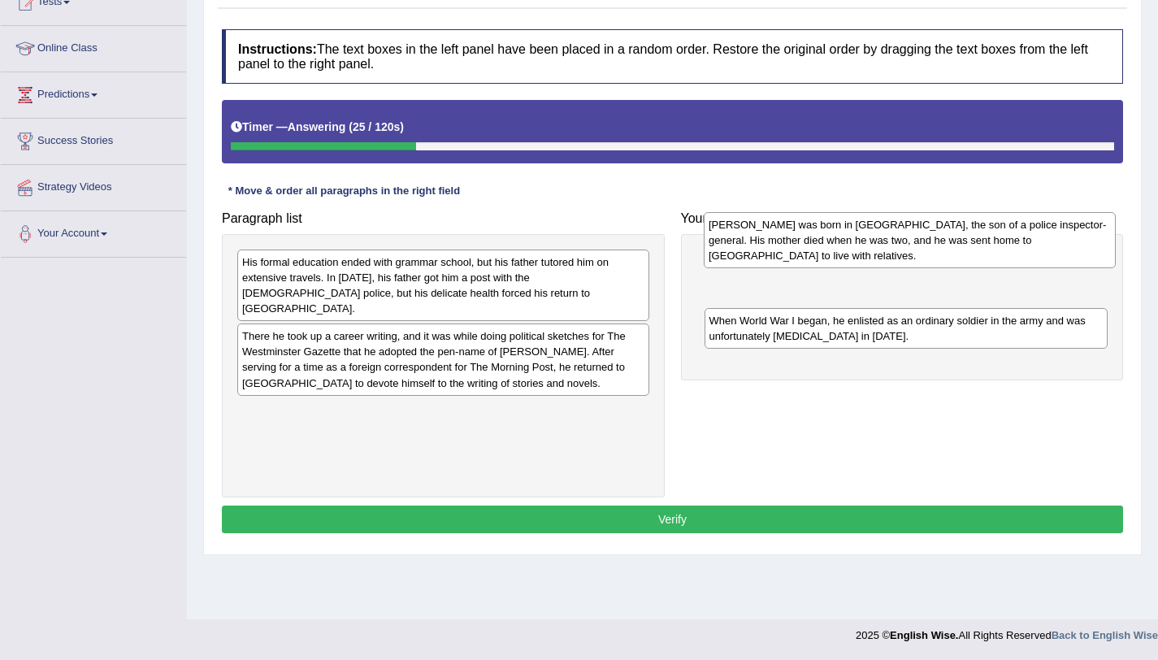
drag, startPoint x: 375, startPoint y: 343, endPoint x: 841, endPoint y: 247, distance: 476.2
click at [841, 247] on div "[PERSON_NAME] was born in [GEOGRAPHIC_DATA], the son of a police inspector-gene…" at bounding box center [910, 240] width 412 height 56
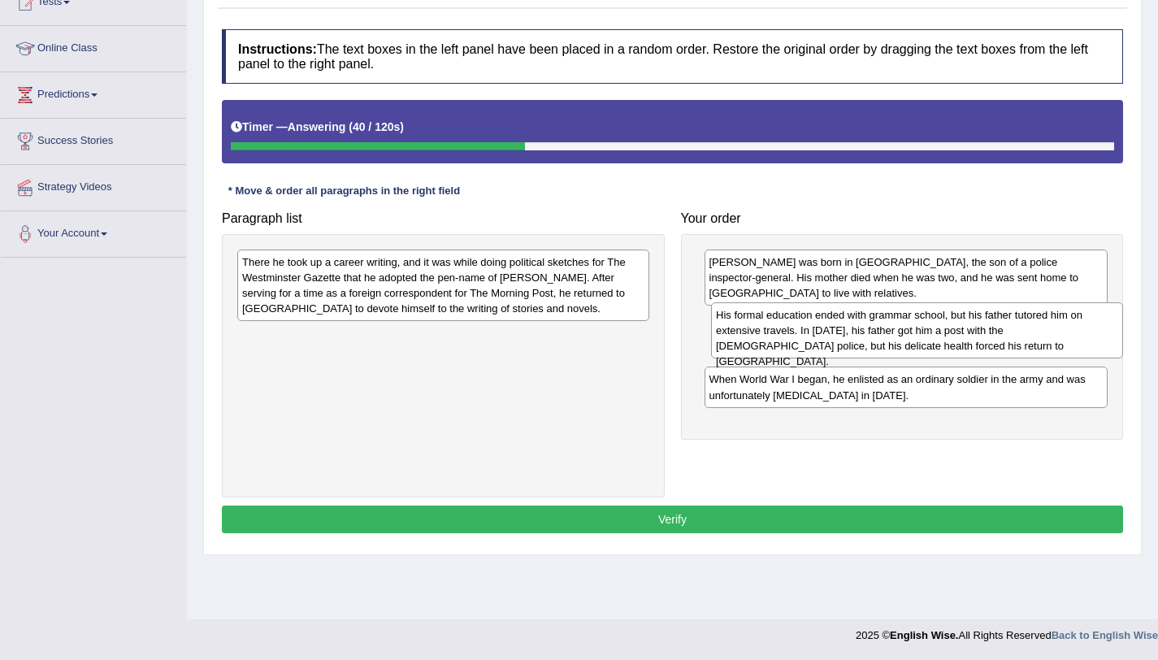
drag, startPoint x: 443, startPoint y: 298, endPoint x: 917, endPoint y: 351, distance: 476.7
click at [917, 351] on div "His formal education ended with grammar school, but his father tutored him on e…" at bounding box center [917, 330] width 412 height 56
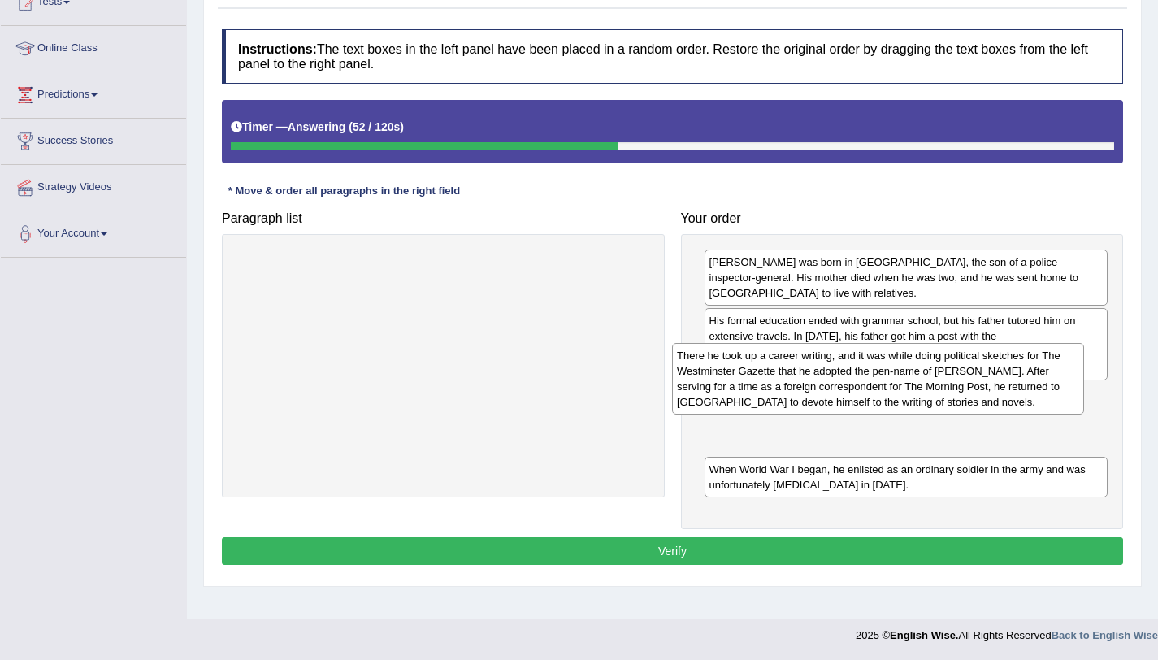
drag, startPoint x: 484, startPoint y: 283, endPoint x: 920, endPoint y: 380, distance: 446.3
click at [920, 380] on div "There he took up a career writing, and it was while doing political sketches fo…" at bounding box center [878, 379] width 412 height 72
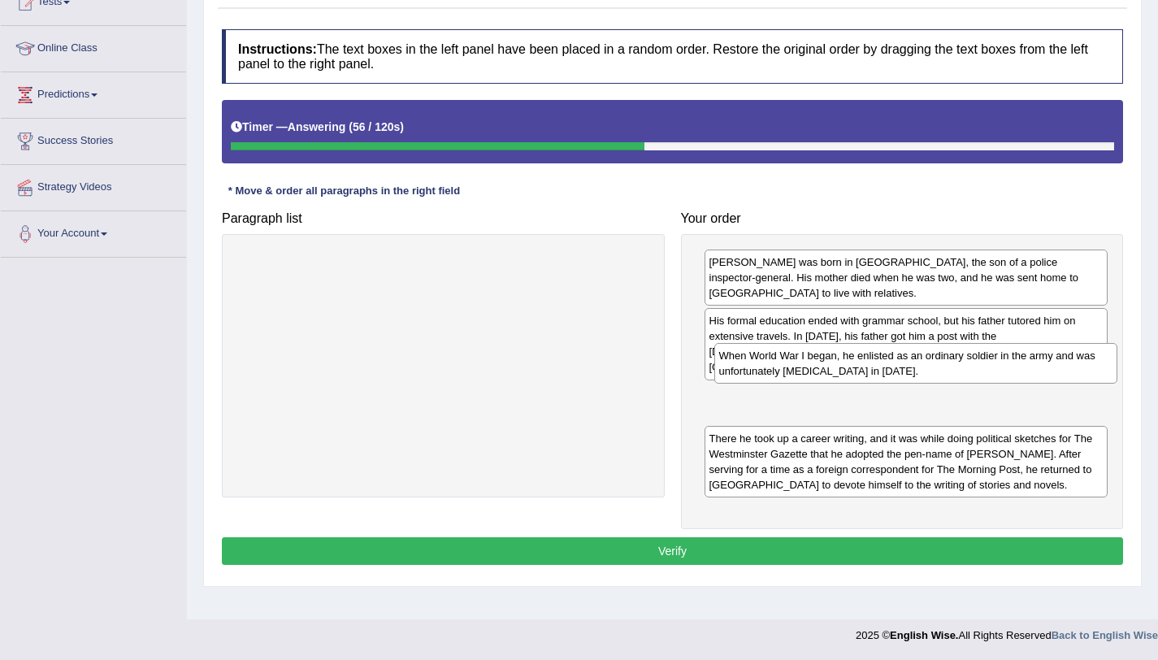
drag, startPoint x: 765, startPoint y: 475, endPoint x: 774, endPoint y: 376, distance: 98.8
click at [774, 376] on div "When World War I began, he enlisted as an ordinary soldier in the army and was …" at bounding box center [916, 363] width 404 height 41
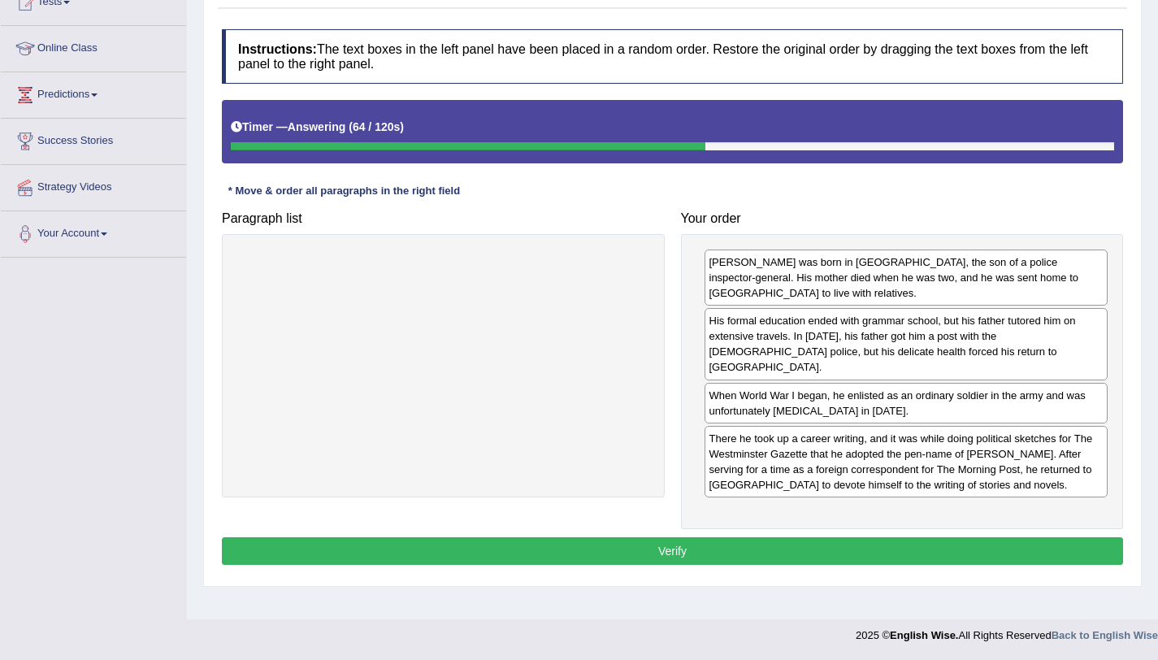
click at [878, 543] on button "Verify" at bounding box center [672, 551] width 901 height 28
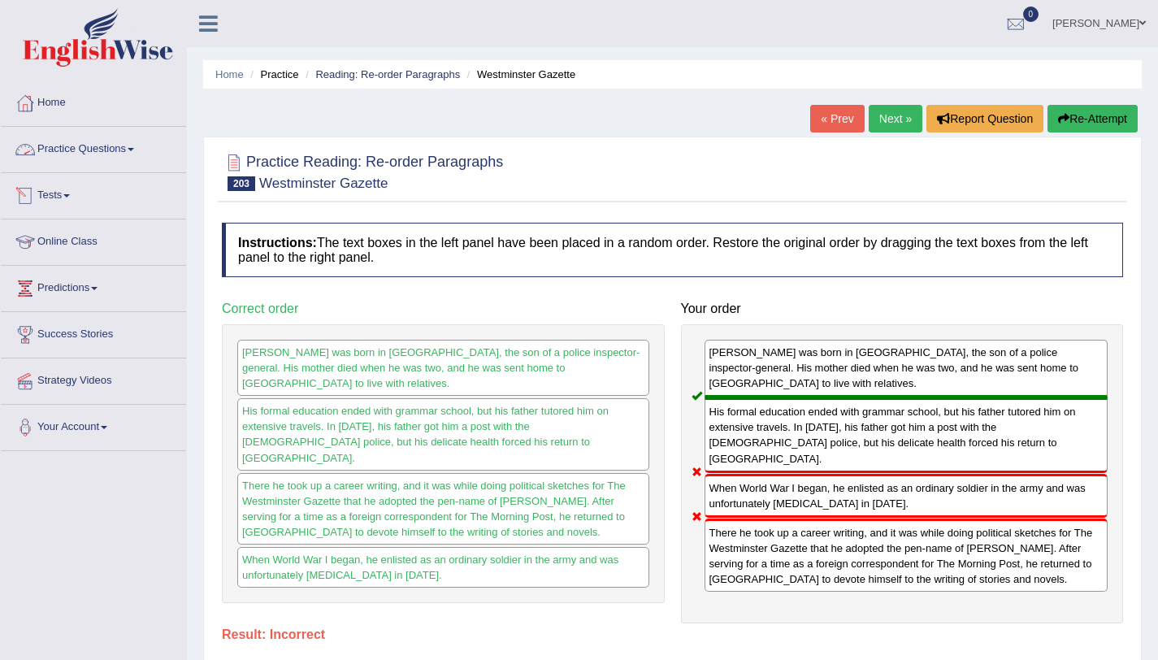
click at [128, 151] on link "Practice Questions" at bounding box center [93, 147] width 185 height 41
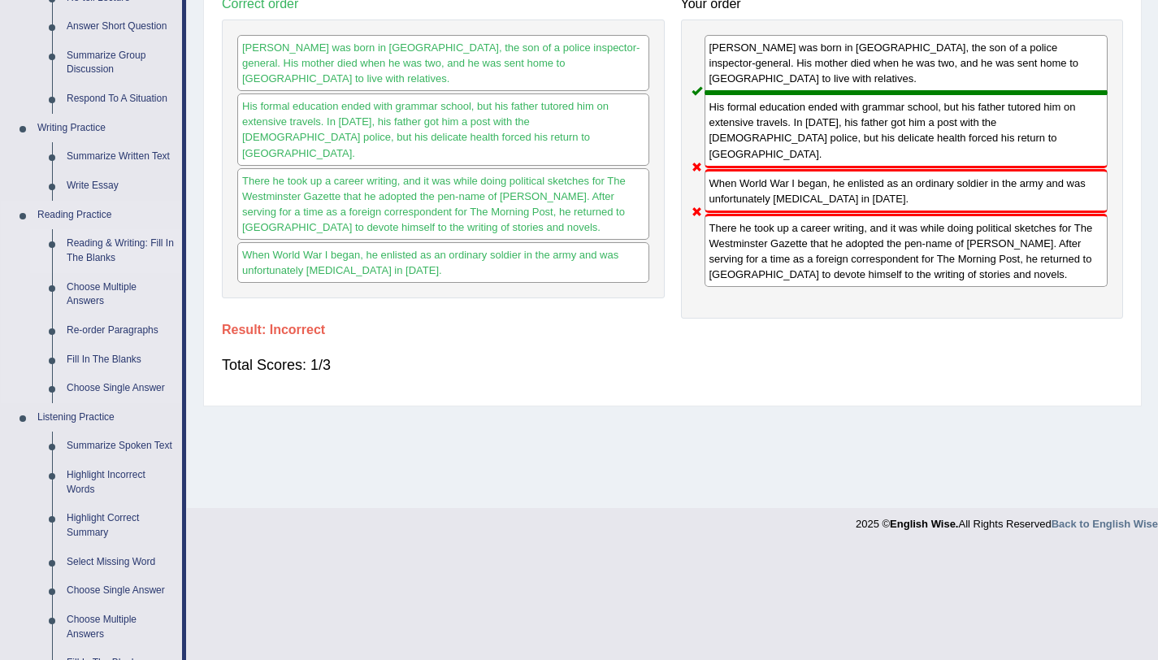
scroll to position [306, 0]
click at [115, 238] on link "Reading & Writing: Fill In The Blanks" at bounding box center [120, 249] width 123 height 43
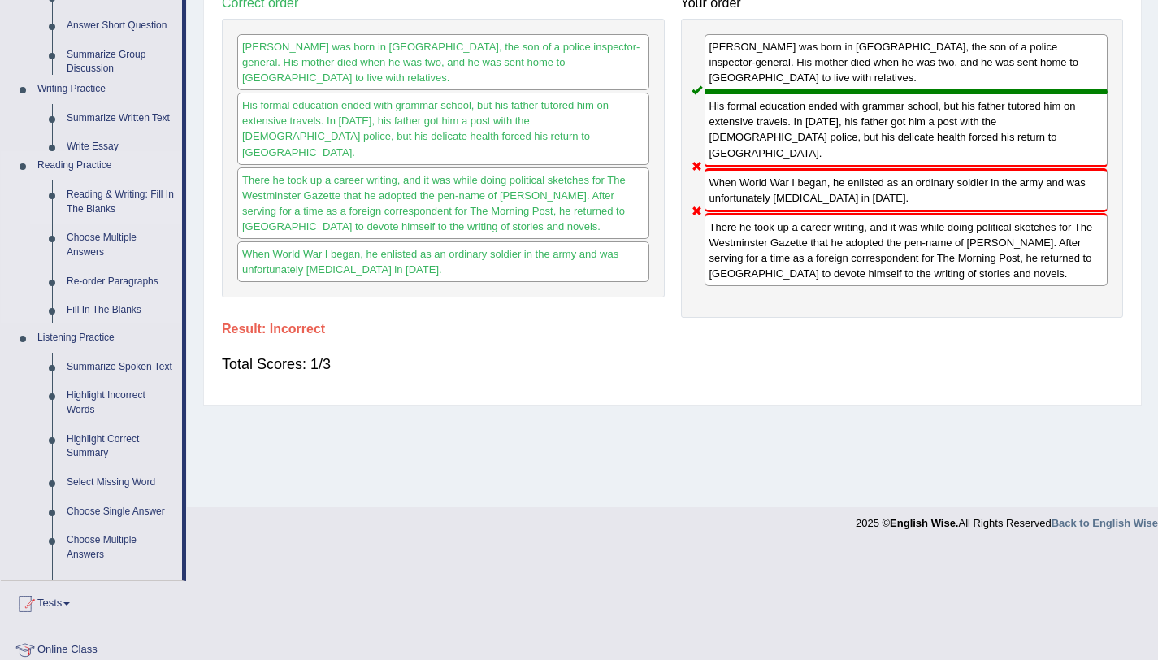
scroll to position [193, 0]
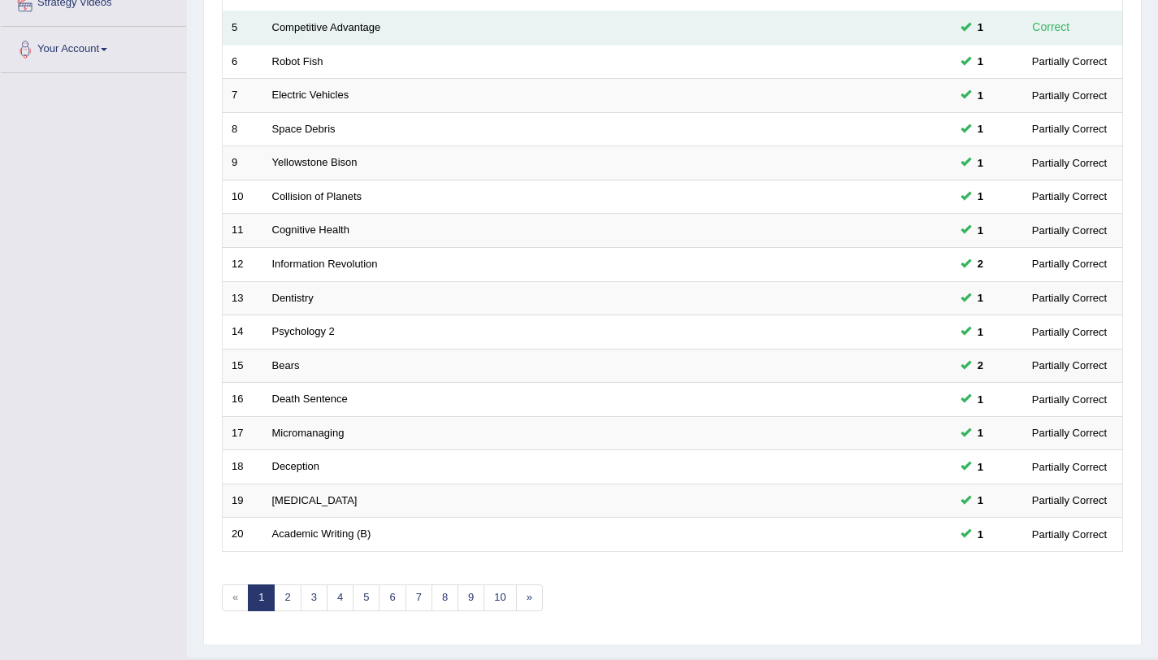
scroll to position [416, 0]
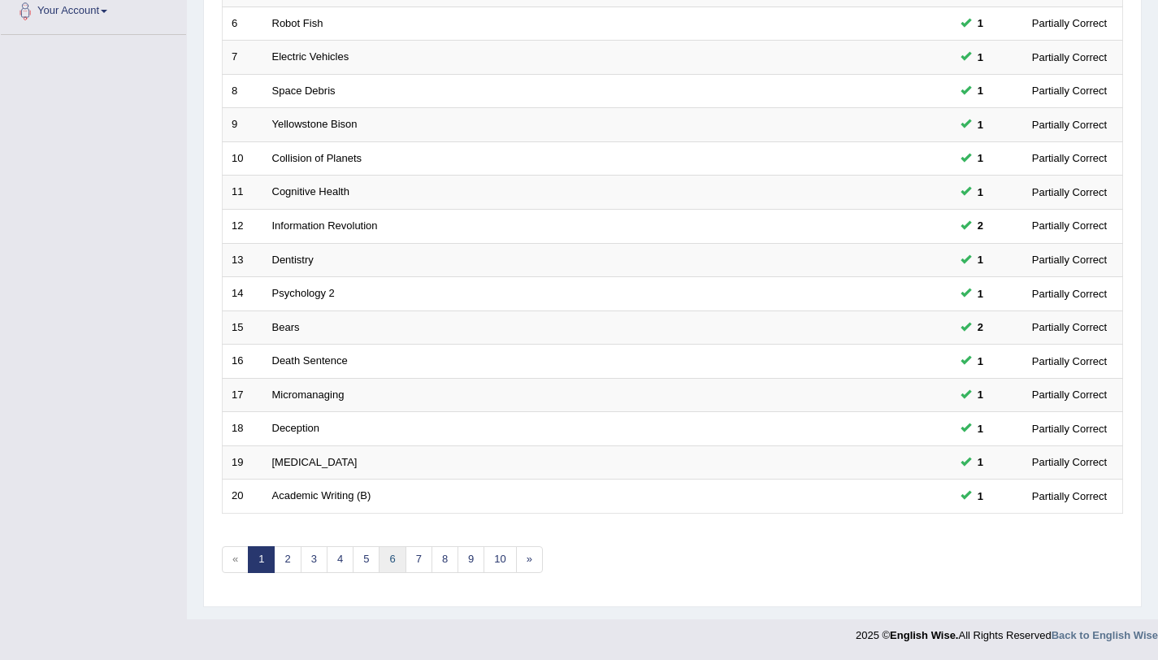
click at [393, 566] on link "6" at bounding box center [392, 559] width 27 height 27
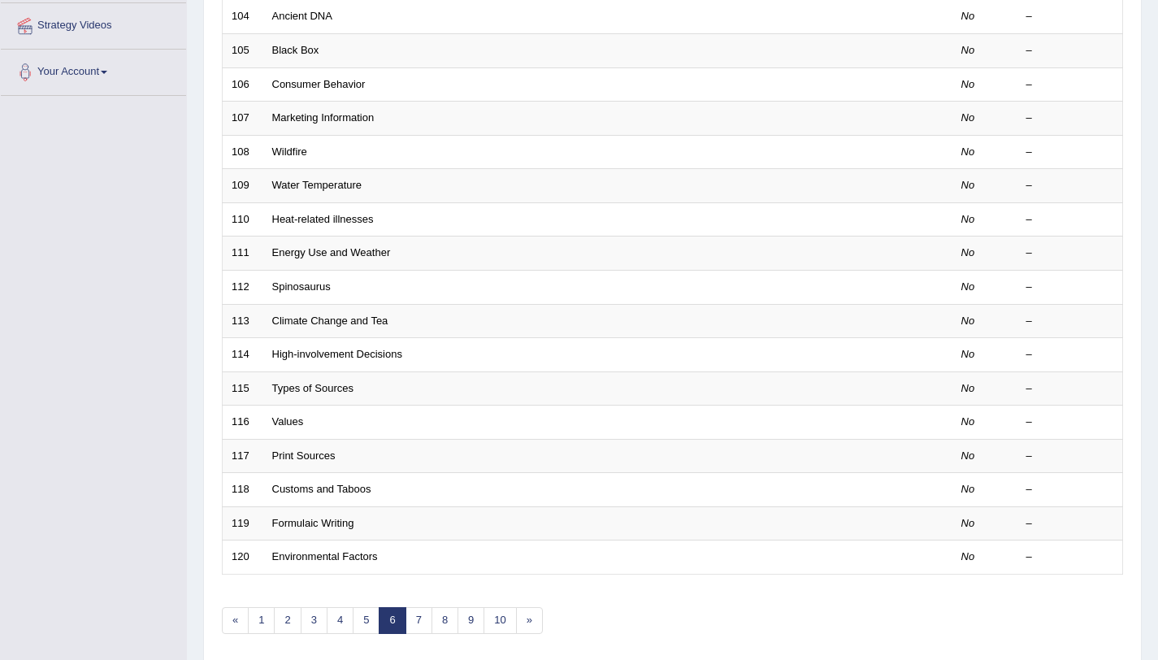
scroll to position [359, 0]
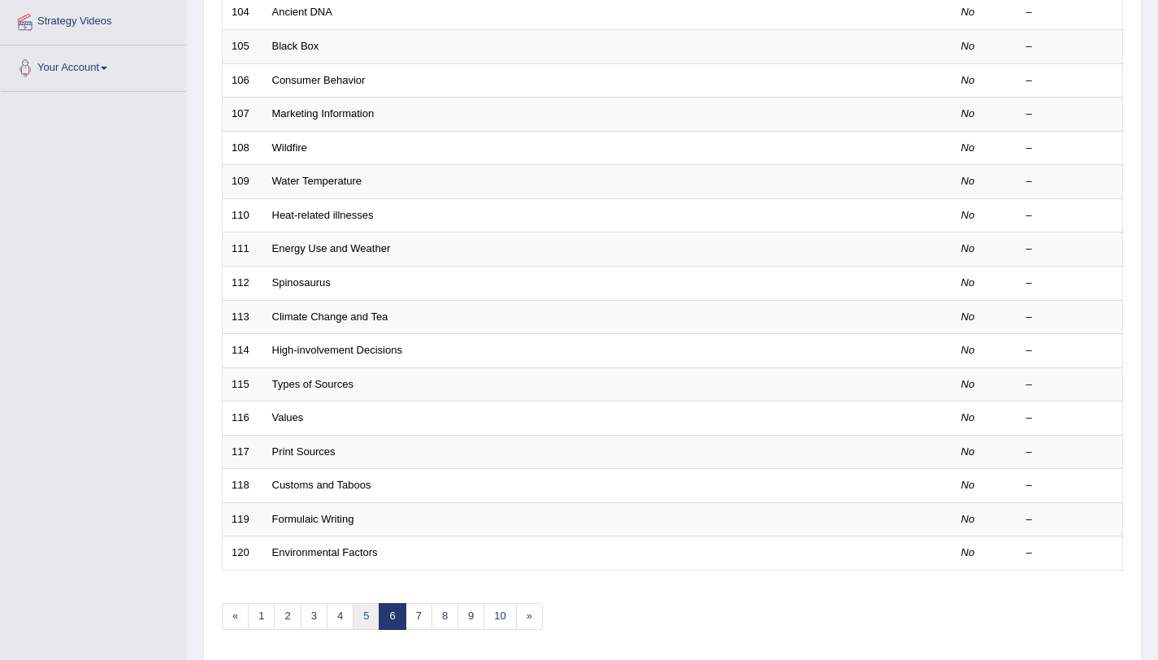
click at [370, 621] on link "5" at bounding box center [366, 616] width 27 height 27
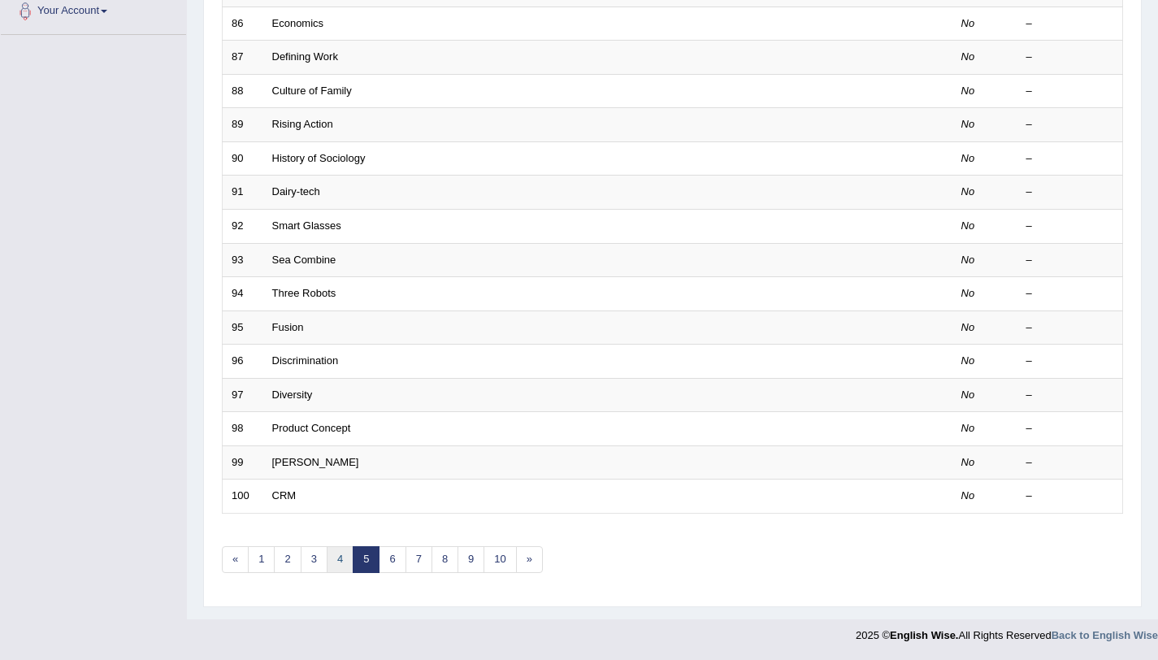
click at [344, 571] on link "4" at bounding box center [340, 559] width 27 height 27
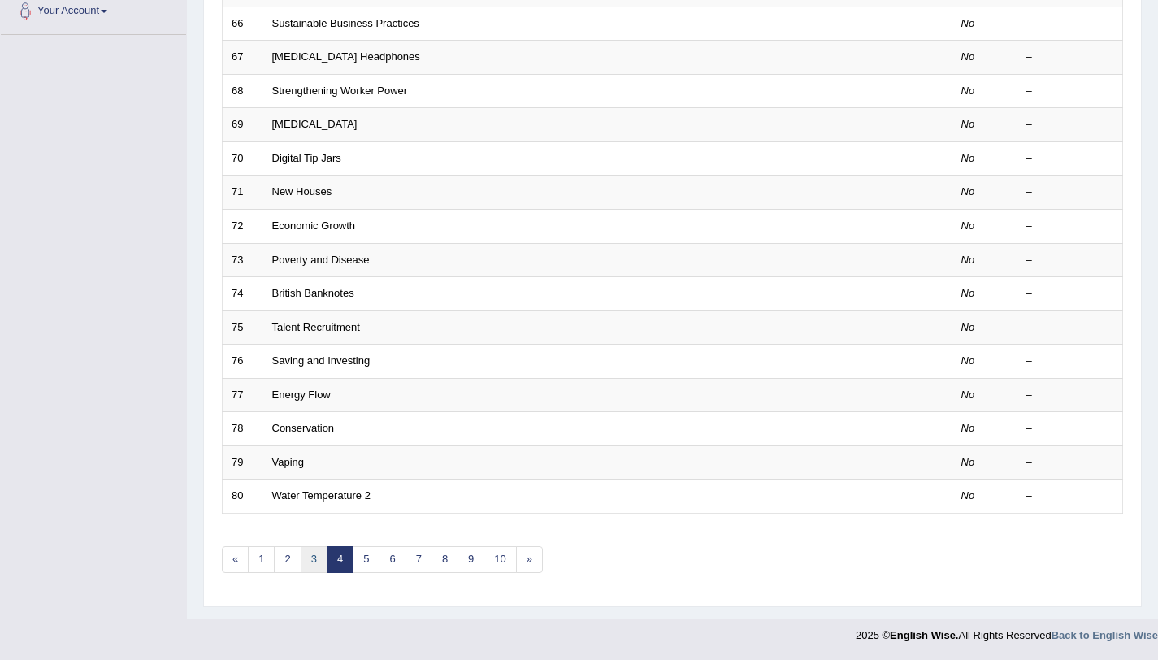
click at [317, 550] on link "3" at bounding box center [314, 559] width 27 height 27
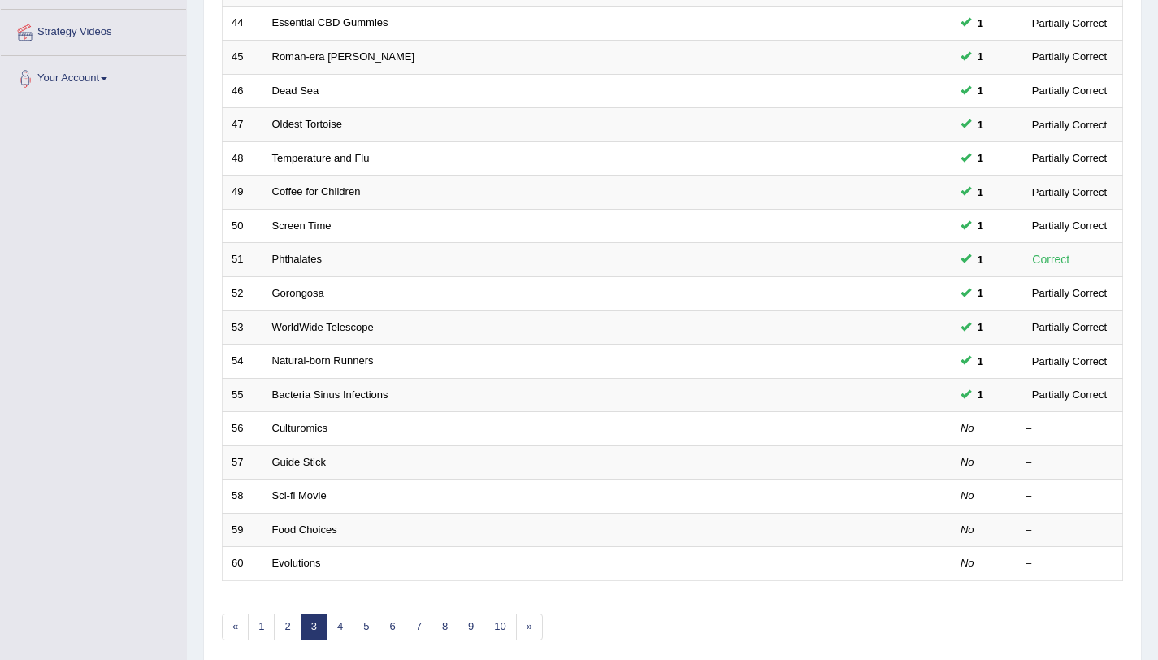
scroll to position [350, 0]
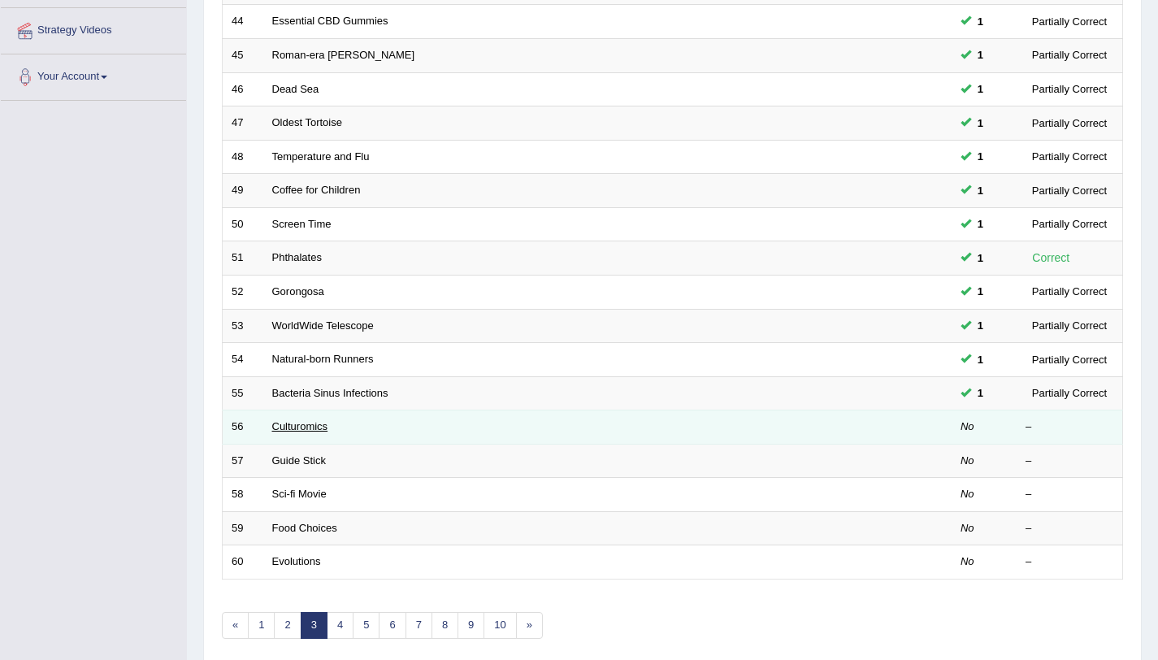
click at [290, 430] on link "Culturomics" at bounding box center [300, 426] width 56 height 12
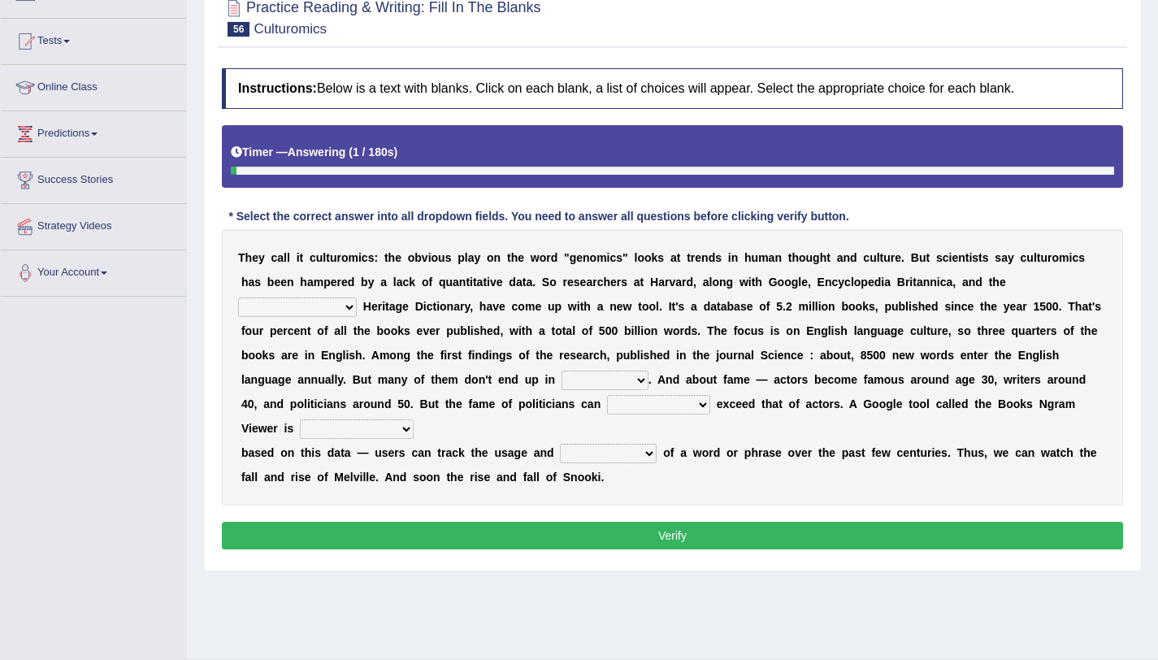
scroll to position [193, 0]
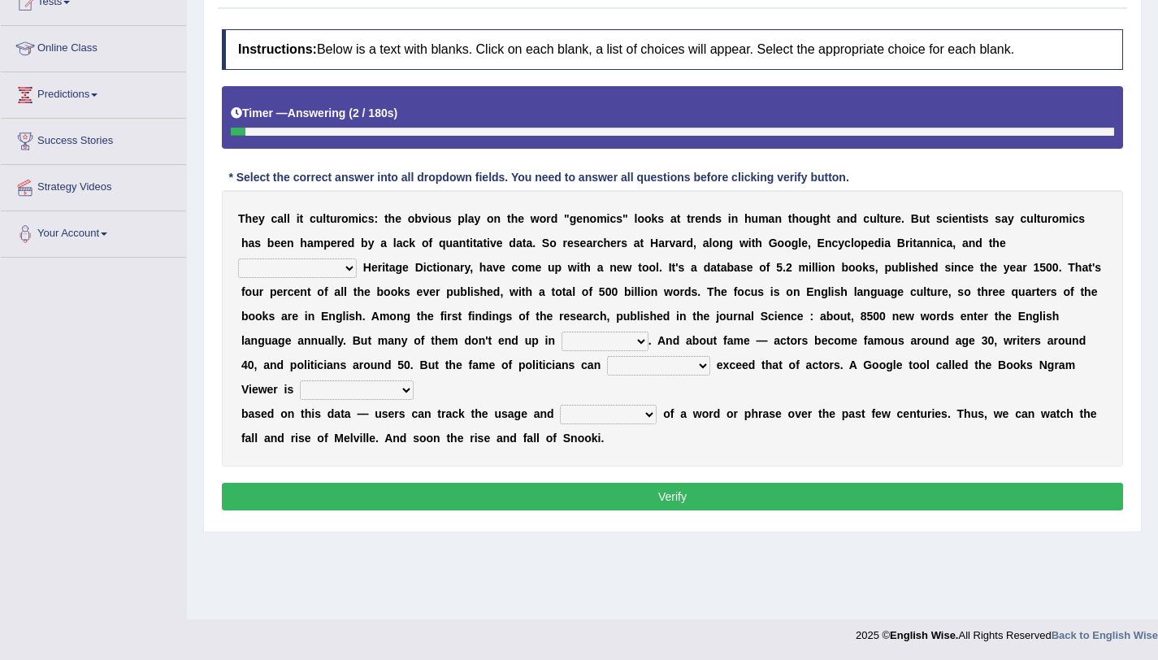
click at [275, 273] on select "Mettlesome Silicon Acetaminophen American" at bounding box center [297, 268] width 119 height 20
select select "American"
click at [238, 258] on select "Mettlesome Silicon Acetaminophen American" at bounding box center [297, 268] width 119 height 20
click at [316, 267] on select "Mettlesome Silicon Acetaminophen American" at bounding box center [297, 268] width 119 height 20
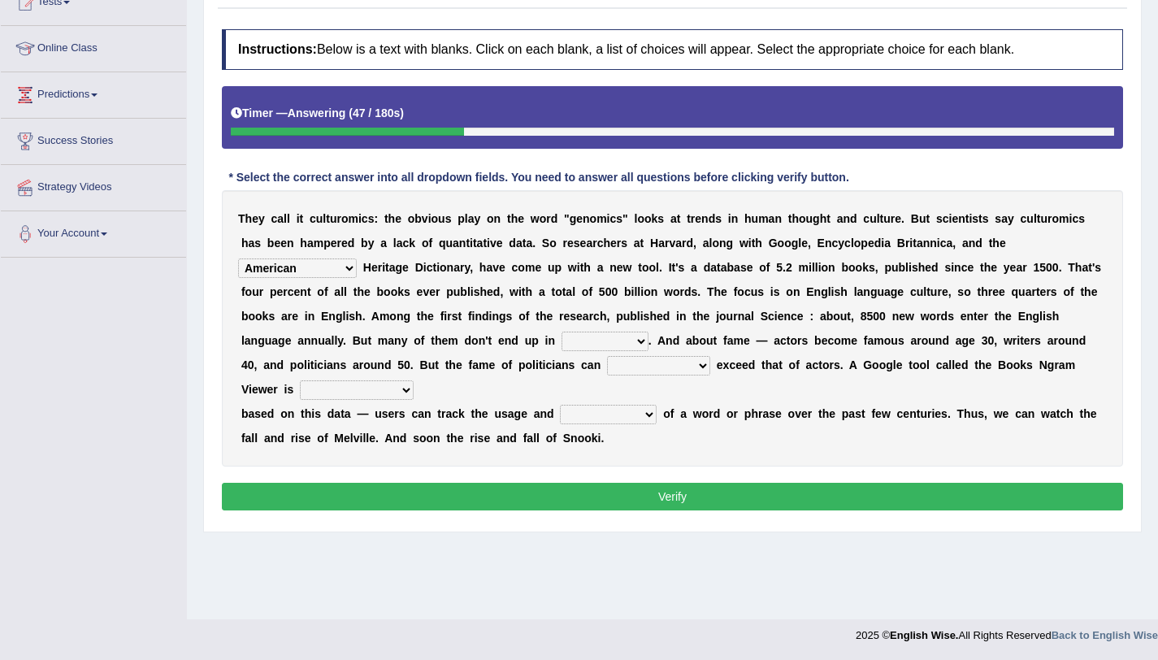
click at [573, 342] on select "veterinaries fairies dictionaries smithies" at bounding box center [605, 342] width 87 height 20
select select "dictionaries"
click at [562, 332] on select "veterinaries fairies dictionaries smithies" at bounding box center [605, 342] width 87 height 20
click at [619, 368] on select "intelligibly eventually venturesomely preferably" at bounding box center [658, 366] width 103 height 20
select select "eventually"
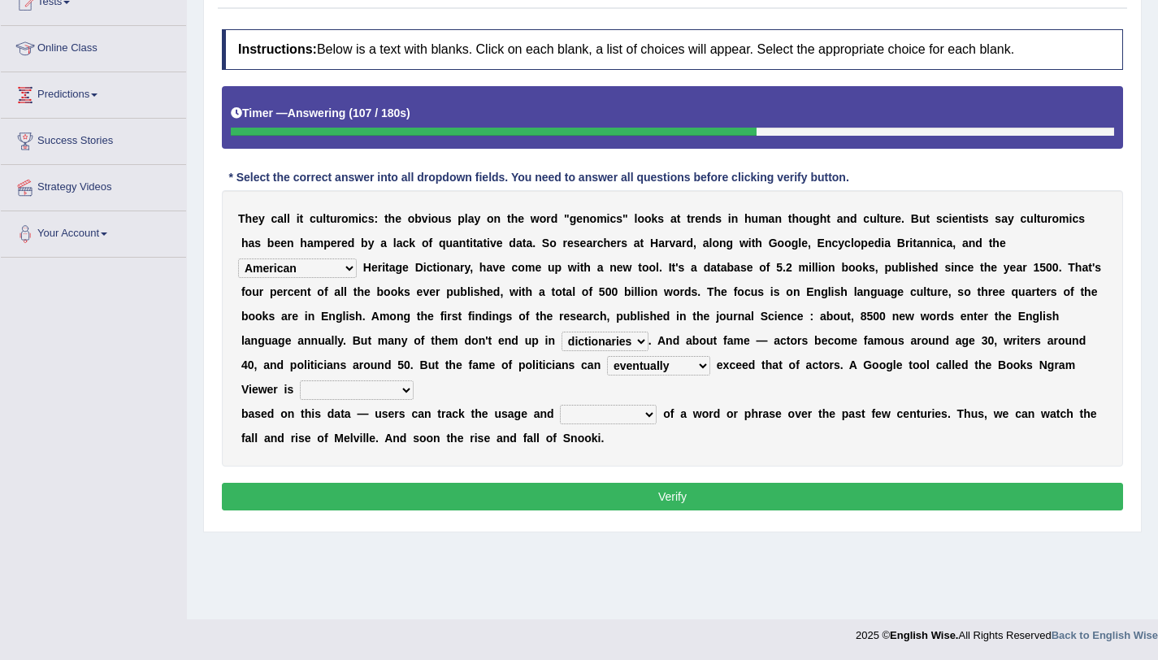
click at [607, 356] on select "intelligibly eventually venturesomely preferably" at bounding box center [658, 366] width 103 height 20
click at [325, 393] on select "nonoccupational nonbreakable trainable available" at bounding box center [357, 390] width 114 height 20
select select "nonoccupational"
click at [300, 380] on select "nonoccupational nonbreakable trainable available" at bounding box center [357, 390] width 114 height 20
click at [573, 421] on select "frequency derisory drearily inappreciably" at bounding box center [608, 415] width 97 height 20
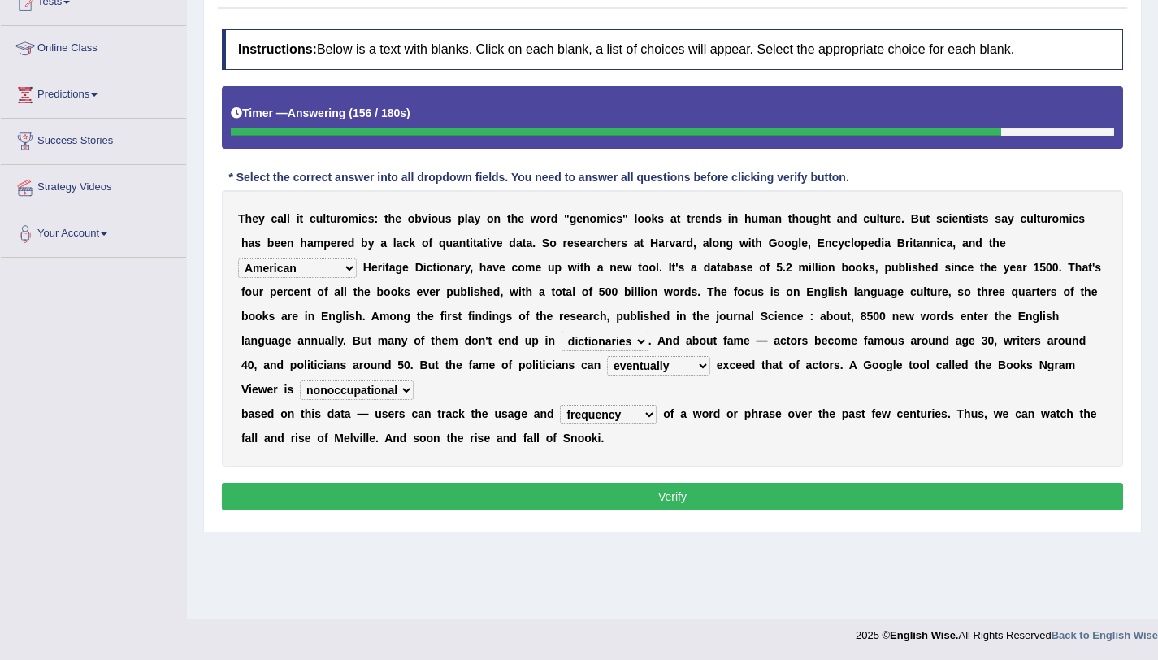
click at [560, 405] on select "frequency derisory drearily inappreciably" at bounding box center [608, 415] width 97 height 20
click at [630, 412] on select "frequency derisory drearily inappreciably" at bounding box center [608, 415] width 97 height 20
select select "inappreciably"
click at [560, 405] on select "frequency derisory drearily inappreciably" at bounding box center [608, 415] width 97 height 20
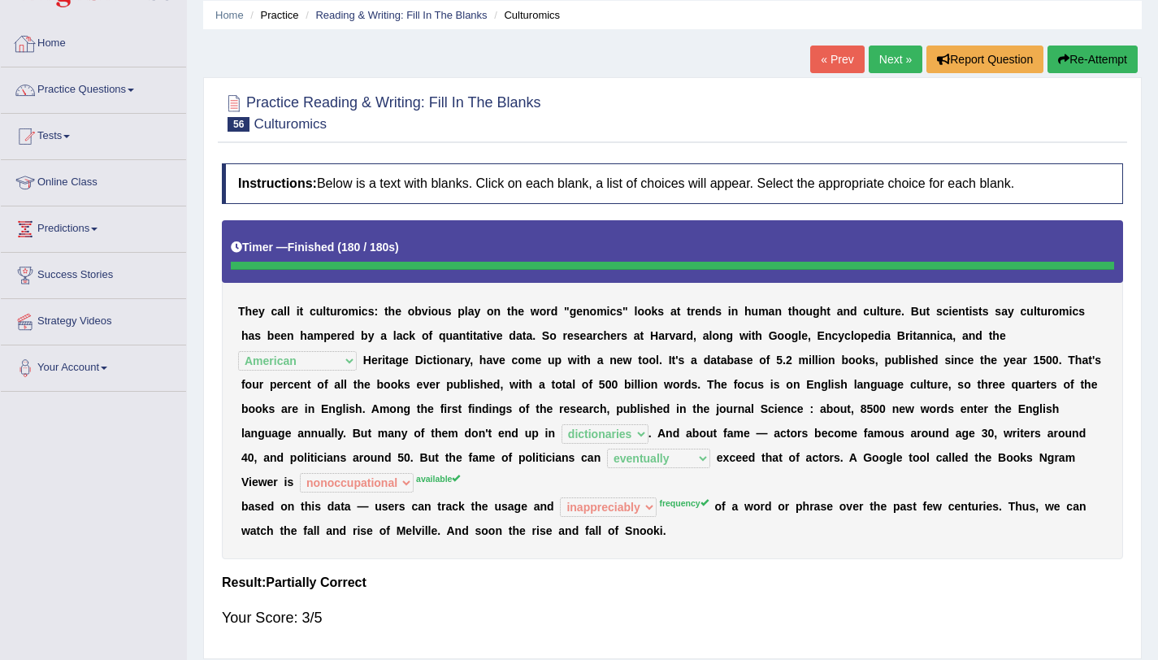
scroll to position [0, 0]
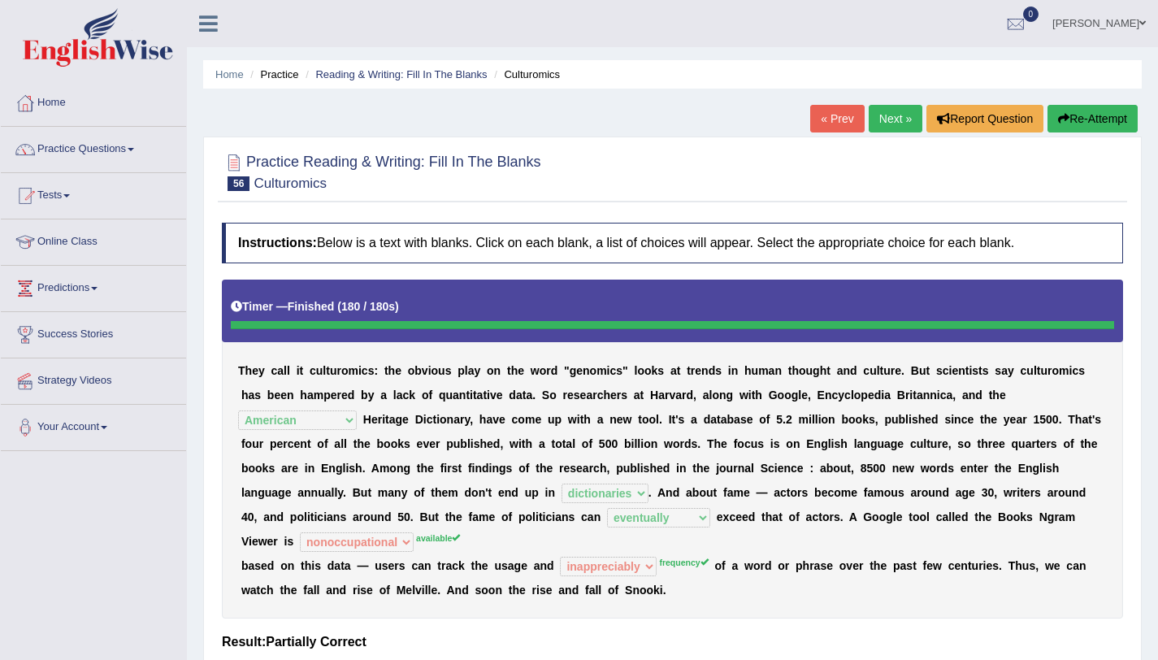
click at [75, 41] on img at bounding box center [98, 37] width 150 height 59
